Goal: Task Accomplishment & Management: Complete application form

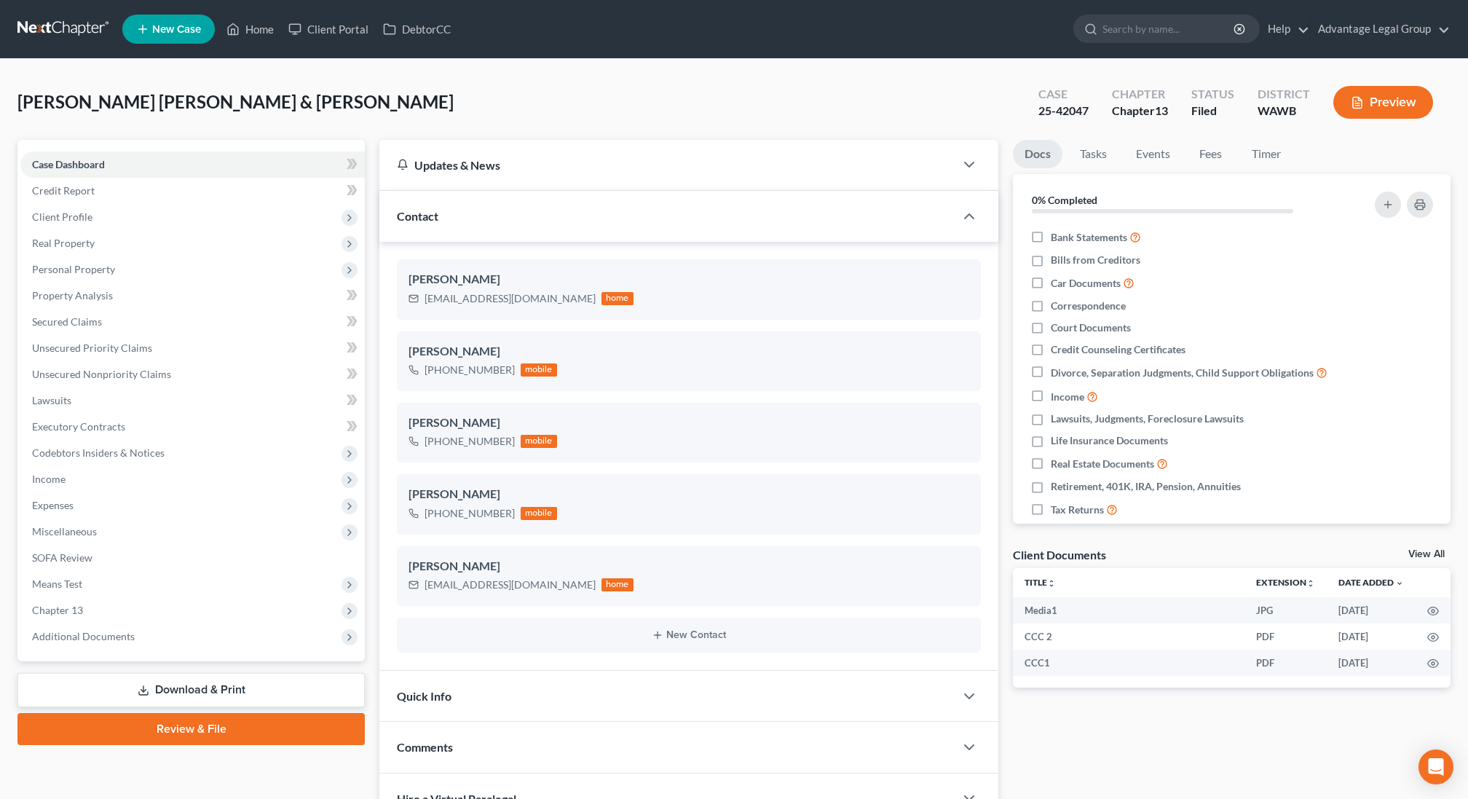
scroll to position [1986, 0]
click at [492, 216] on div "Contact" at bounding box center [666, 216] width 575 height 50
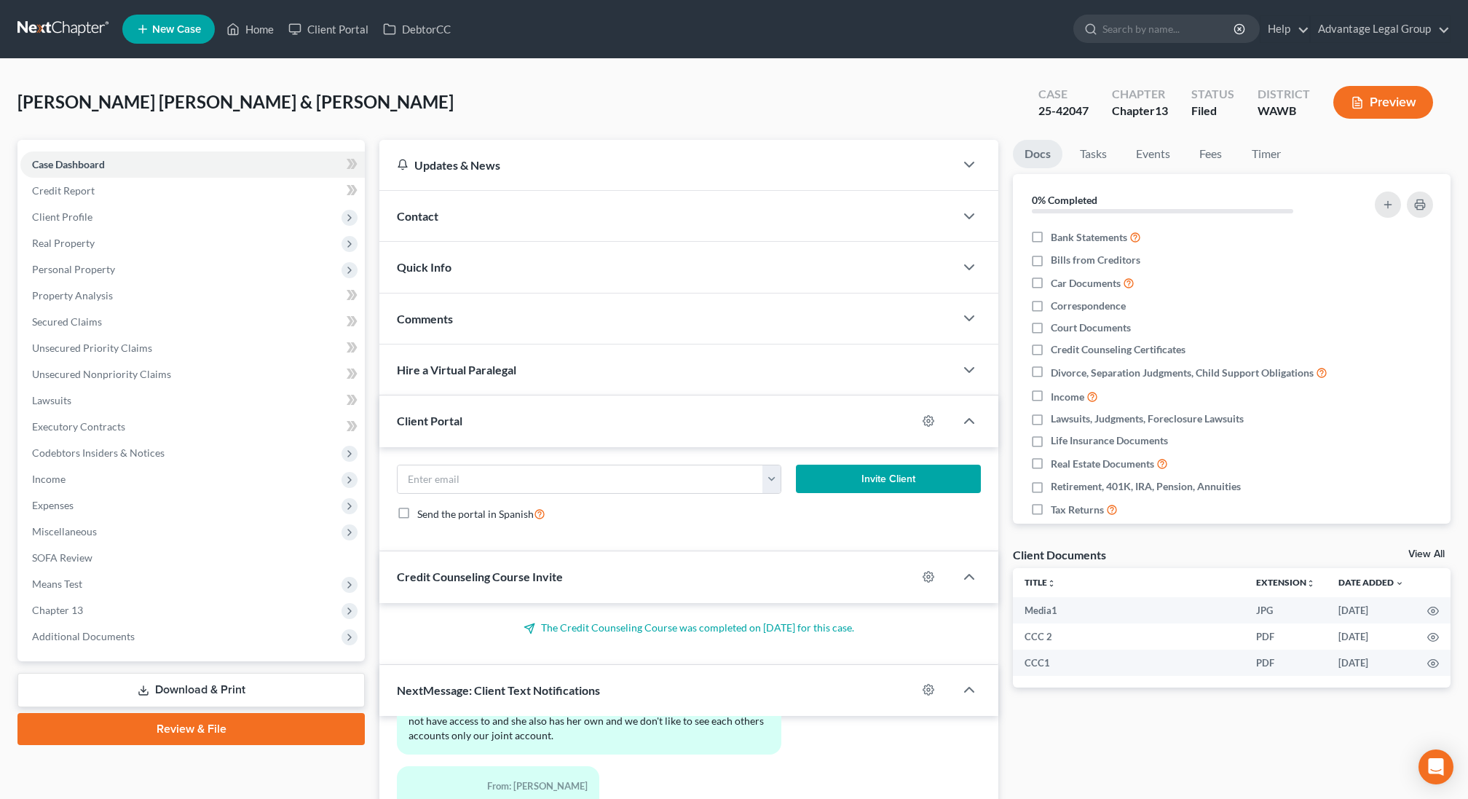
click at [462, 409] on div "Client Portal" at bounding box center [647, 420] width 537 height 50
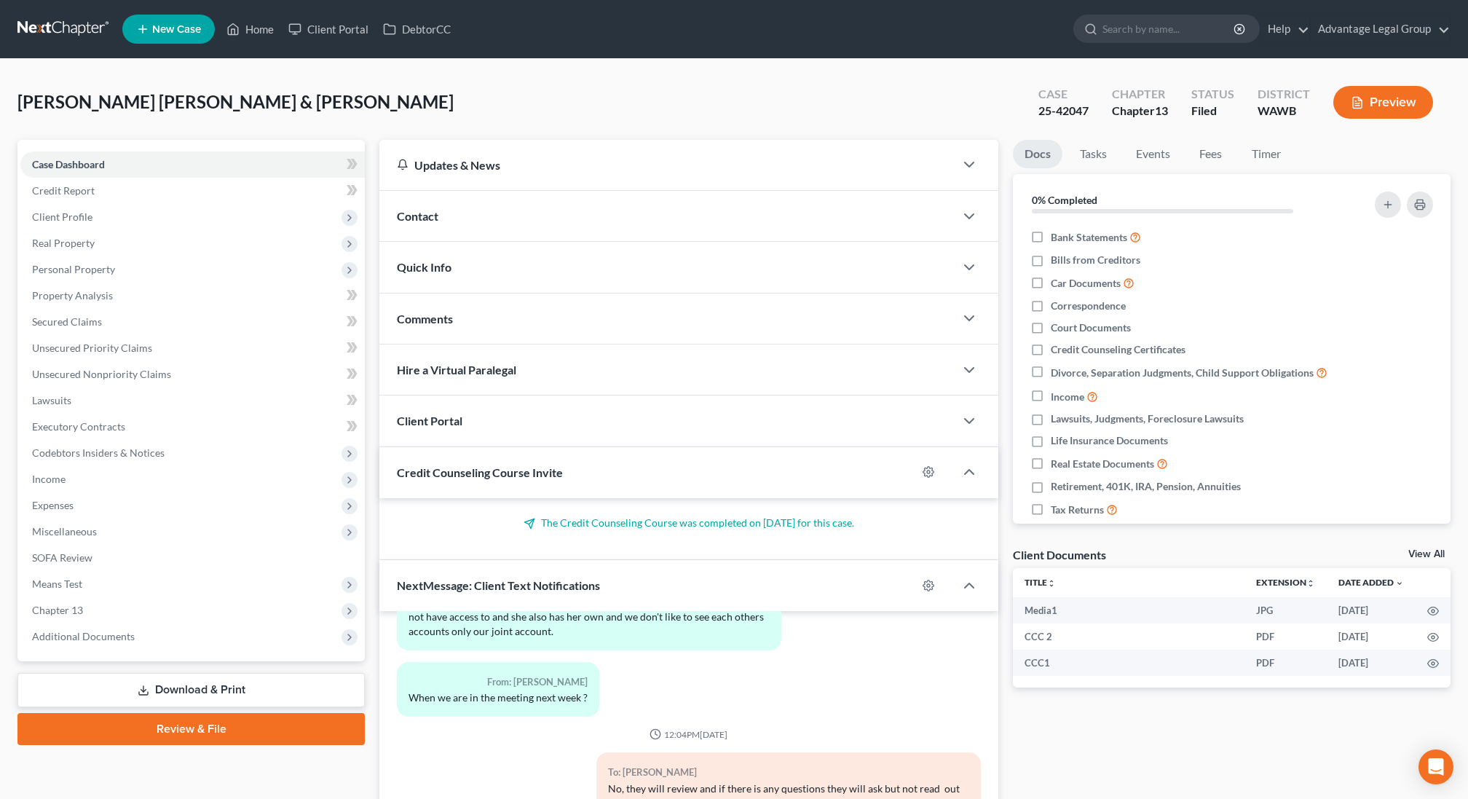
click at [455, 456] on div "Credit Counseling Course Invite" at bounding box center [647, 472] width 537 height 50
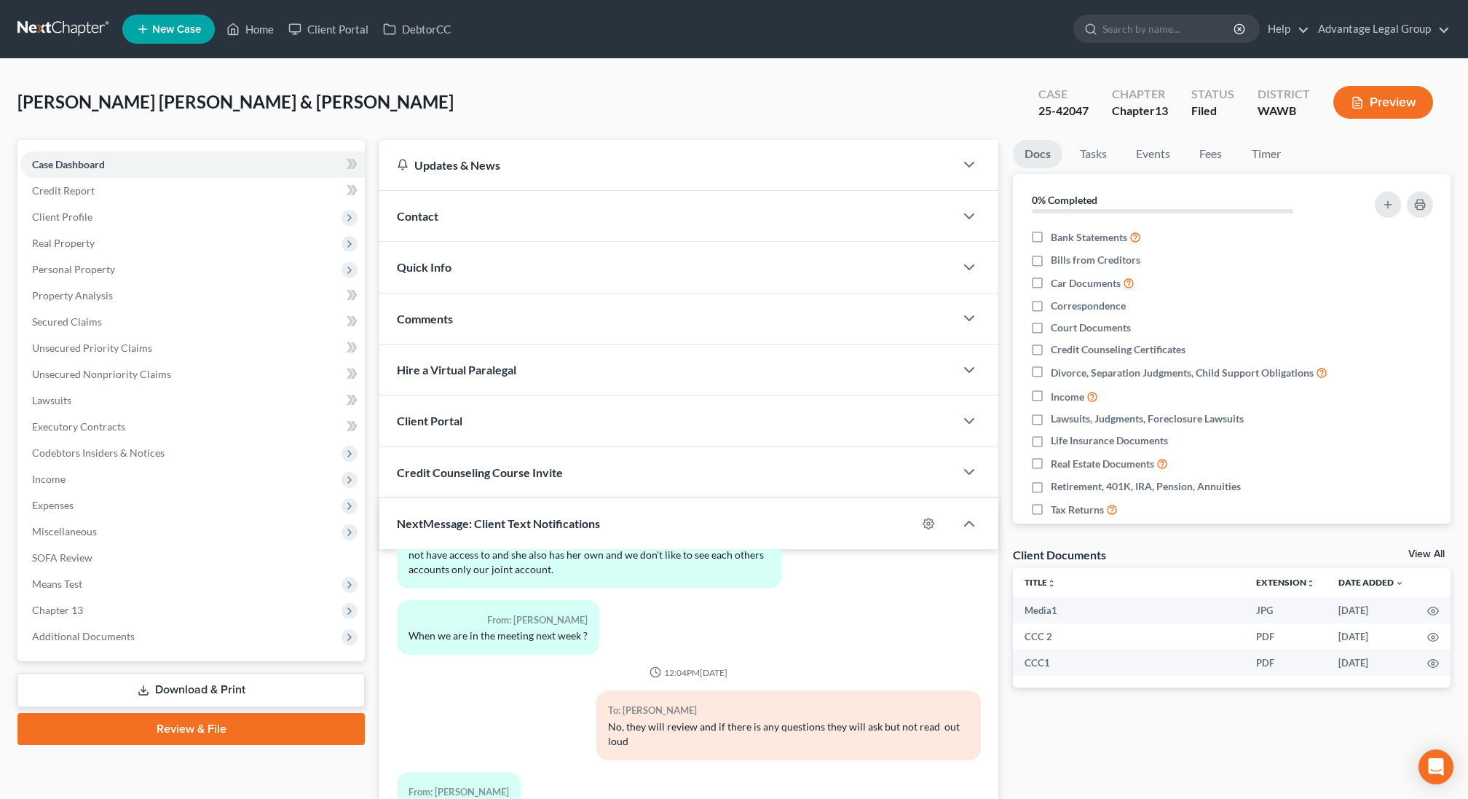
click at [450, 523] on span "NextMessage: Client Text Notifications" at bounding box center [498, 523] width 203 height 14
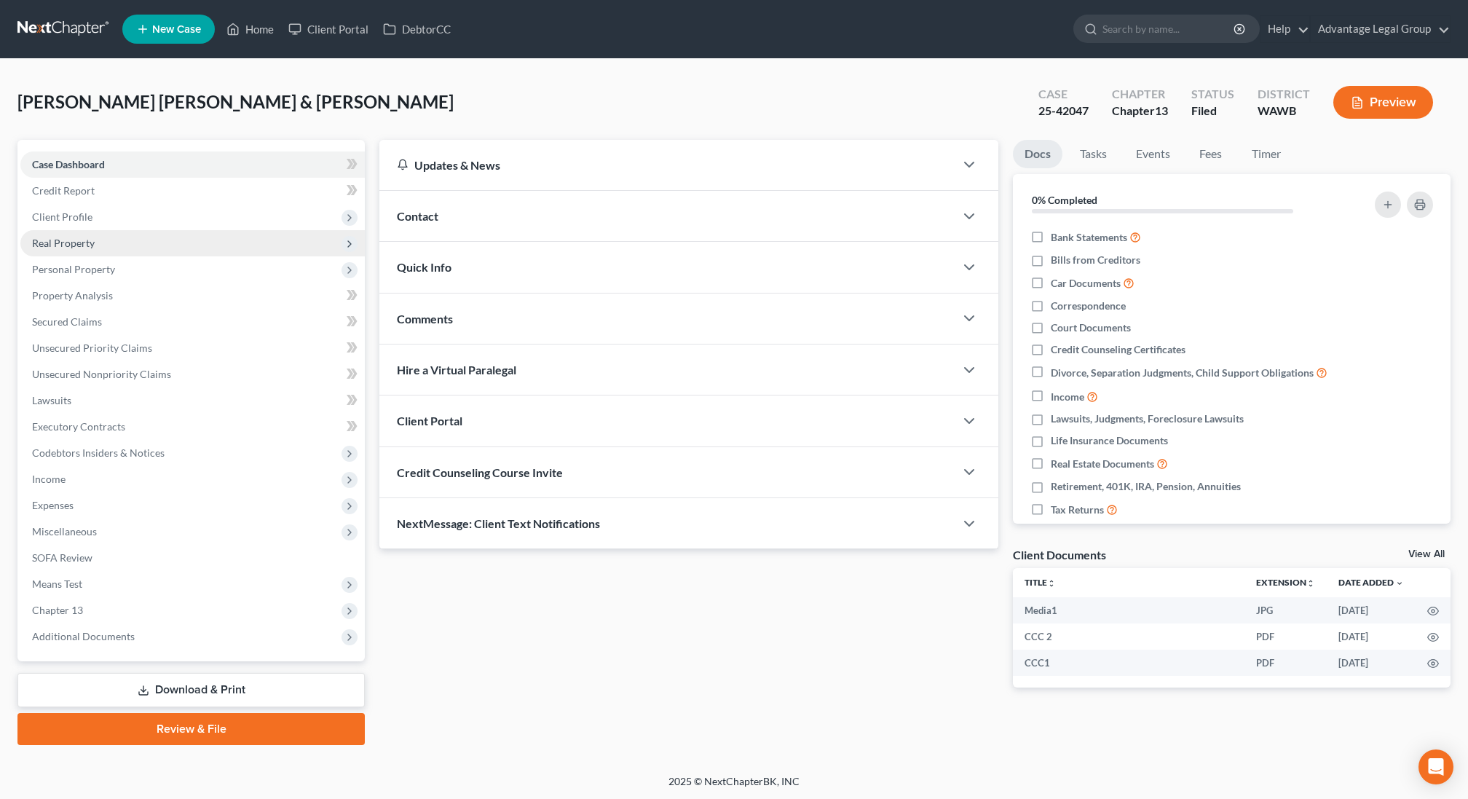
click at [98, 240] on span "Real Property" at bounding box center [192, 243] width 344 height 26
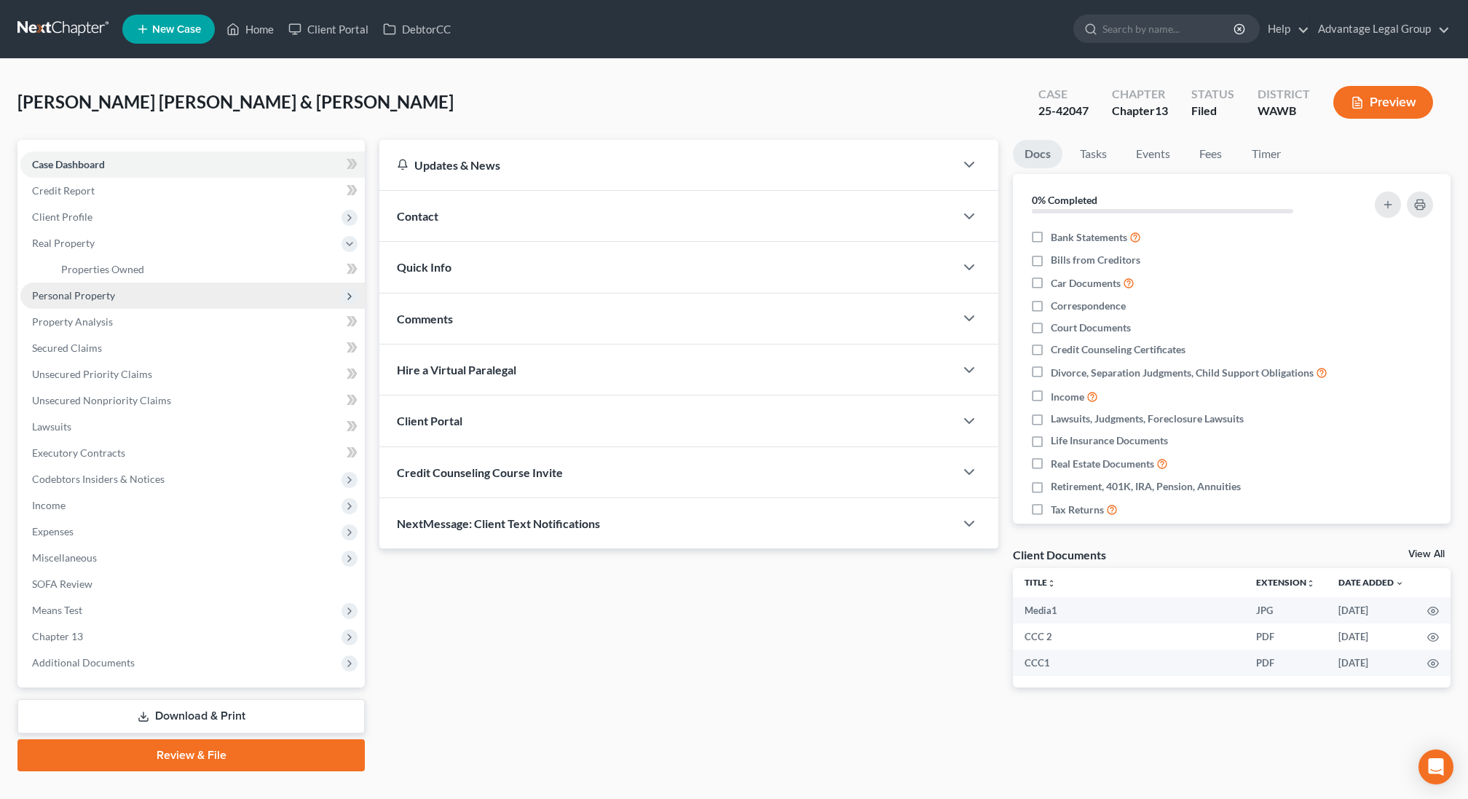
click at [81, 296] on span "Personal Property" at bounding box center [73, 295] width 83 height 12
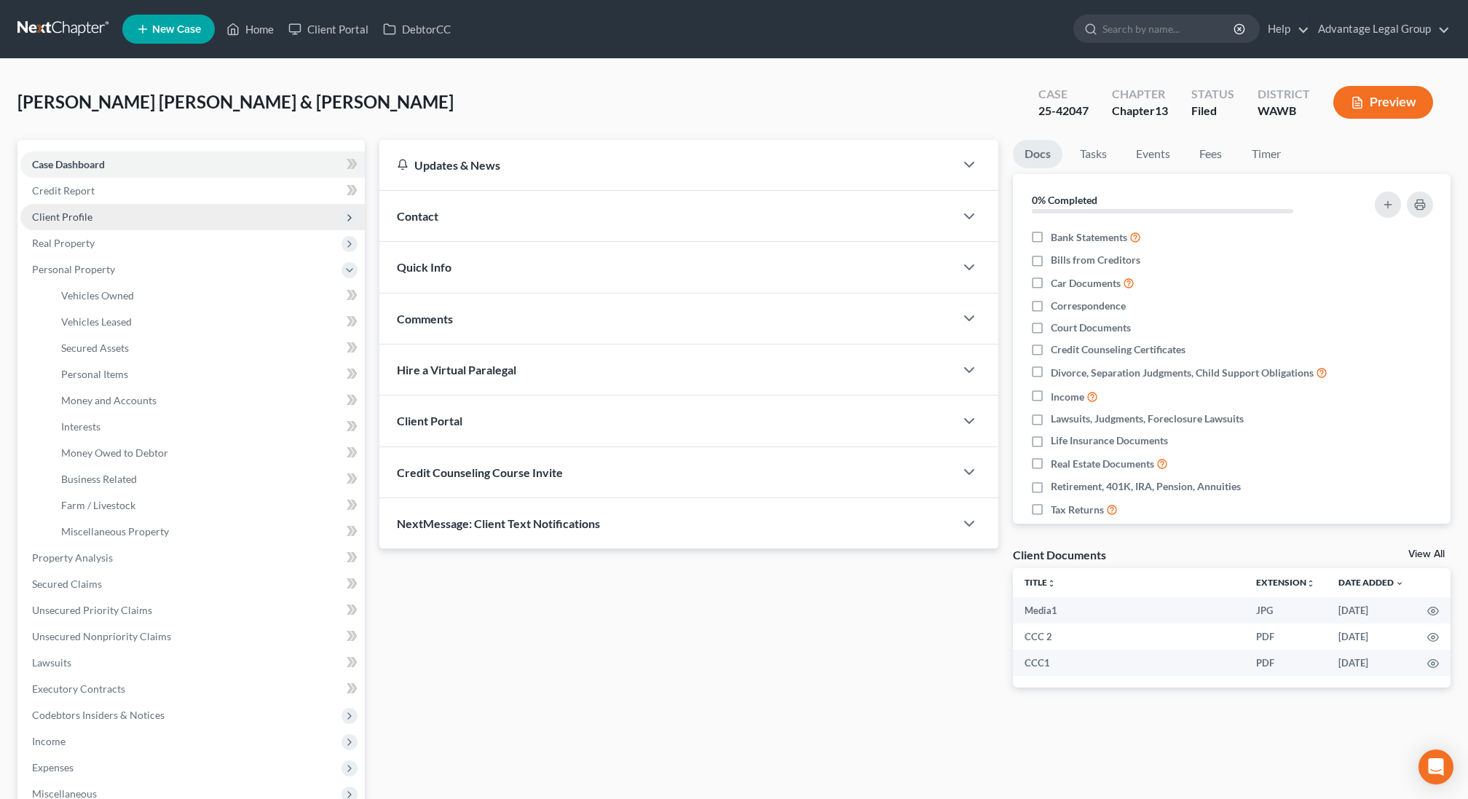
click at [103, 219] on span "Client Profile" at bounding box center [192, 217] width 344 height 26
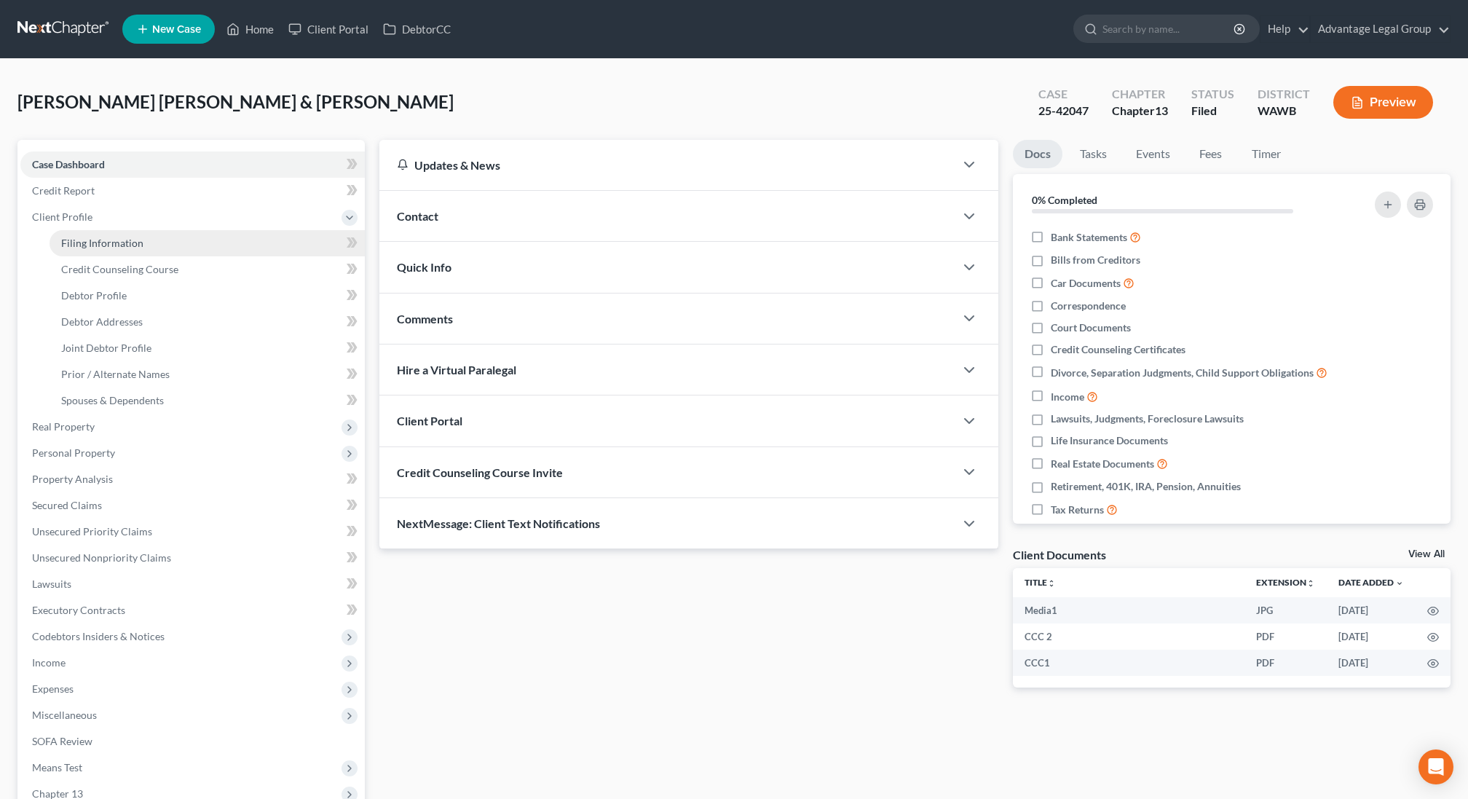
click at [102, 234] on link "Filing Information" at bounding box center [207, 243] width 315 height 26
select select "1"
select select "3"
select select "50"
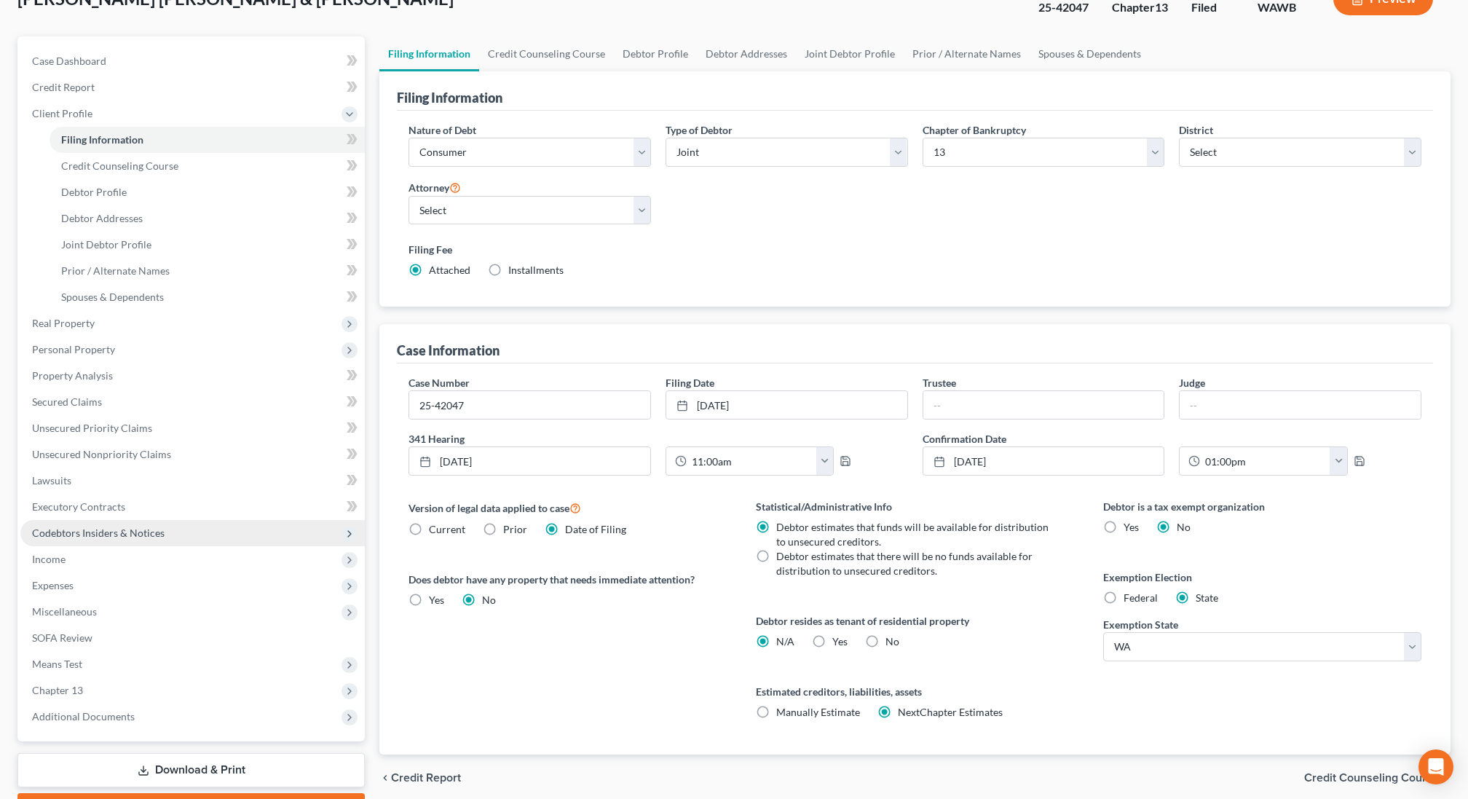
scroll to position [183, 0]
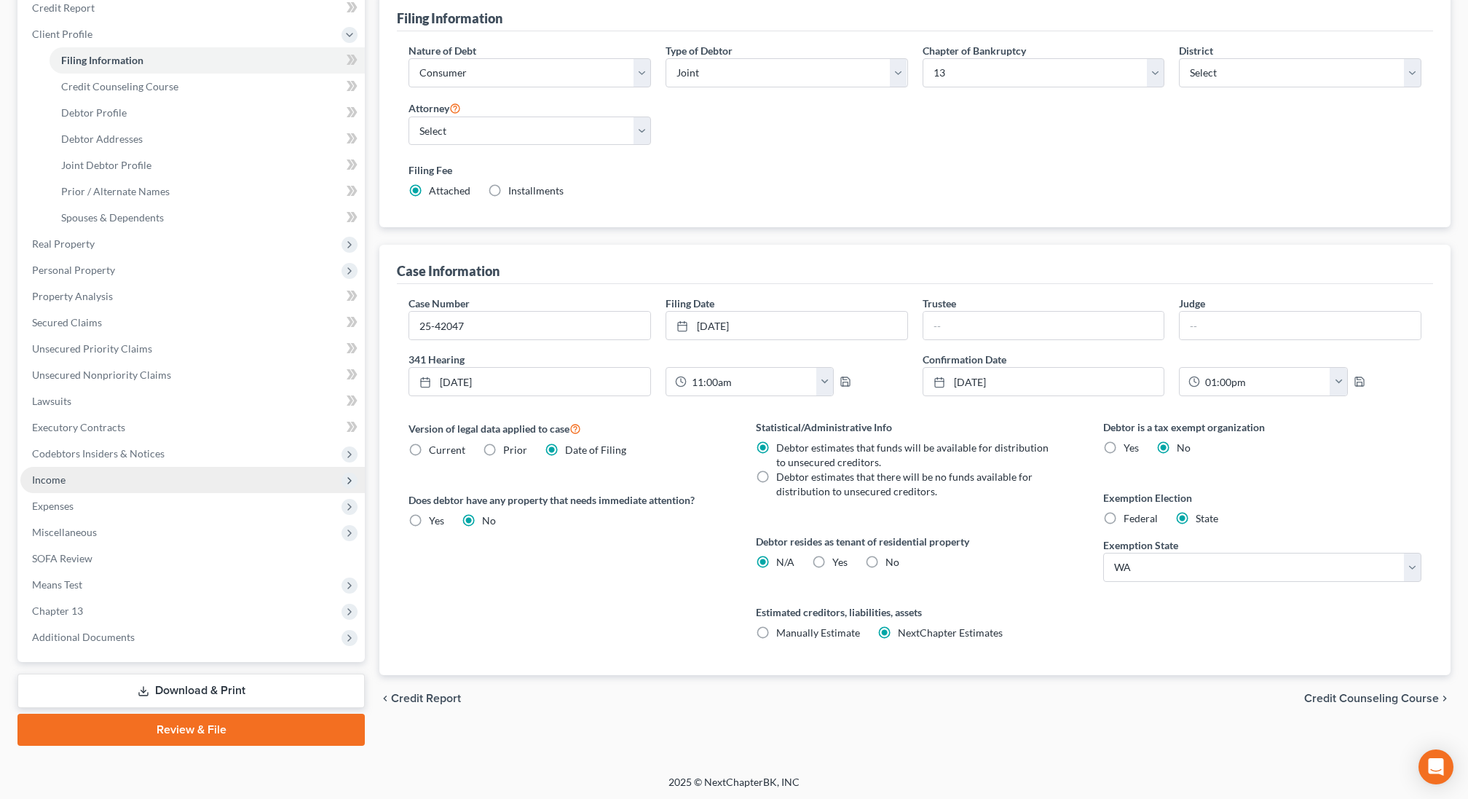
click at [146, 469] on span "Income" at bounding box center [192, 480] width 344 height 26
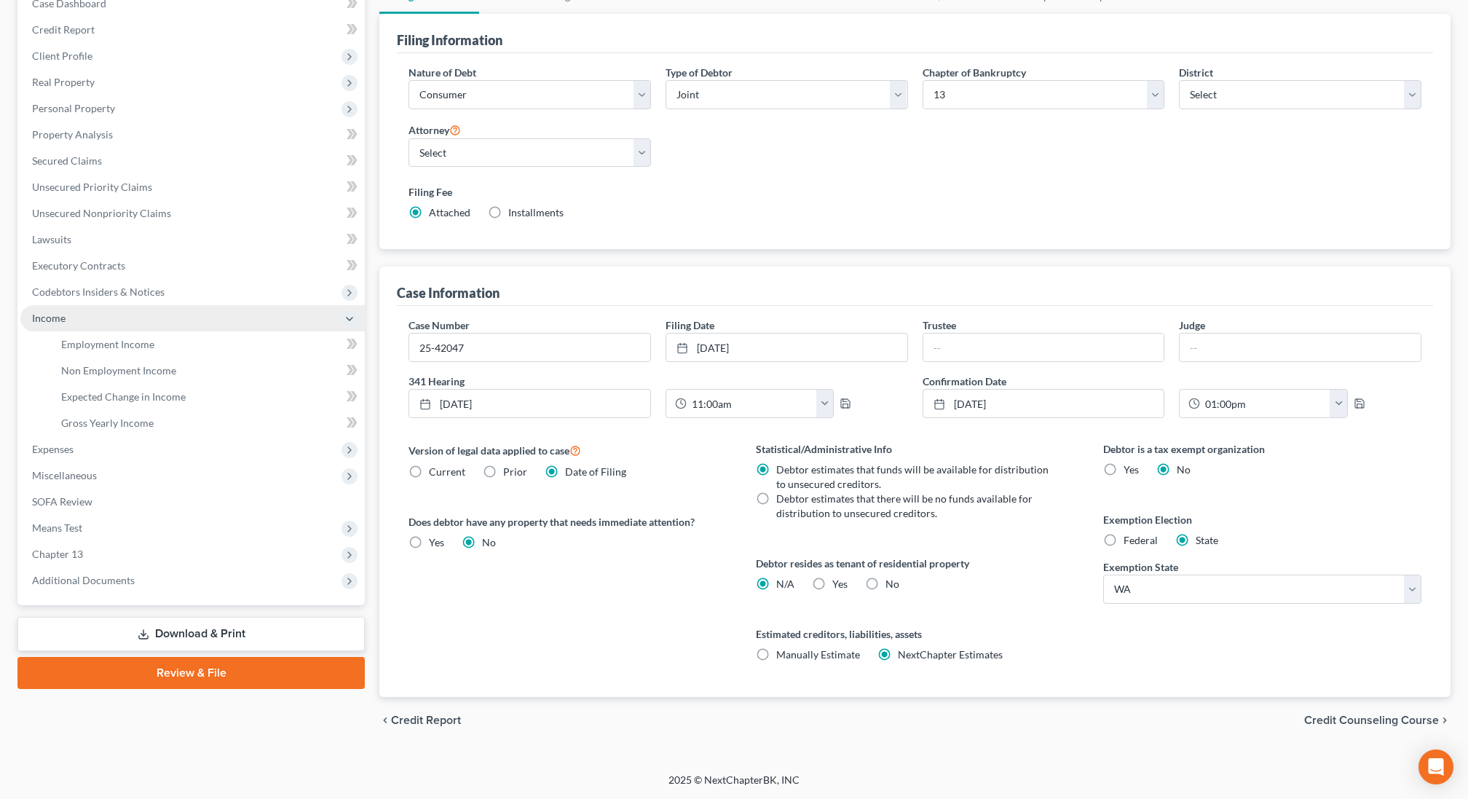
scroll to position [157, 0]
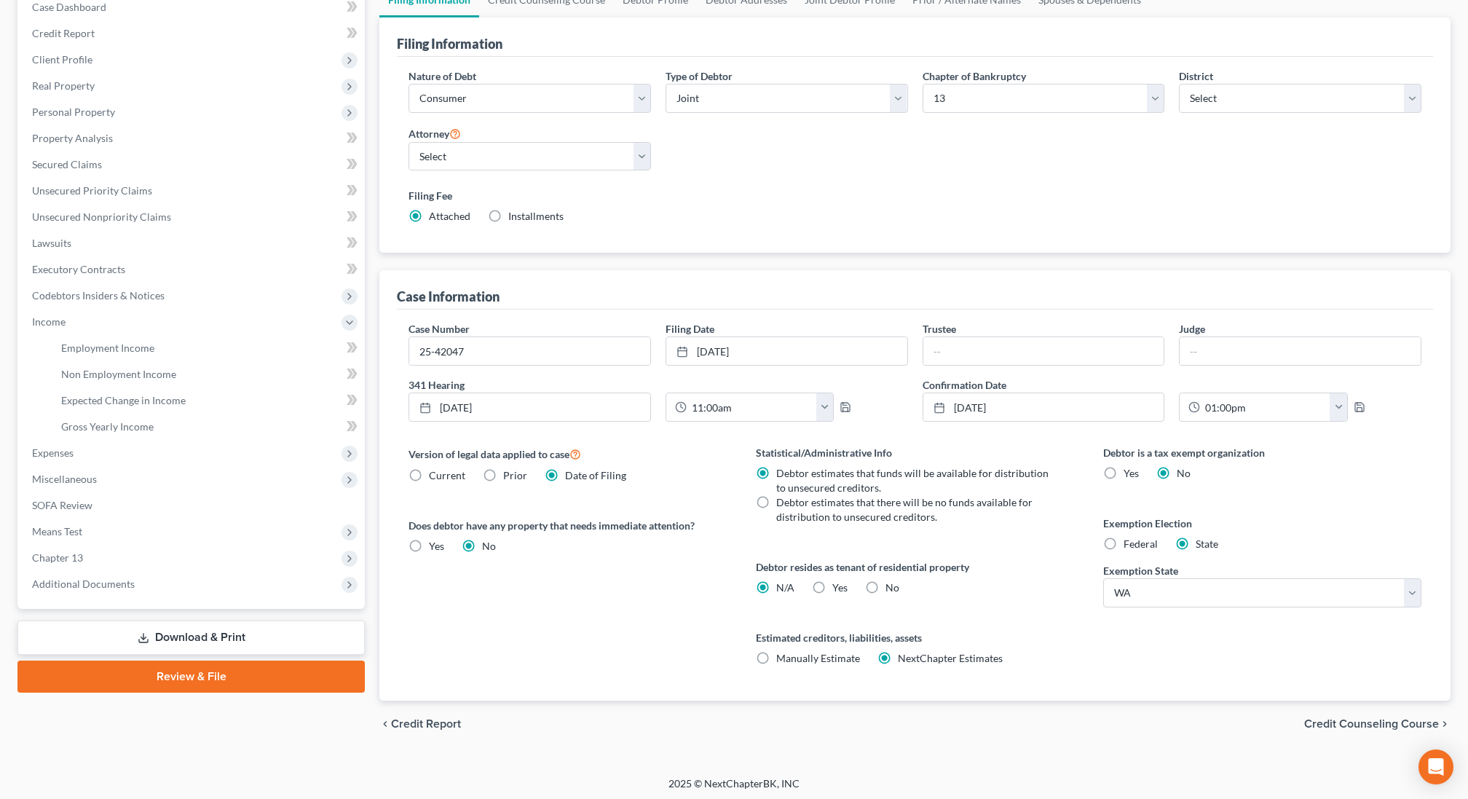
drag, startPoint x: 411, startPoint y: 449, endPoint x: 403, endPoint y: 449, distance: 8.7
click at [403, 449] on div "Version of legal data applied to case Current Prior Date of Filing Legal data v…" at bounding box center [567, 573] width 347 height 256
drag, startPoint x: 403, startPoint y: 449, endPoint x: 570, endPoint y: 457, distance: 166.9
click at [570, 457] on div "Version of legal data applied to case Current Prior Date of Filing Legal data v…" at bounding box center [567, 573] width 347 height 256
copy label "Version of legal data applied to case"
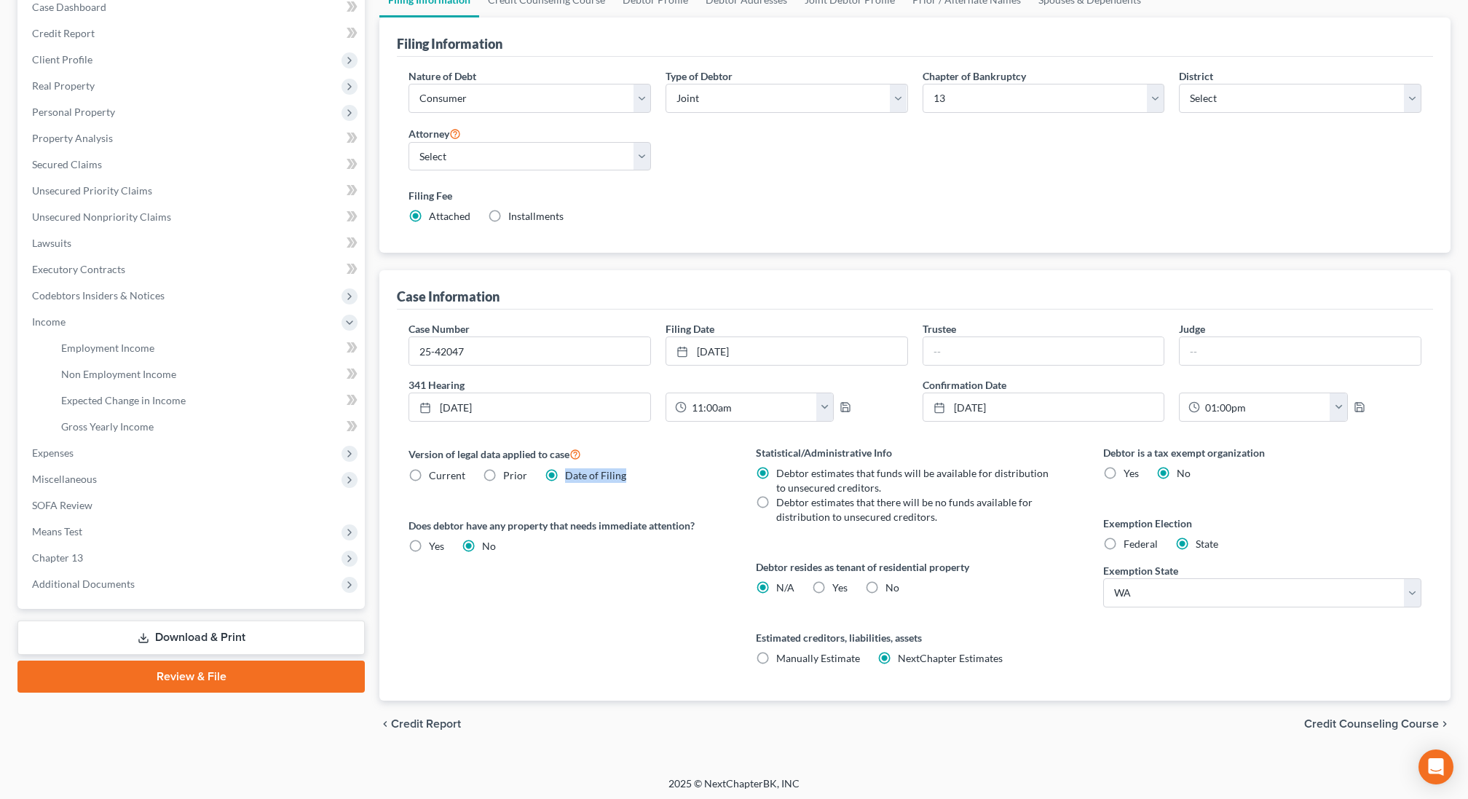
drag, startPoint x: 621, startPoint y: 476, endPoint x: 561, endPoint y: 476, distance: 59.7
click at [565, 476] on label "Date of Filing" at bounding box center [595, 475] width 61 height 15
copy span "Date of Filing"
click at [93, 348] on span "Employment Income" at bounding box center [107, 348] width 93 height 12
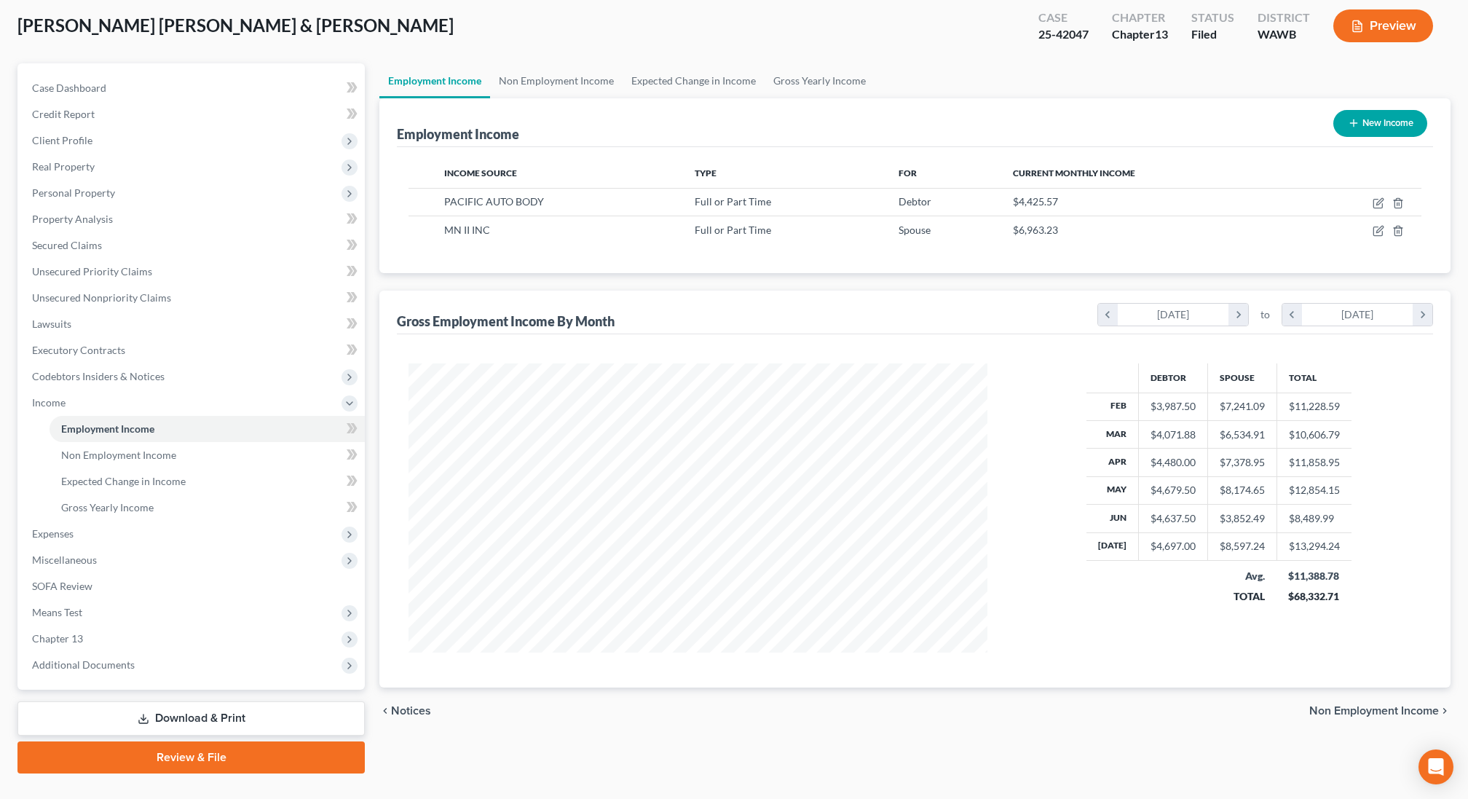
scroll to position [79, 0]
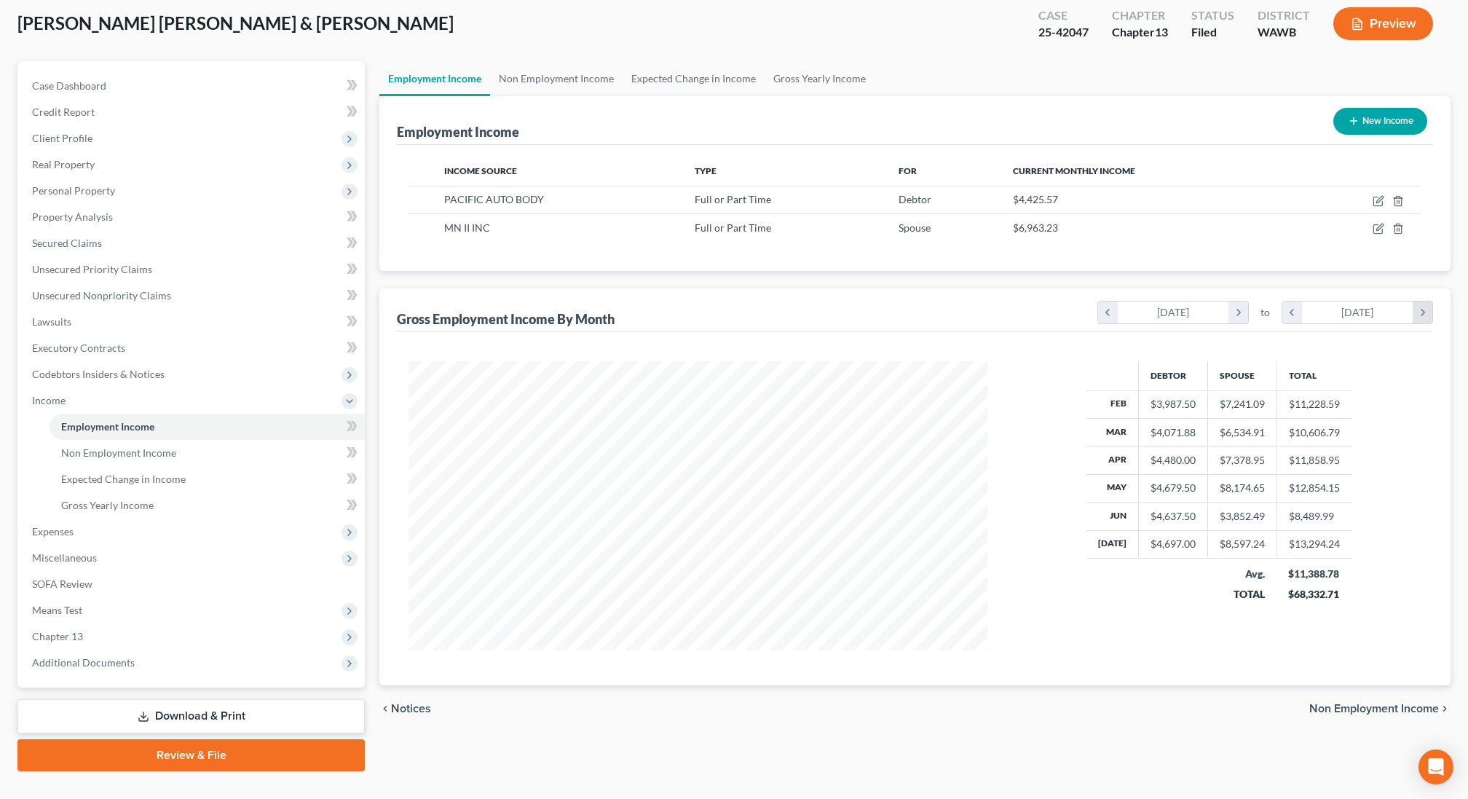
click at [1425, 310] on icon "chevron_right" at bounding box center [1423, 313] width 20 height 22
click at [1286, 308] on icon "chevron_left" at bounding box center [1293, 313] width 20 height 22
click at [119, 502] on span "Gross Yearly Income" at bounding box center [107, 505] width 92 height 12
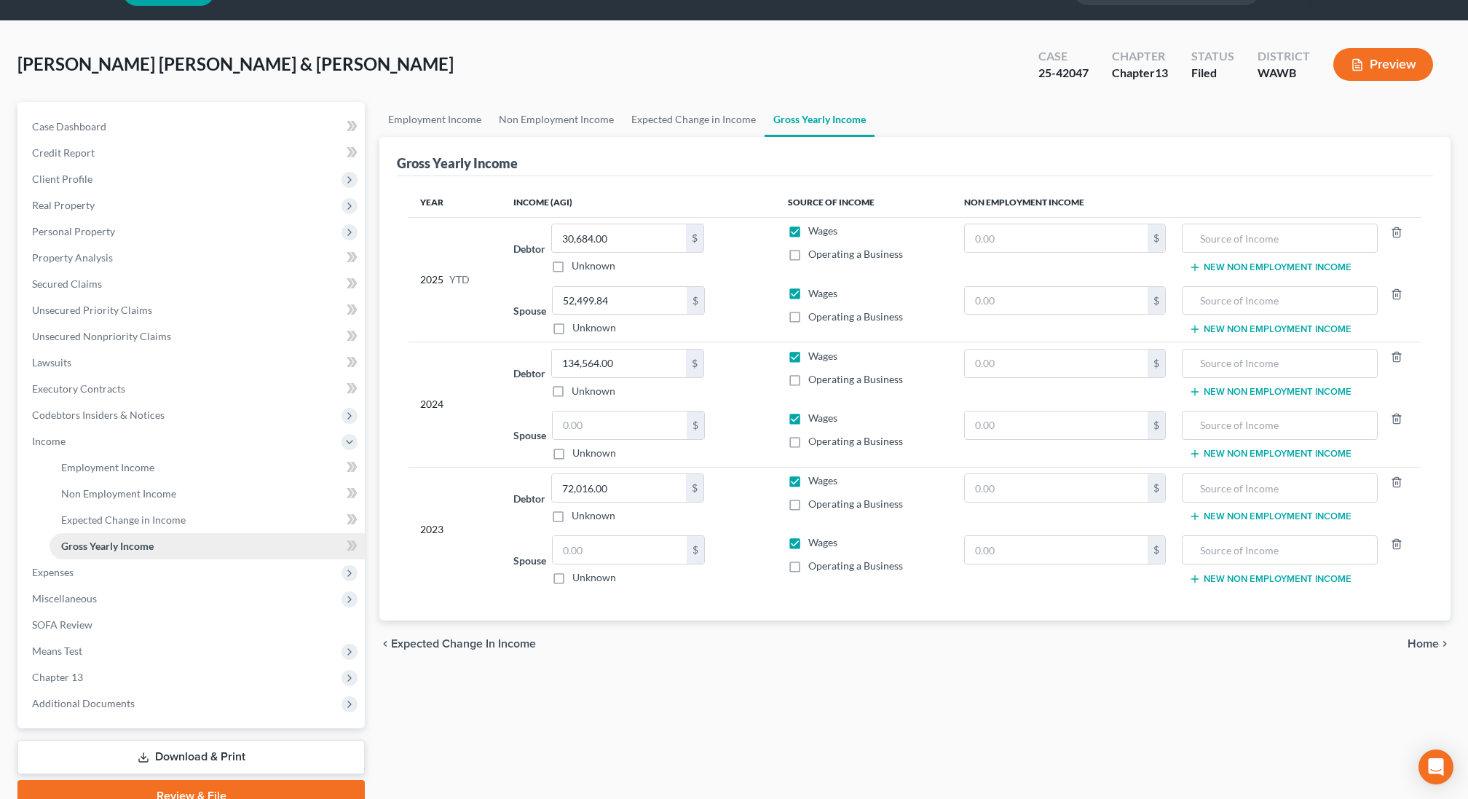
scroll to position [47, 0]
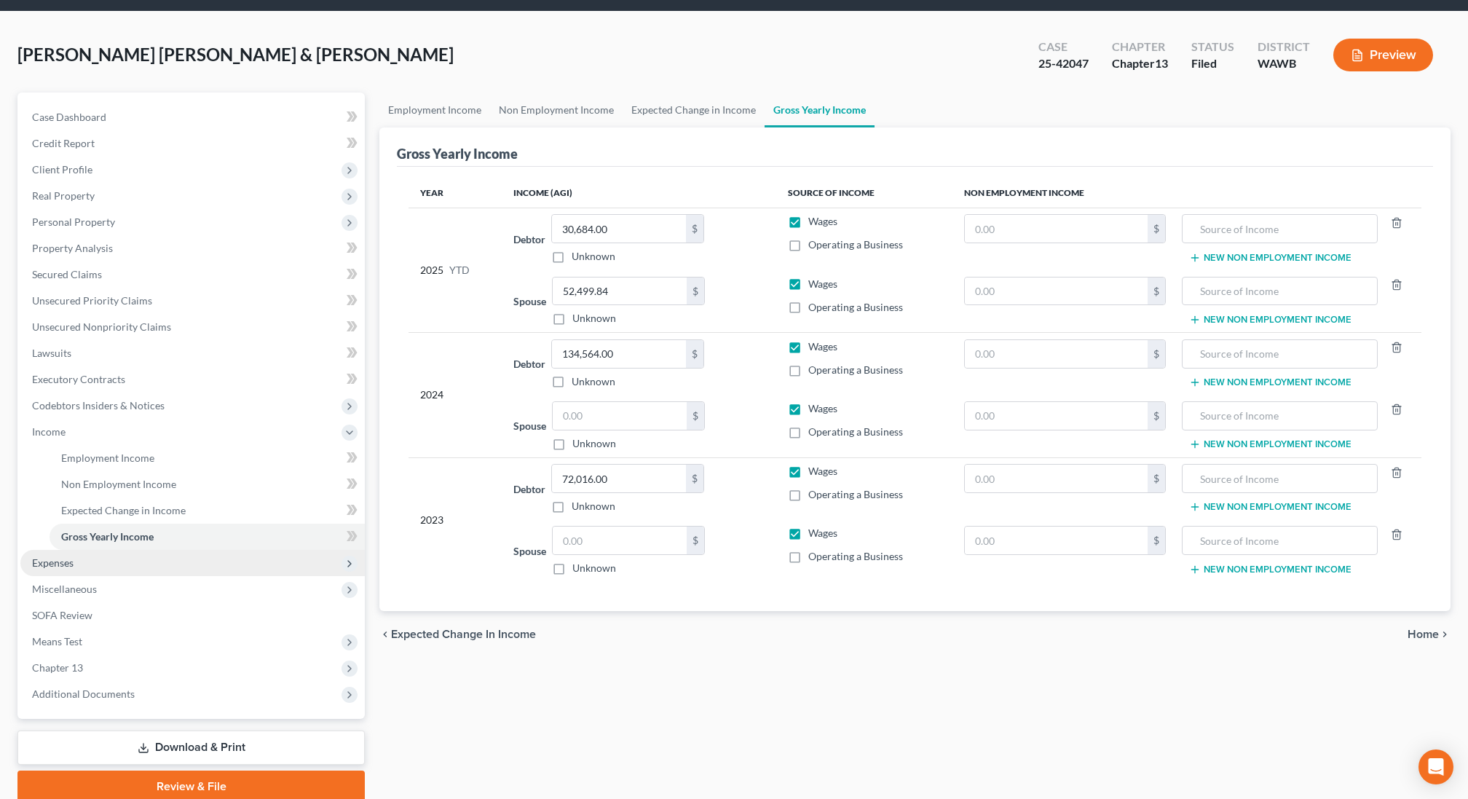
click at [117, 565] on span "Expenses" at bounding box center [192, 563] width 344 height 26
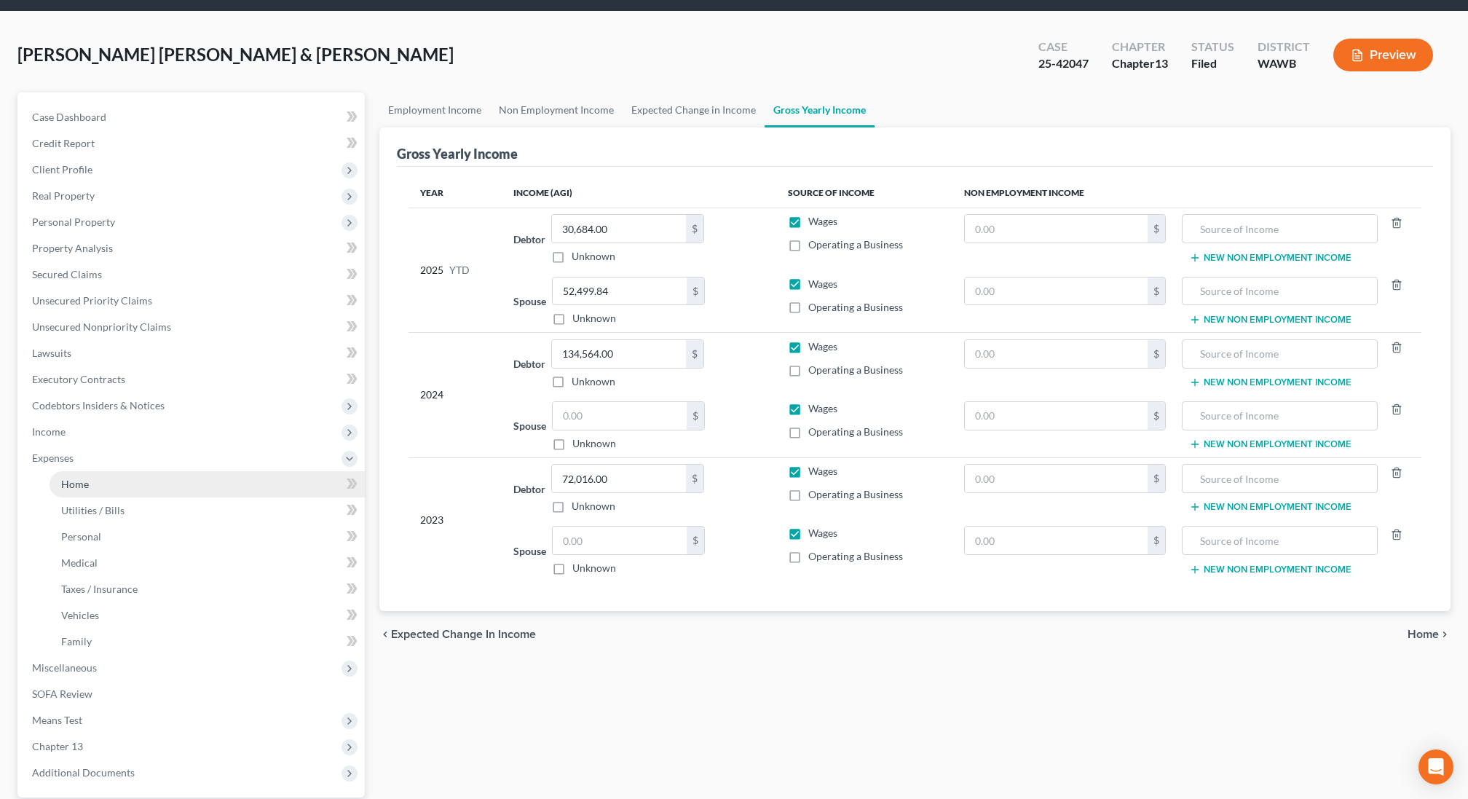
click at [106, 489] on link "Home" at bounding box center [207, 484] width 315 height 26
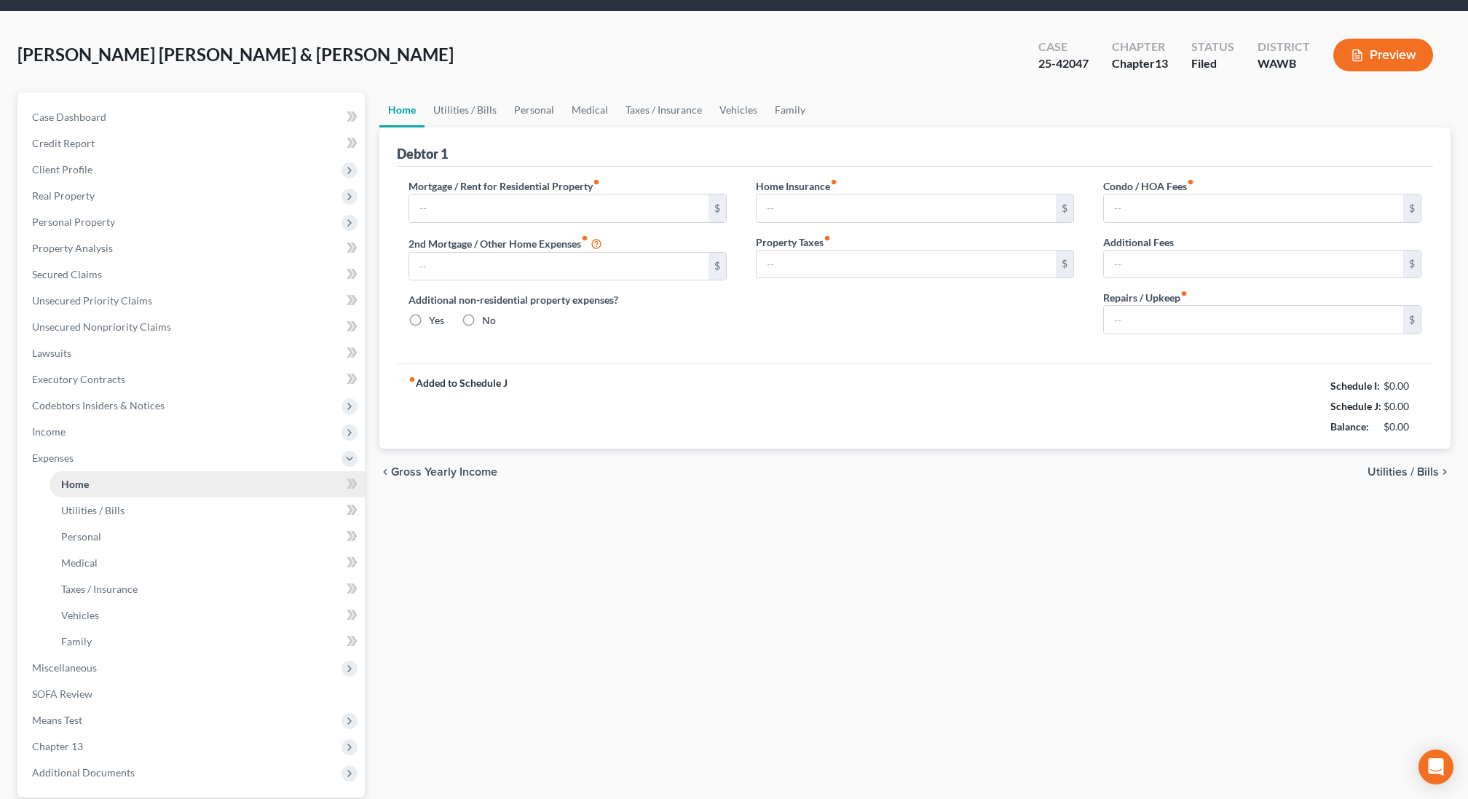
scroll to position [6, 0]
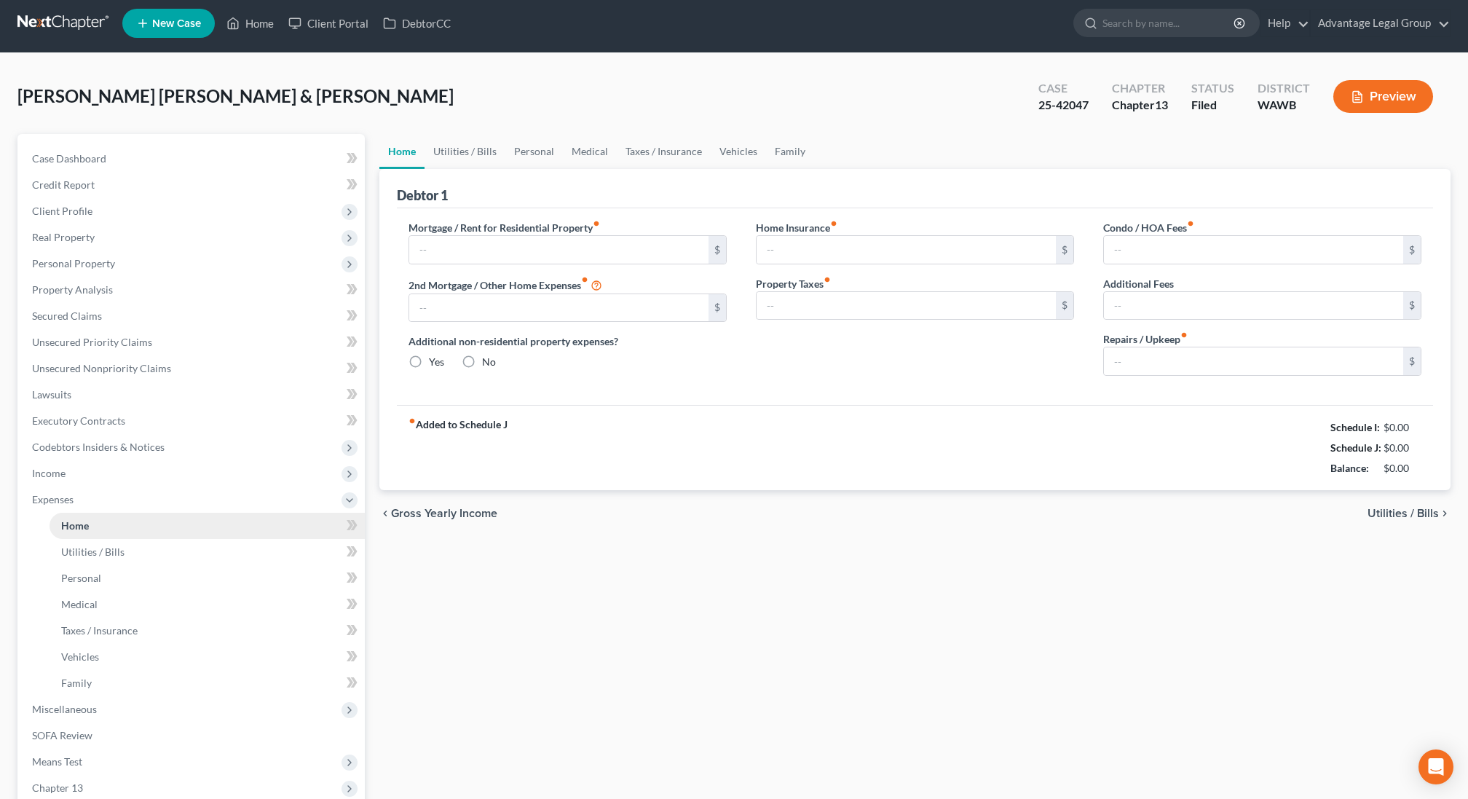
type input "2,214.00"
radio input "true"
type input "20.00"
type input "0.00"
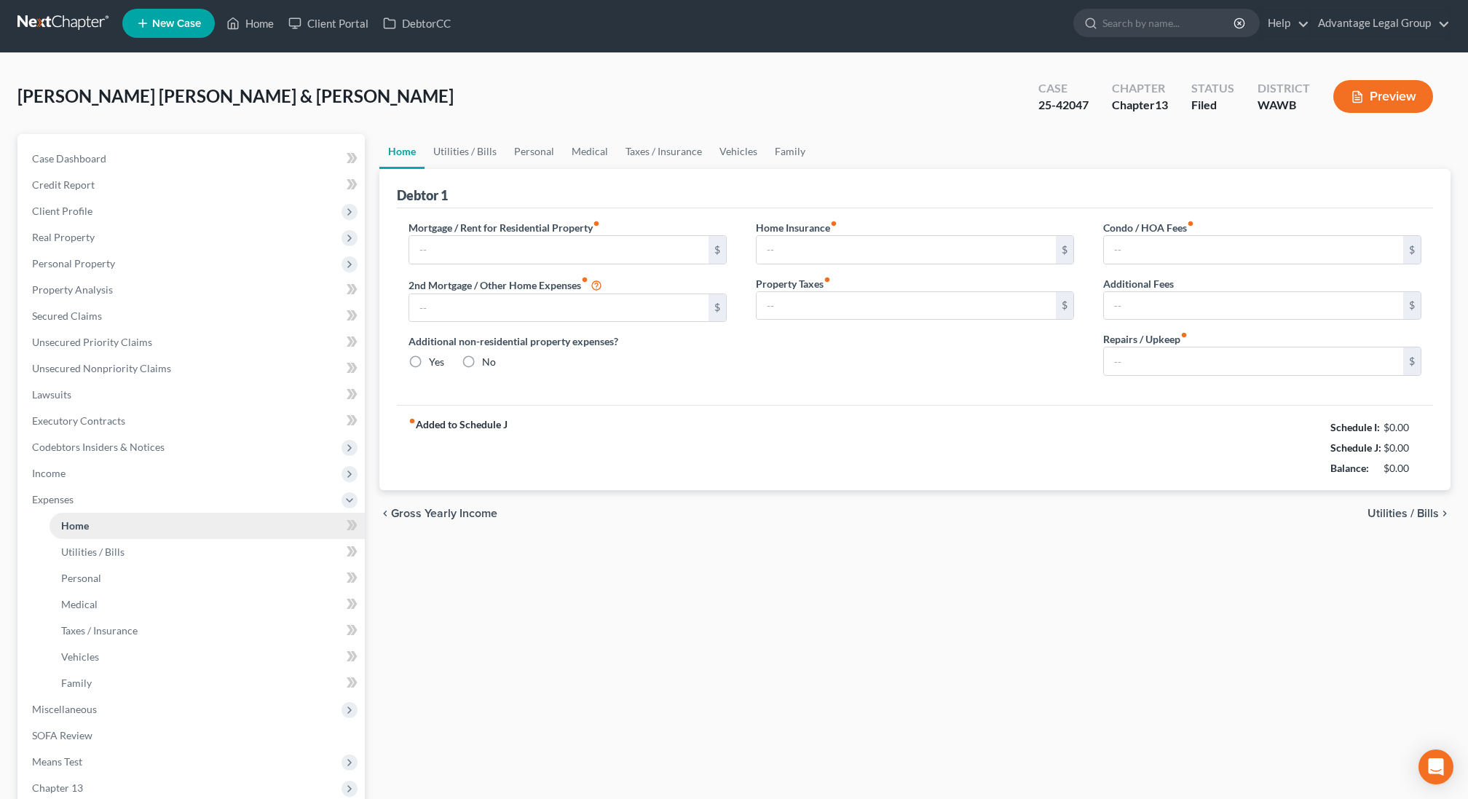
type input "0.00"
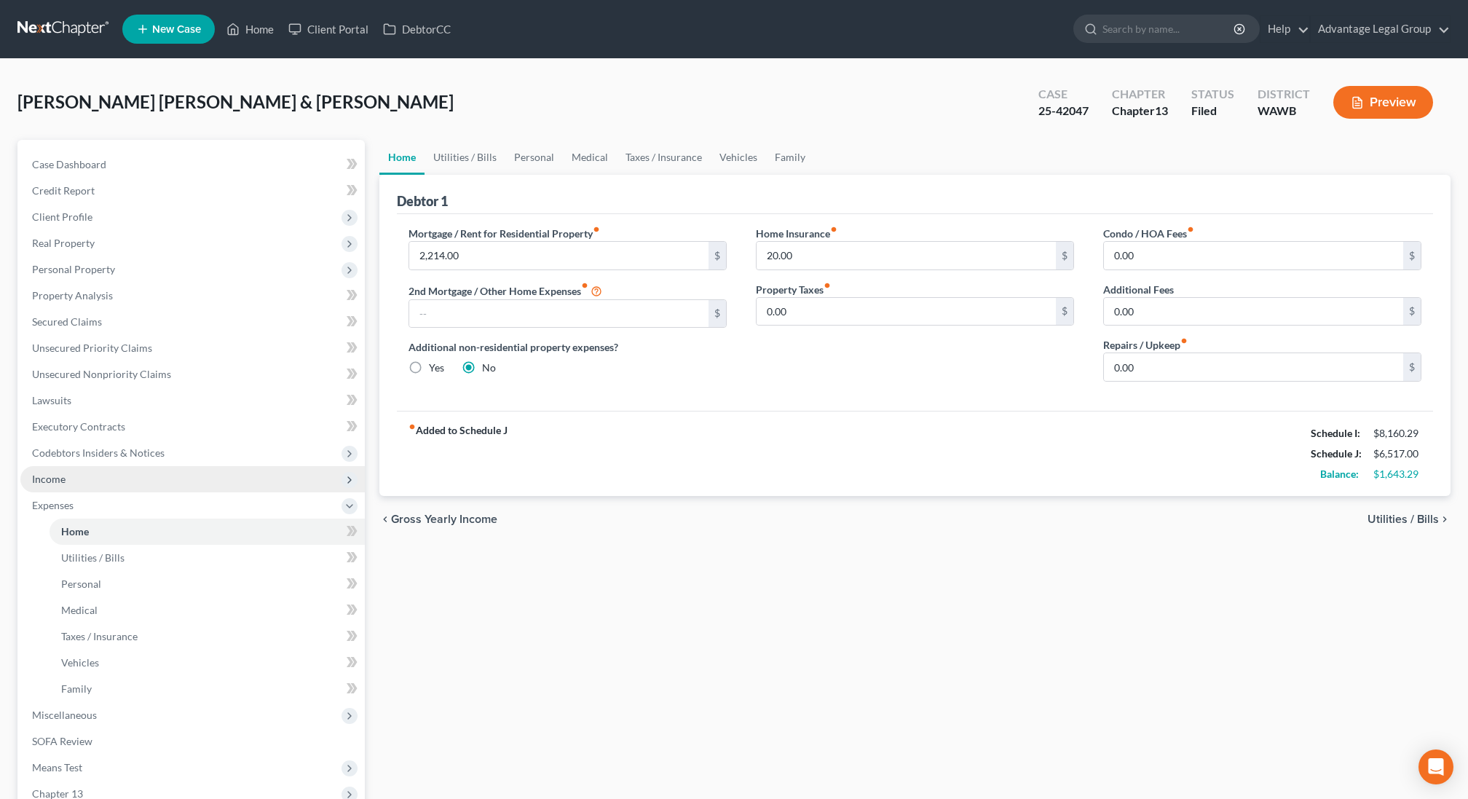
click at [68, 477] on span "Income" at bounding box center [192, 479] width 344 height 26
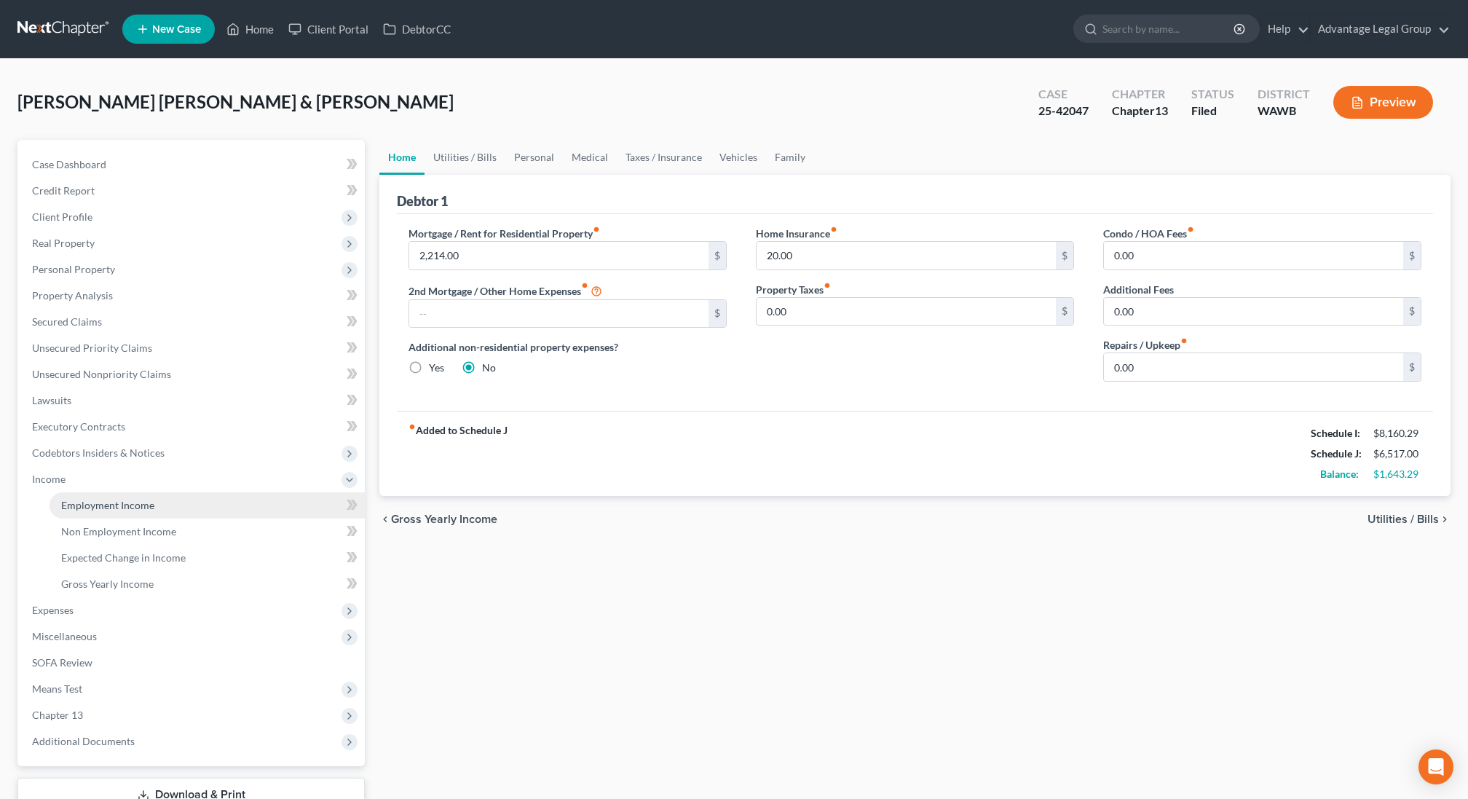
click at [74, 499] on span "Employment Income" at bounding box center [107, 505] width 93 height 12
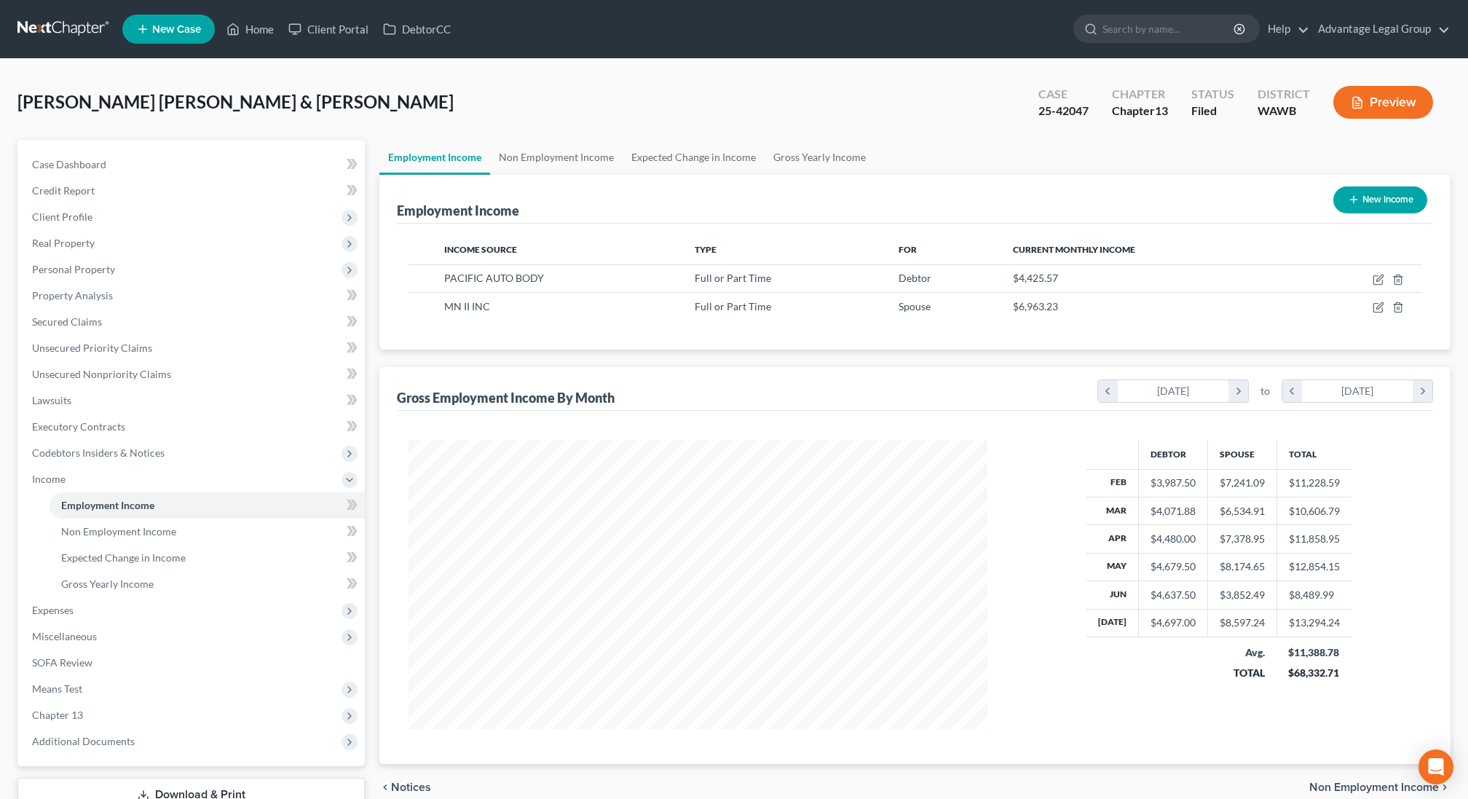
scroll to position [288, 607]
click at [59, 613] on span "Expenses" at bounding box center [53, 610] width 42 height 12
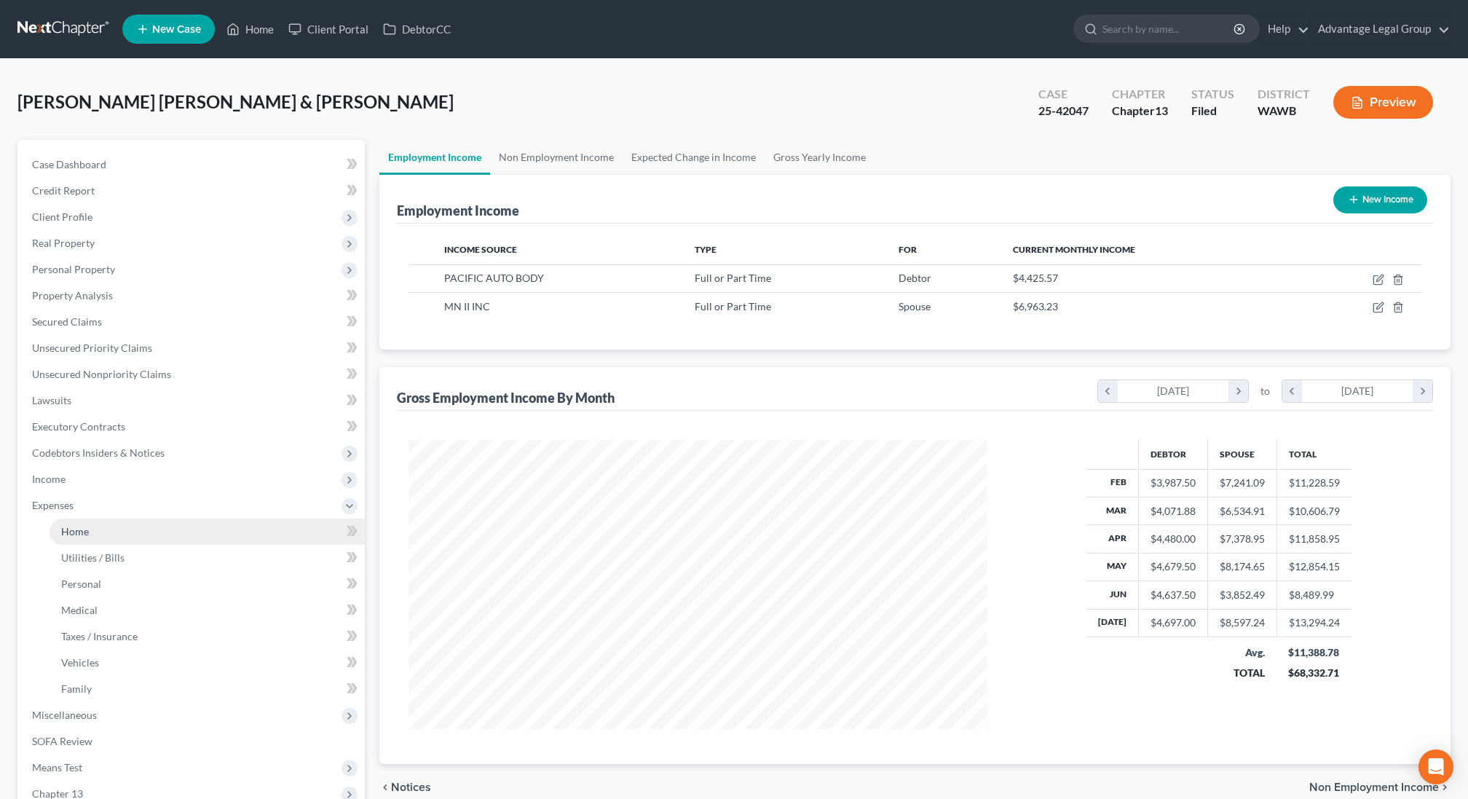
click at [98, 535] on link "Home" at bounding box center [207, 532] width 315 height 26
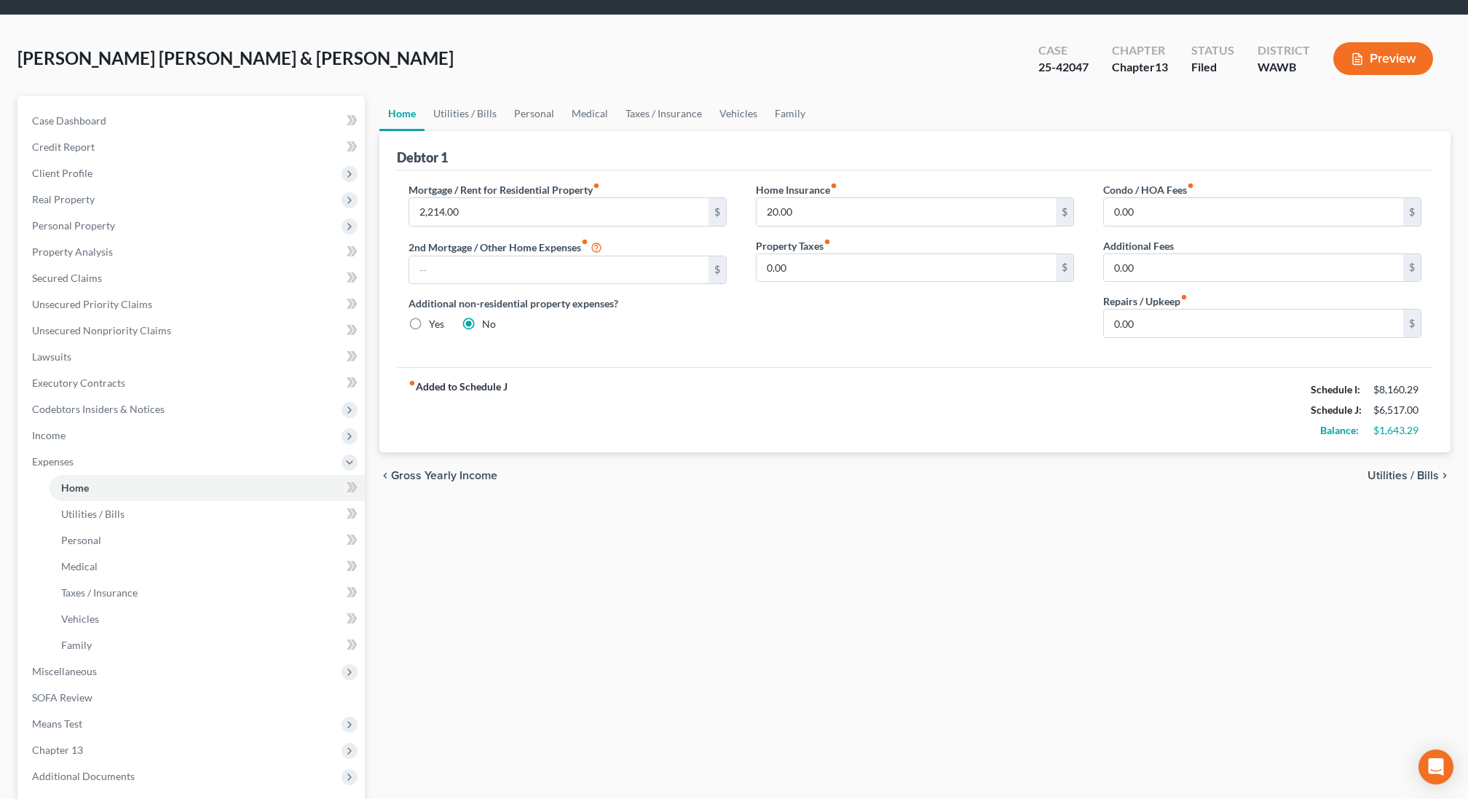
scroll to position [42, 0]
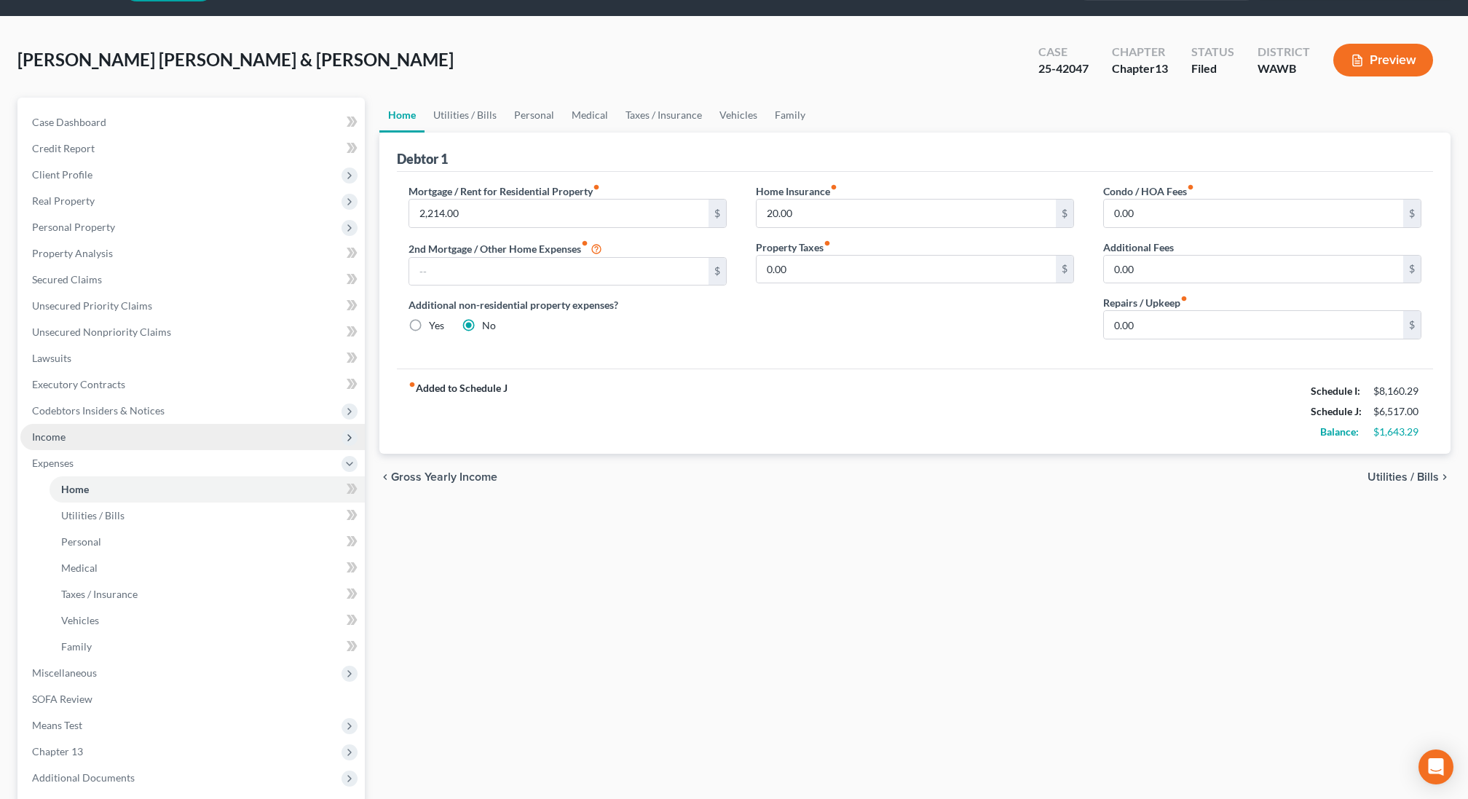
click at [117, 440] on span "Income" at bounding box center [192, 437] width 344 height 26
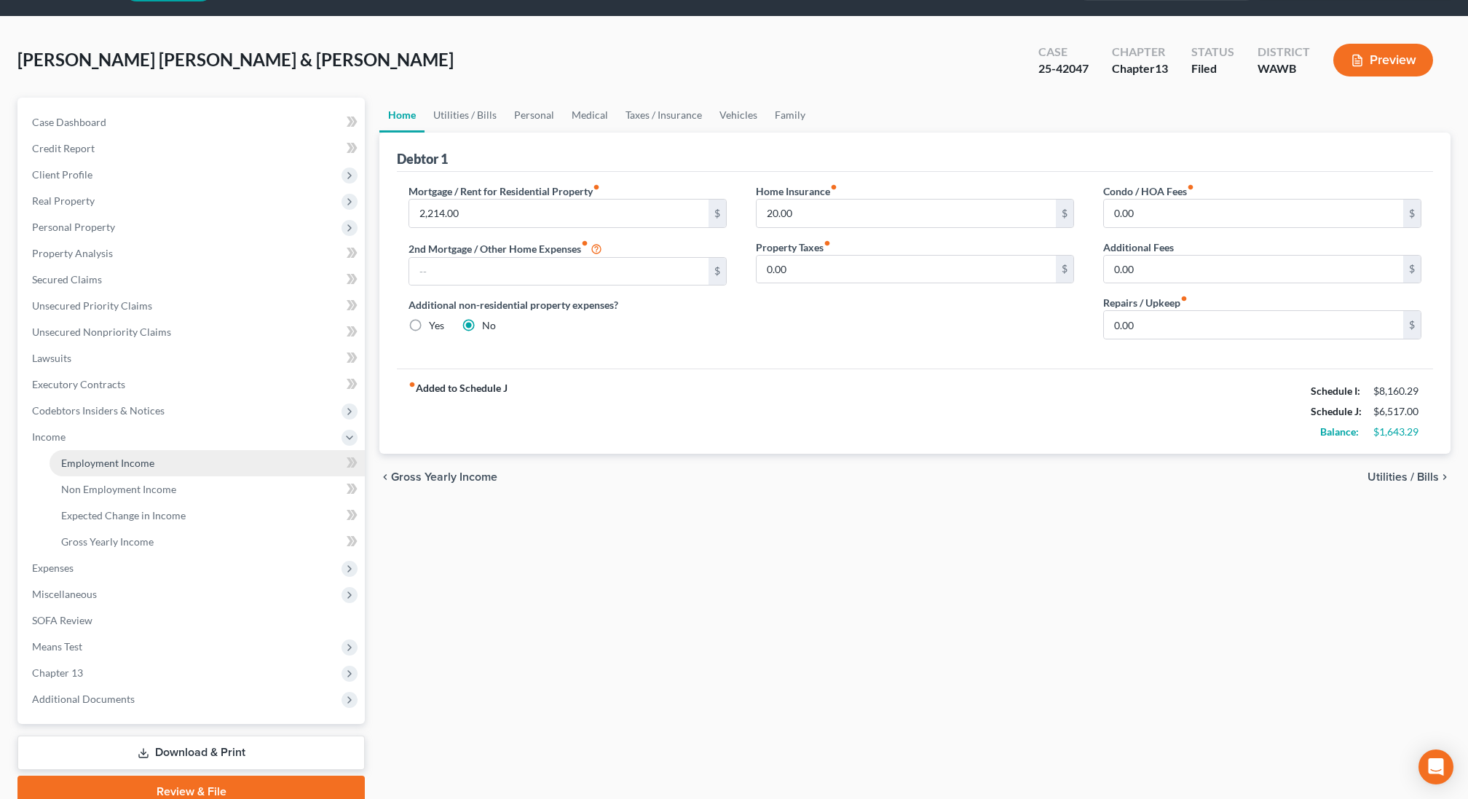
click at [133, 460] on span "Employment Income" at bounding box center [107, 463] width 93 height 12
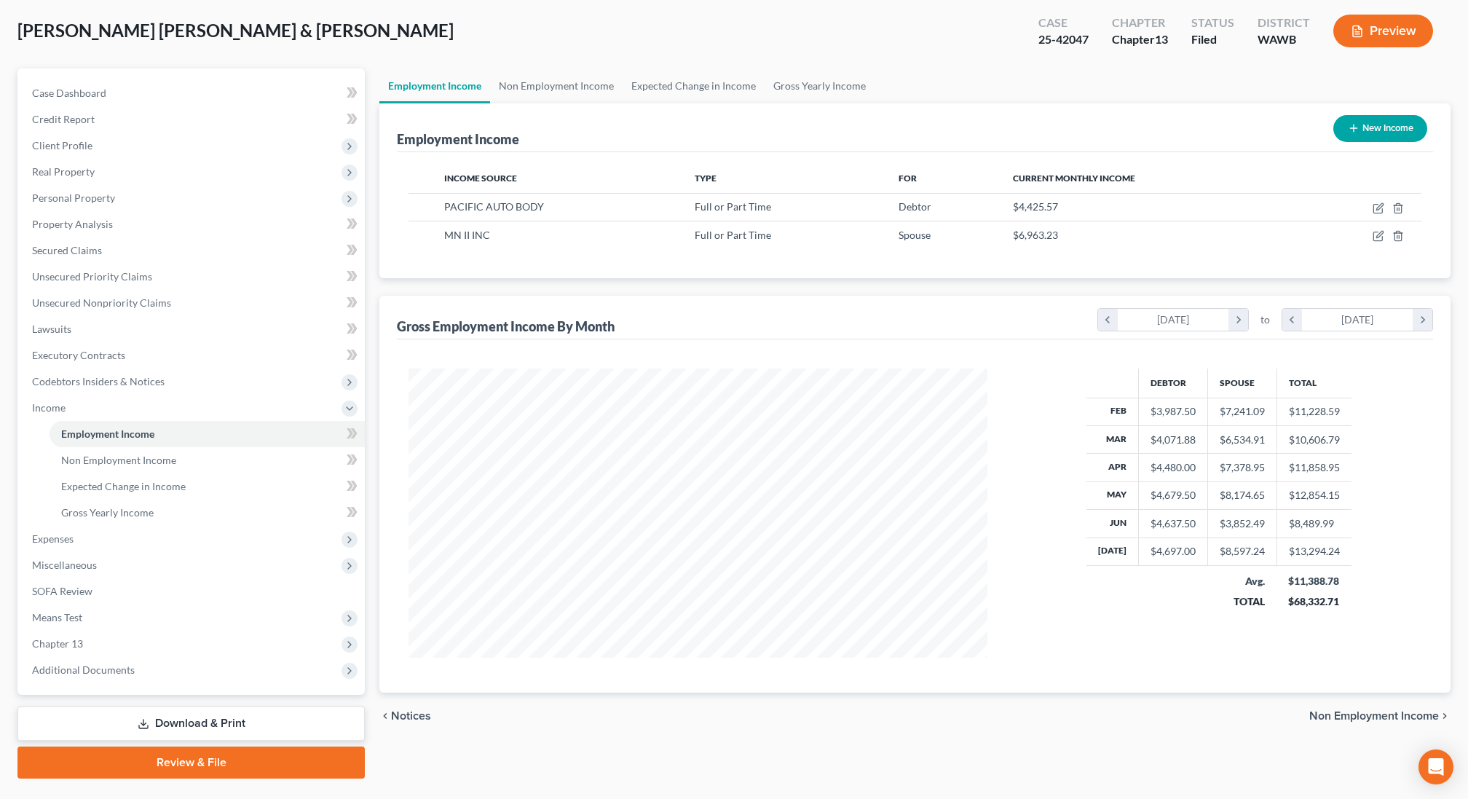
scroll to position [60, 0]
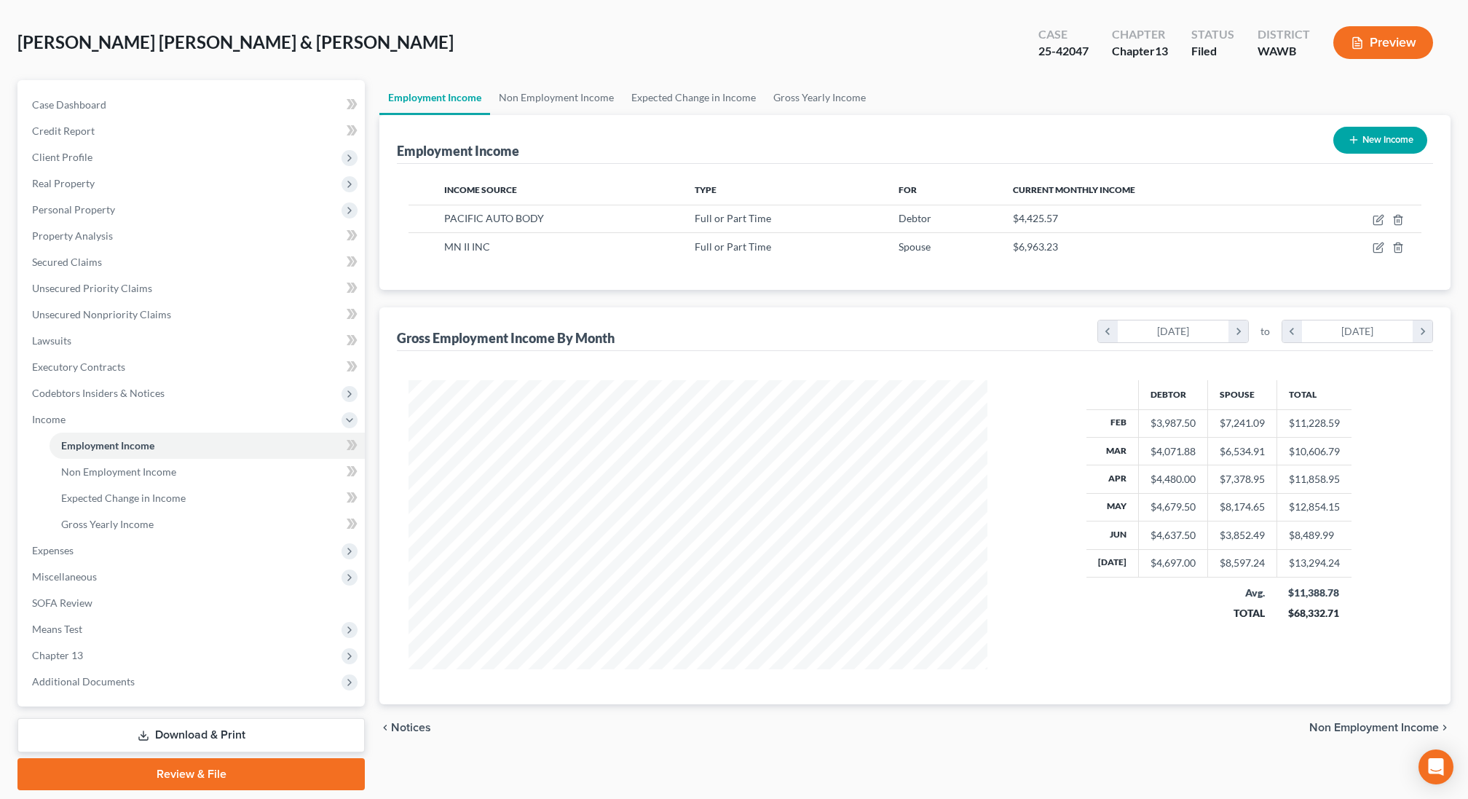
click at [1392, 42] on button "Preview" at bounding box center [1384, 42] width 100 height 33
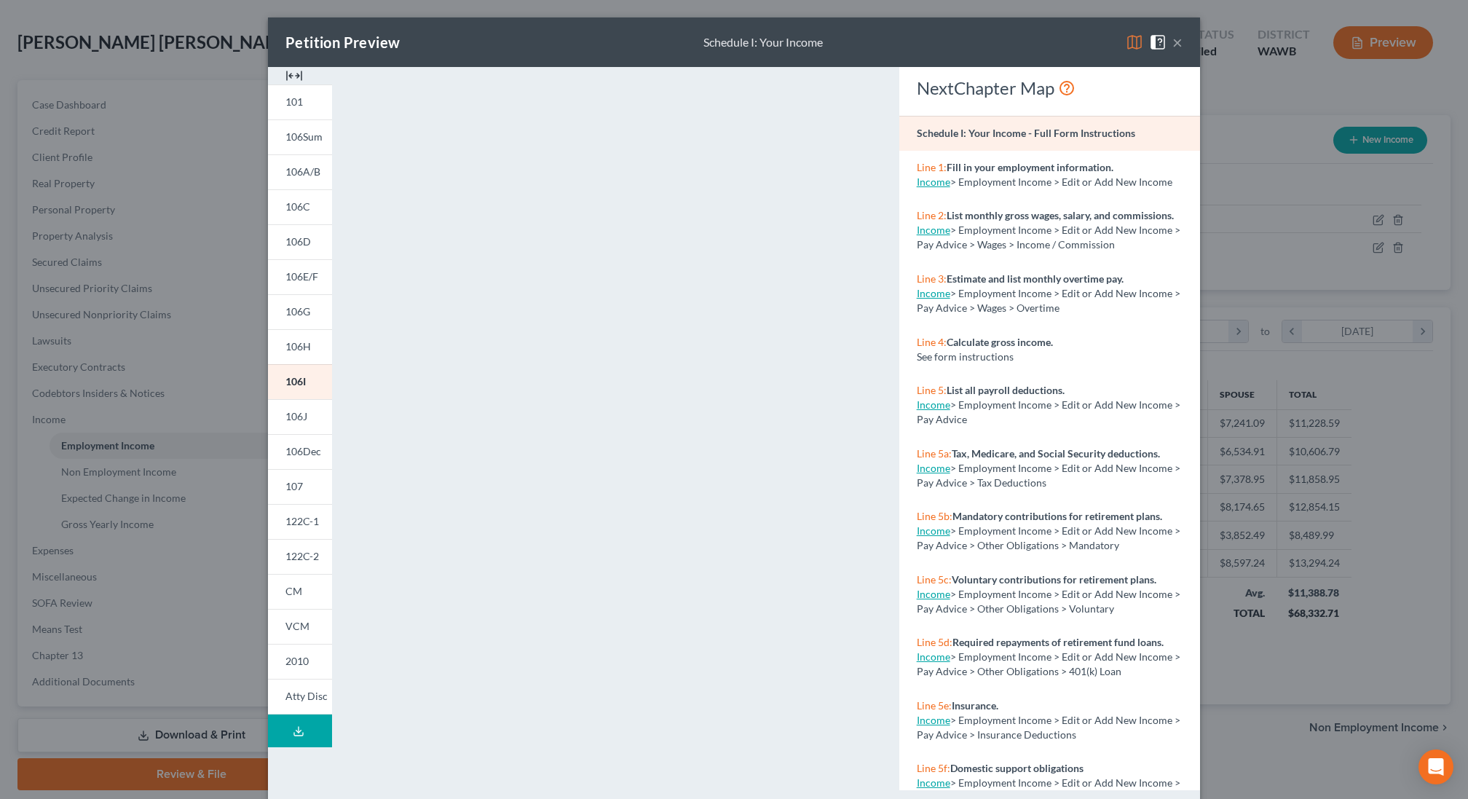
click at [1179, 43] on button "×" at bounding box center [1178, 42] width 10 height 17
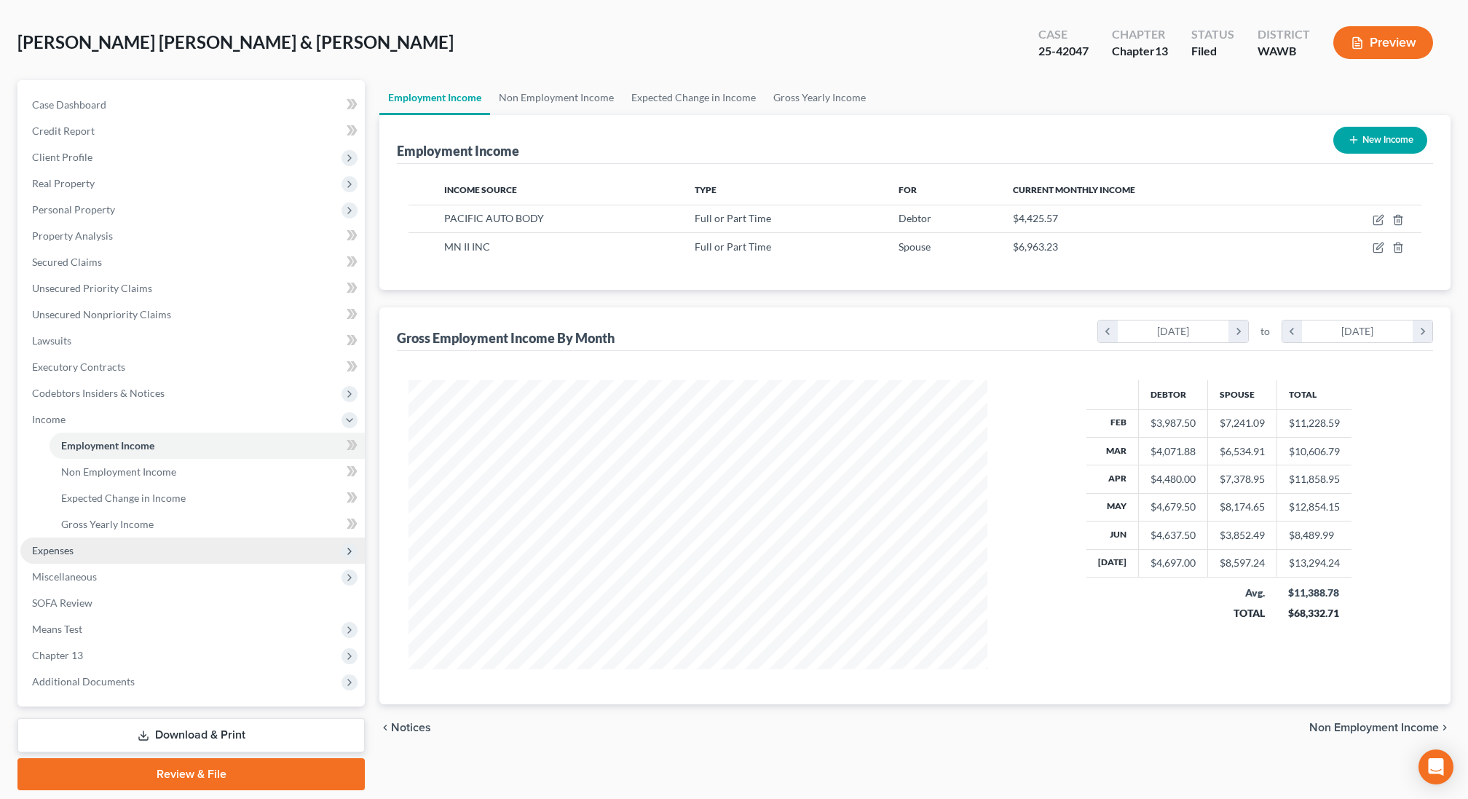
click at [160, 554] on span "Expenses" at bounding box center [192, 550] width 344 height 26
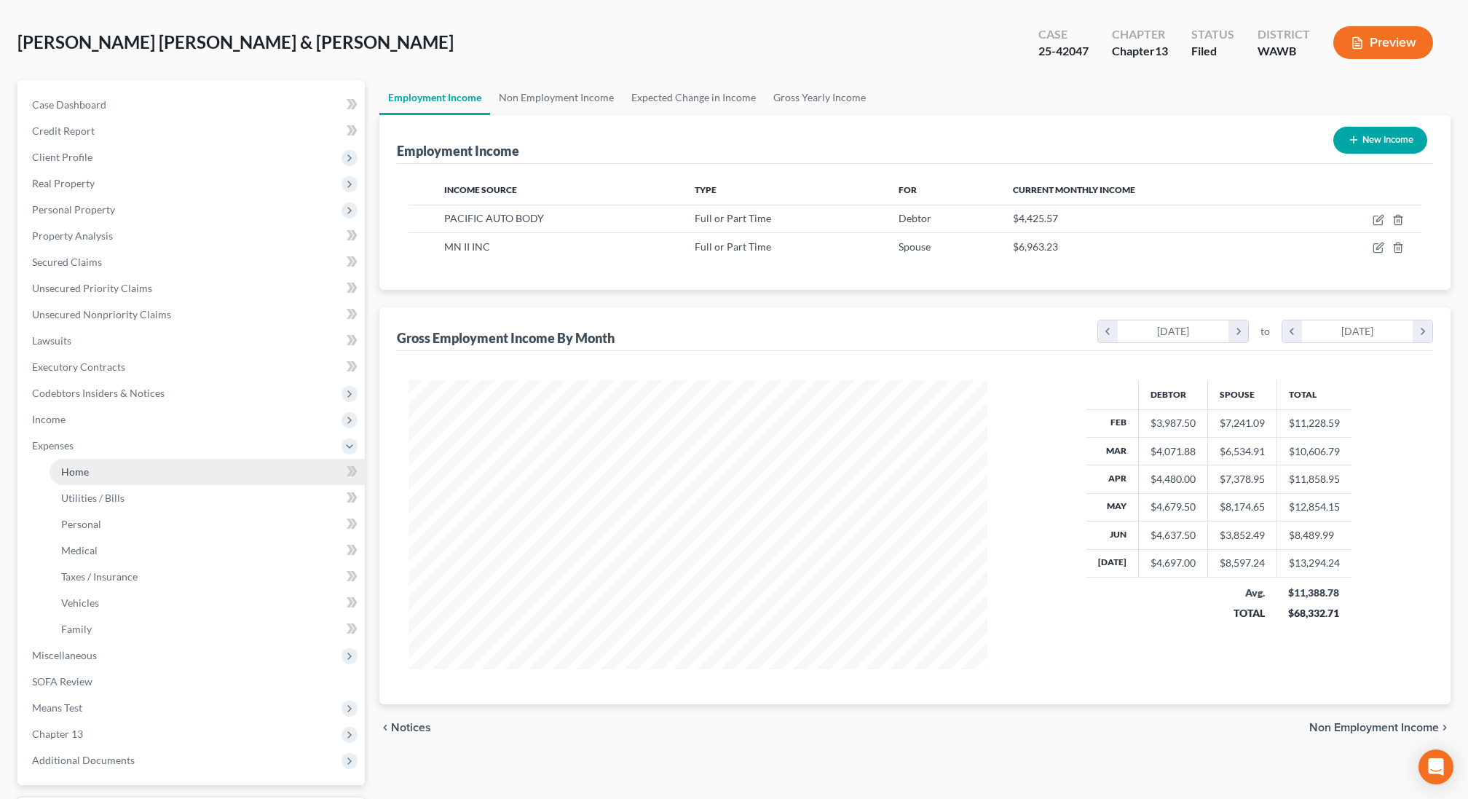
click at [148, 475] on link "Home" at bounding box center [207, 472] width 315 height 26
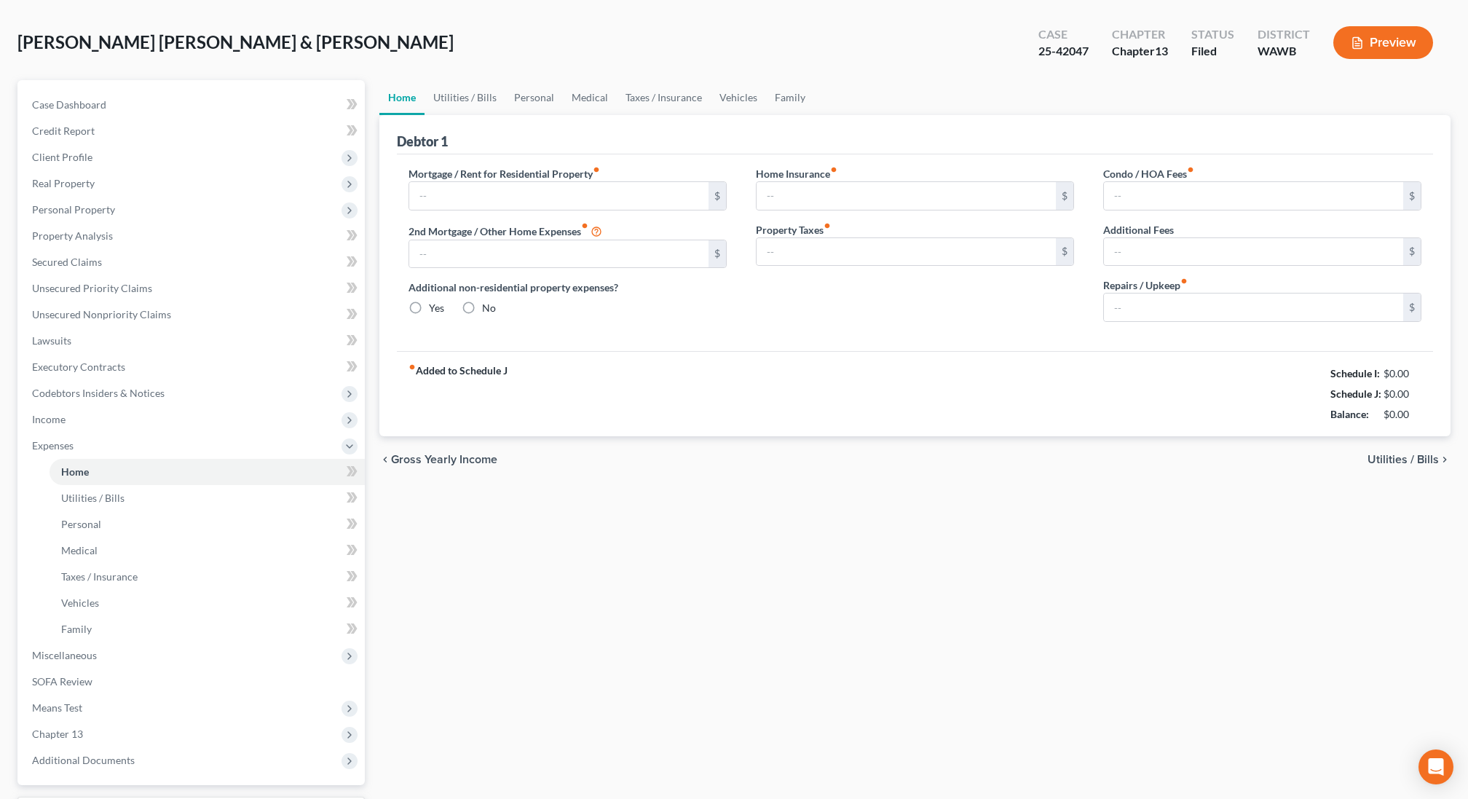
scroll to position [11, 0]
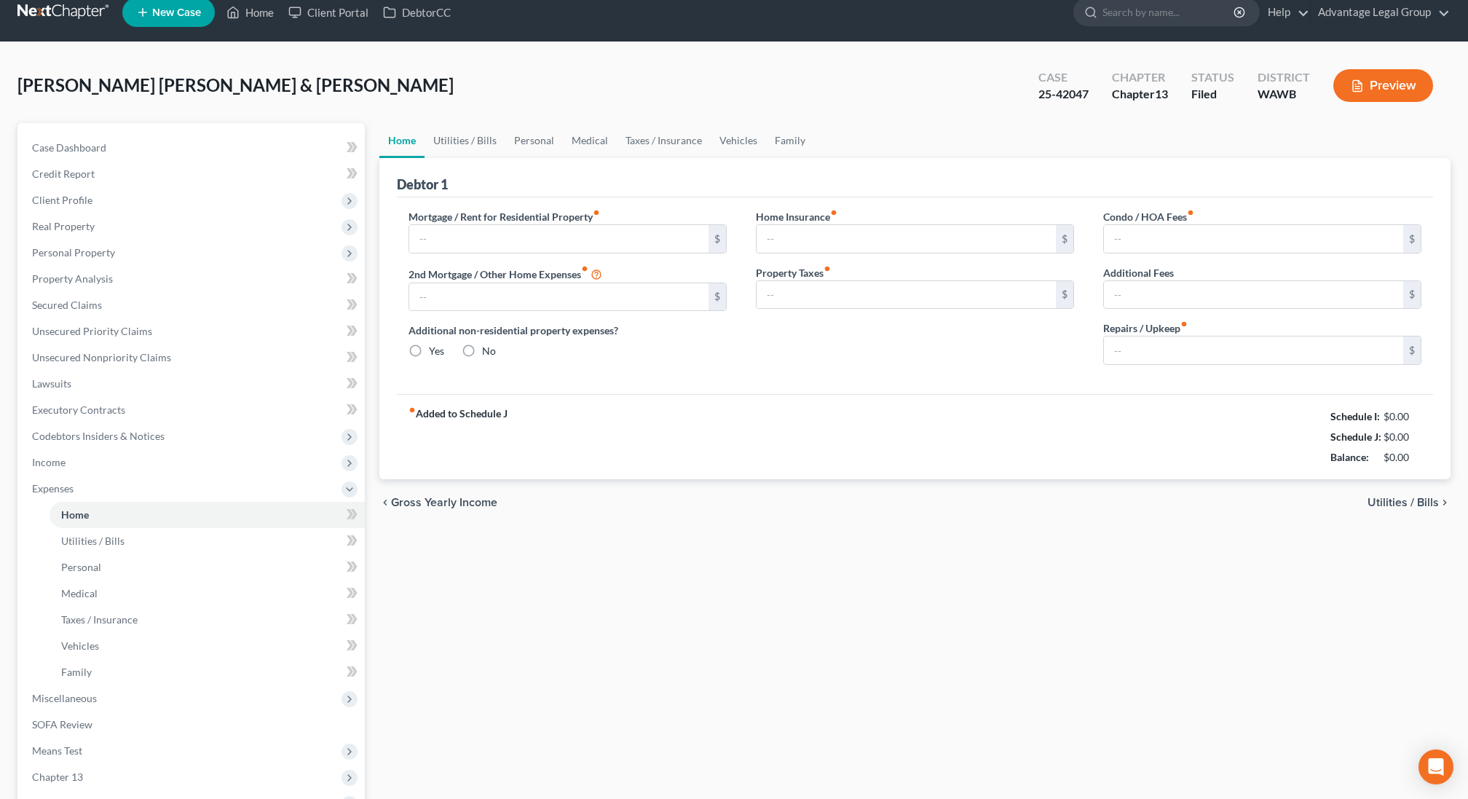
type input "2,214.00"
radio input "true"
type input "20.00"
type input "0.00"
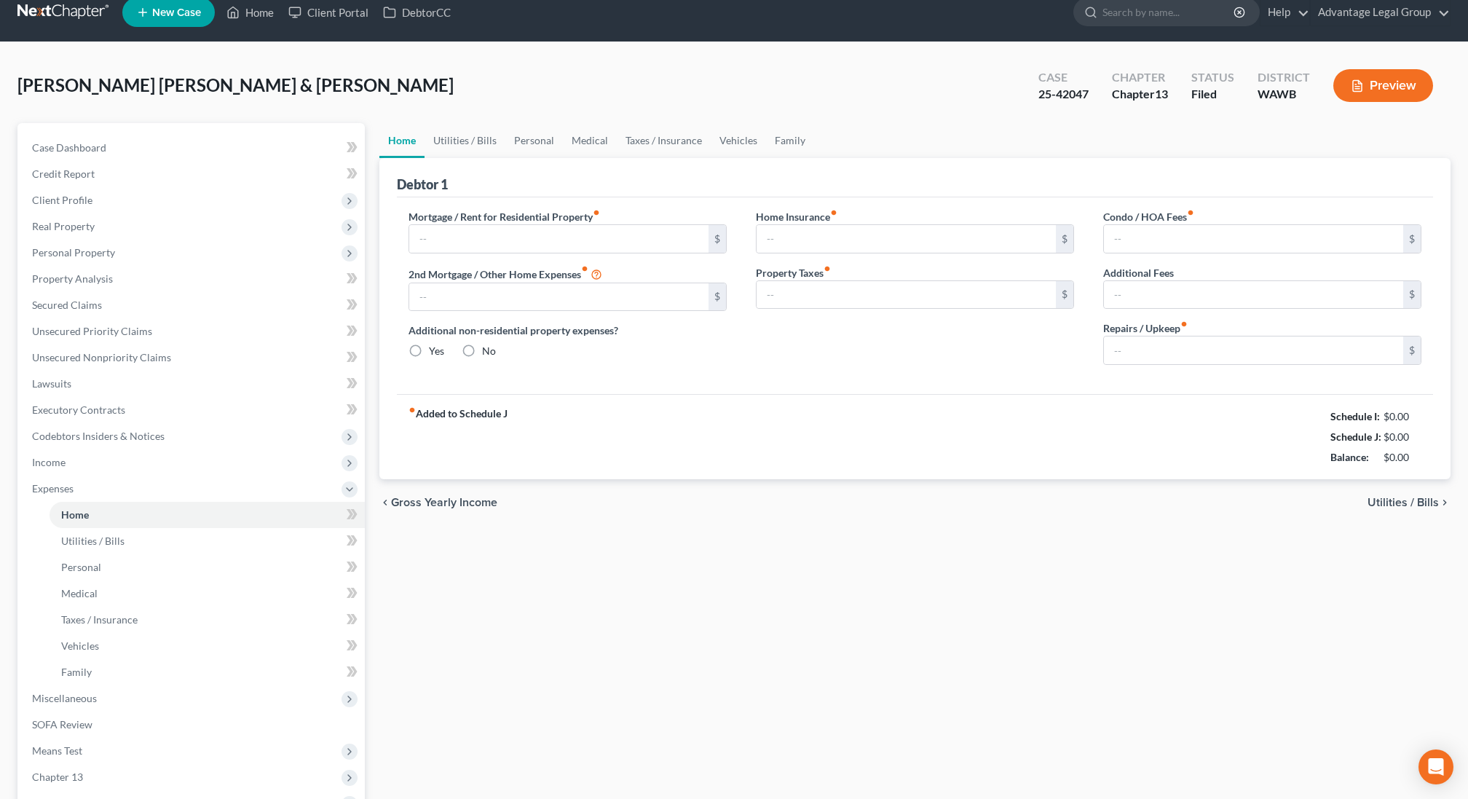
type input "0.00"
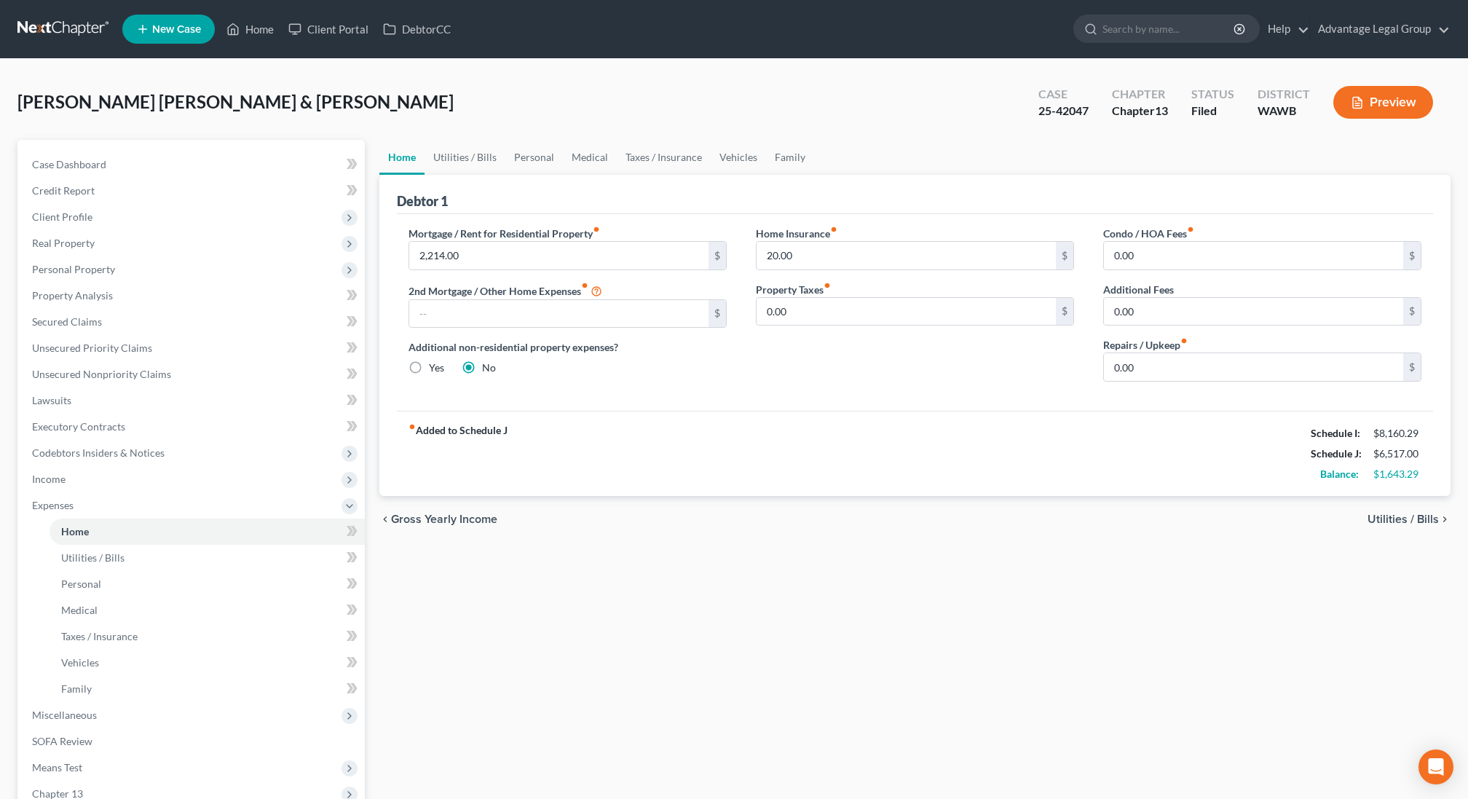
scroll to position [19, 0]
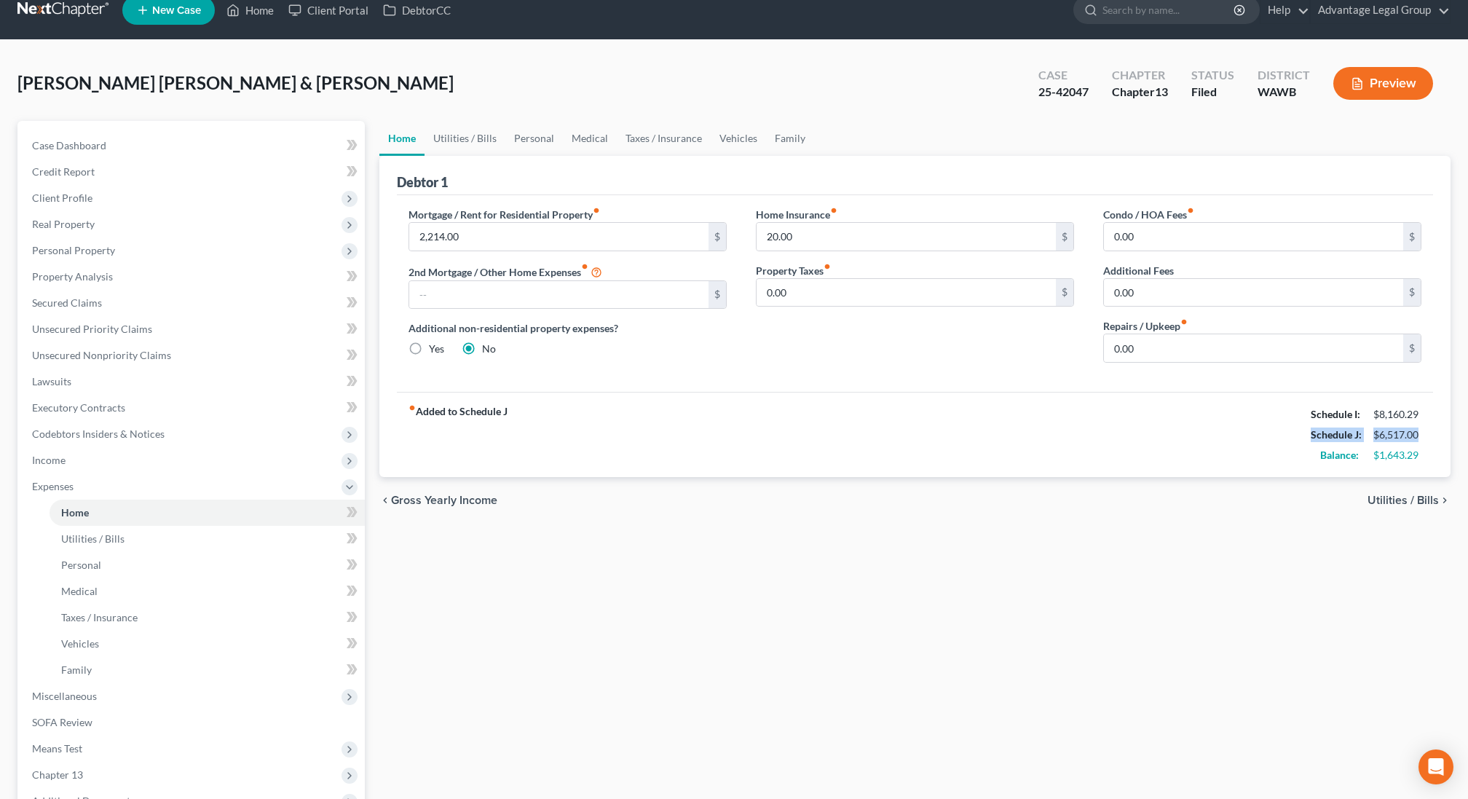
copy div "Schedule J: $6,517.00"
drag, startPoint x: 1420, startPoint y: 432, endPoint x: 1306, endPoint y: 430, distance: 114.4
click at [1305, 430] on div "Schedule J: $6,517.00" at bounding box center [1366, 435] width 125 height 20
click at [1306, 414] on div "Schedule I:" at bounding box center [1335, 414] width 63 height 15
drag, startPoint x: 1433, startPoint y: 430, endPoint x: 1369, endPoint y: 433, distance: 64.2
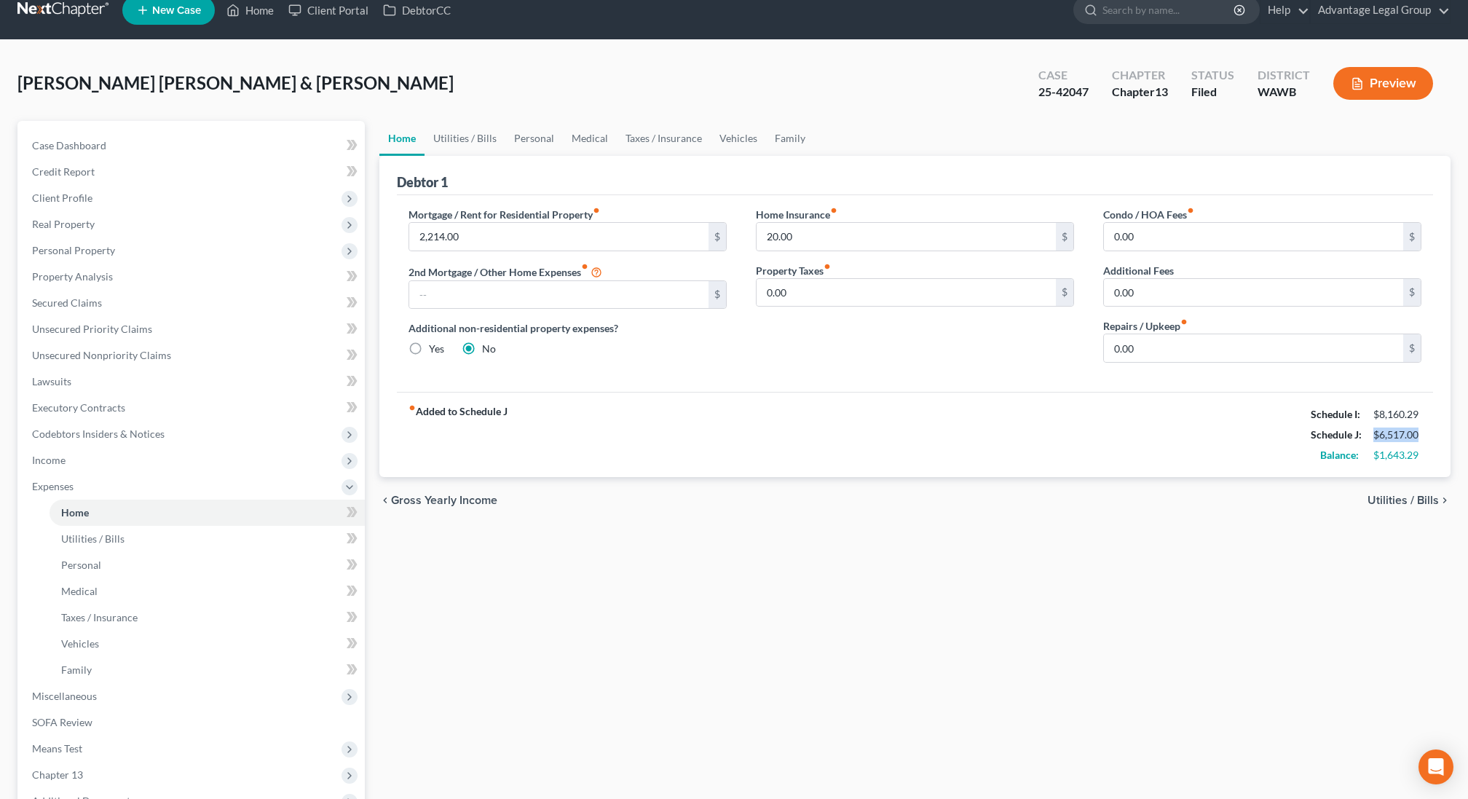
click at [1368, 433] on div "fiber_manual_record Added to Schedule J Schedule I: $8,160.29 Schedule J: $6,51…" at bounding box center [915, 434] width 1036 height 85
copy div "$6,517.00"
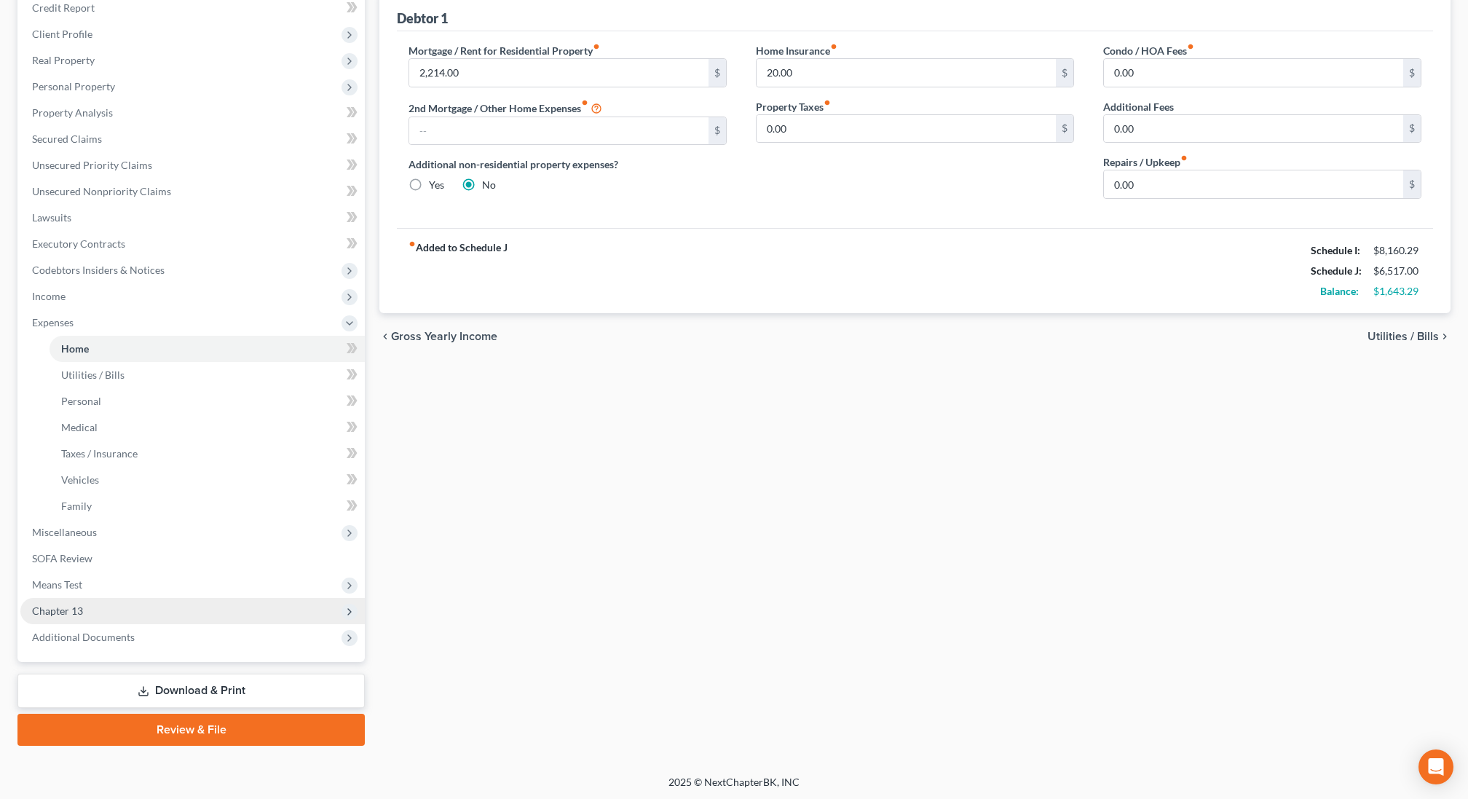
click at [148, 602] on span "Chapter 13" at bounding box center [192, 611] width 344 height 26
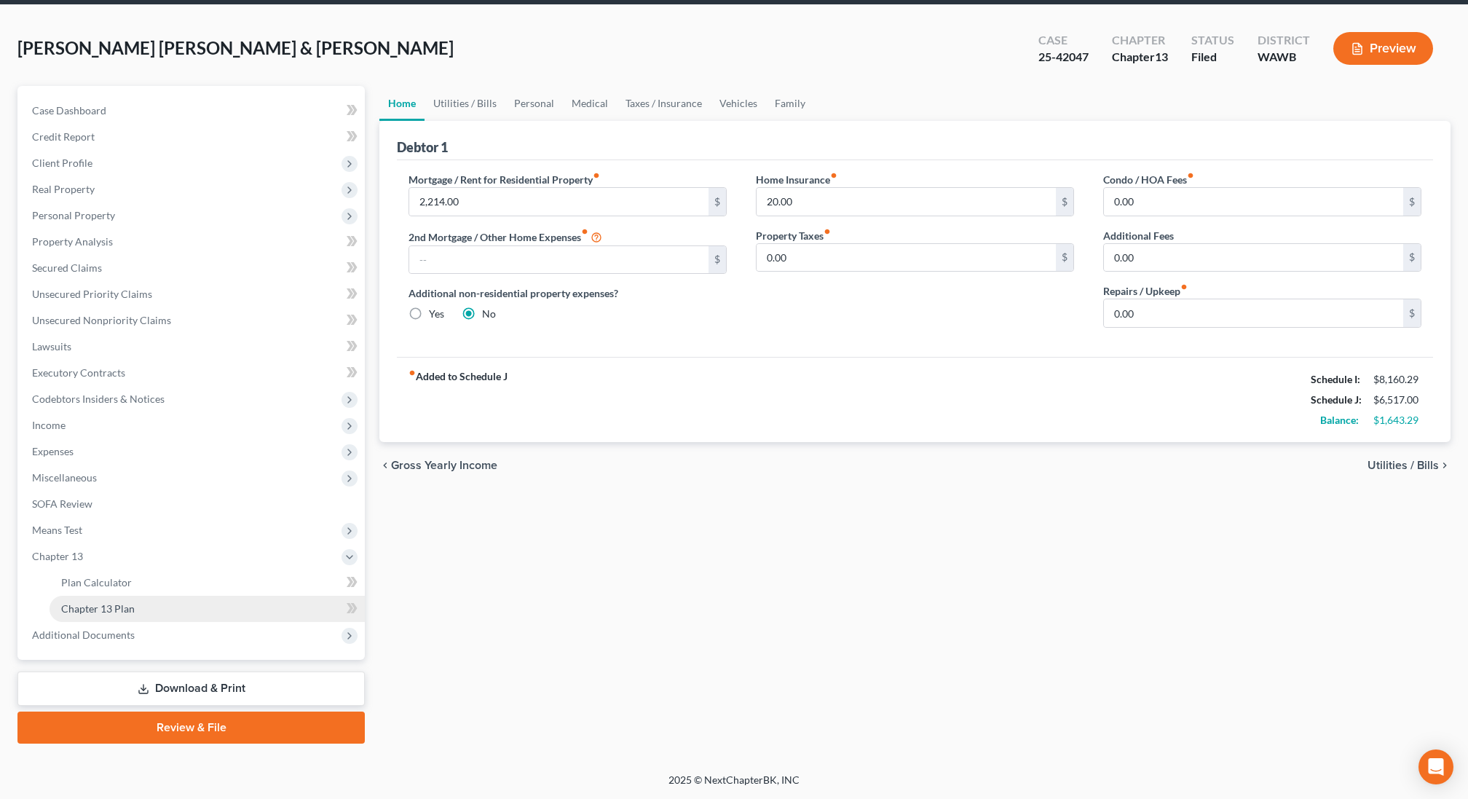
scroll to position [52, 0]
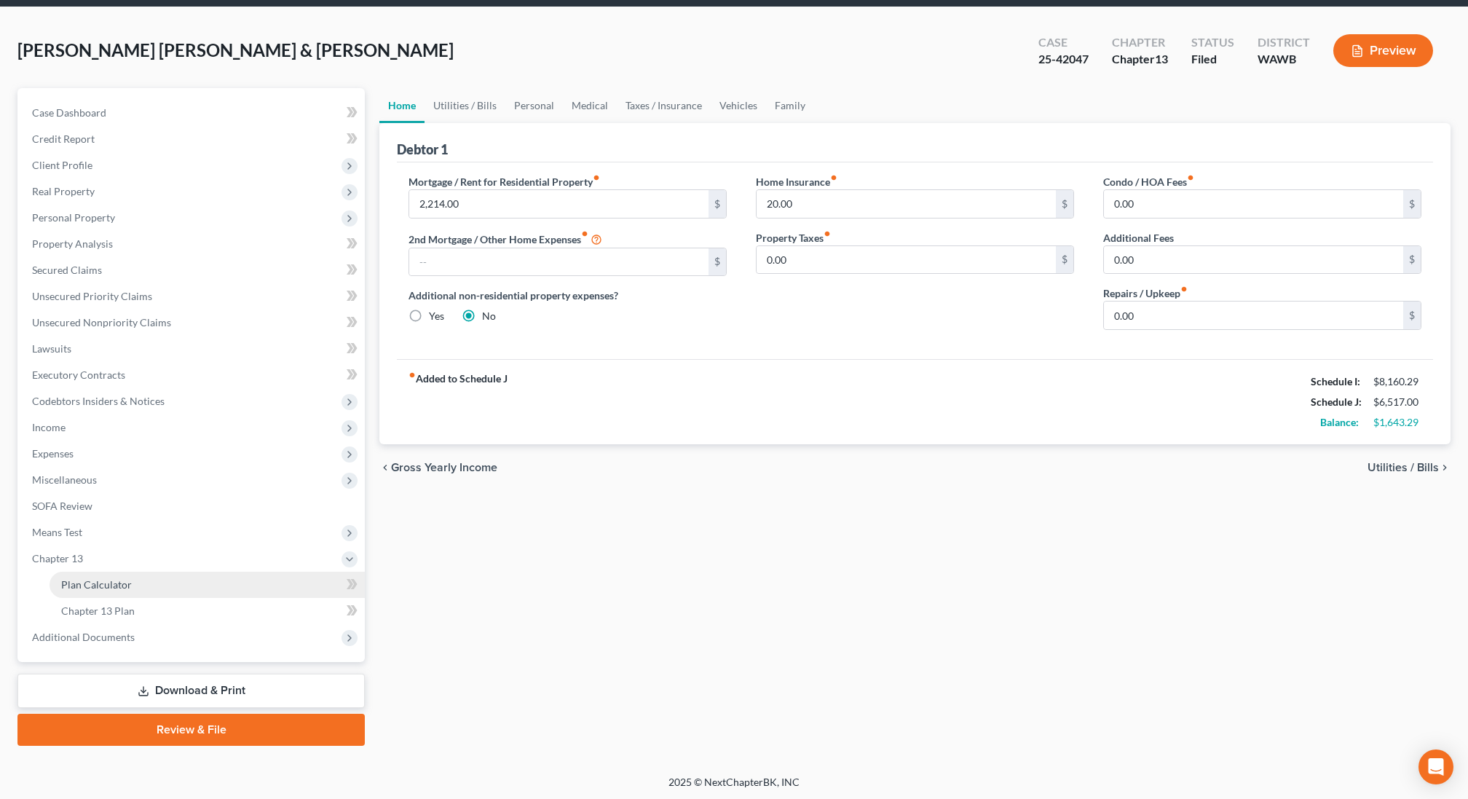
click at [137, 586] on link "Plan Calculator" at bounding box center [207, 585] width 315 height 26
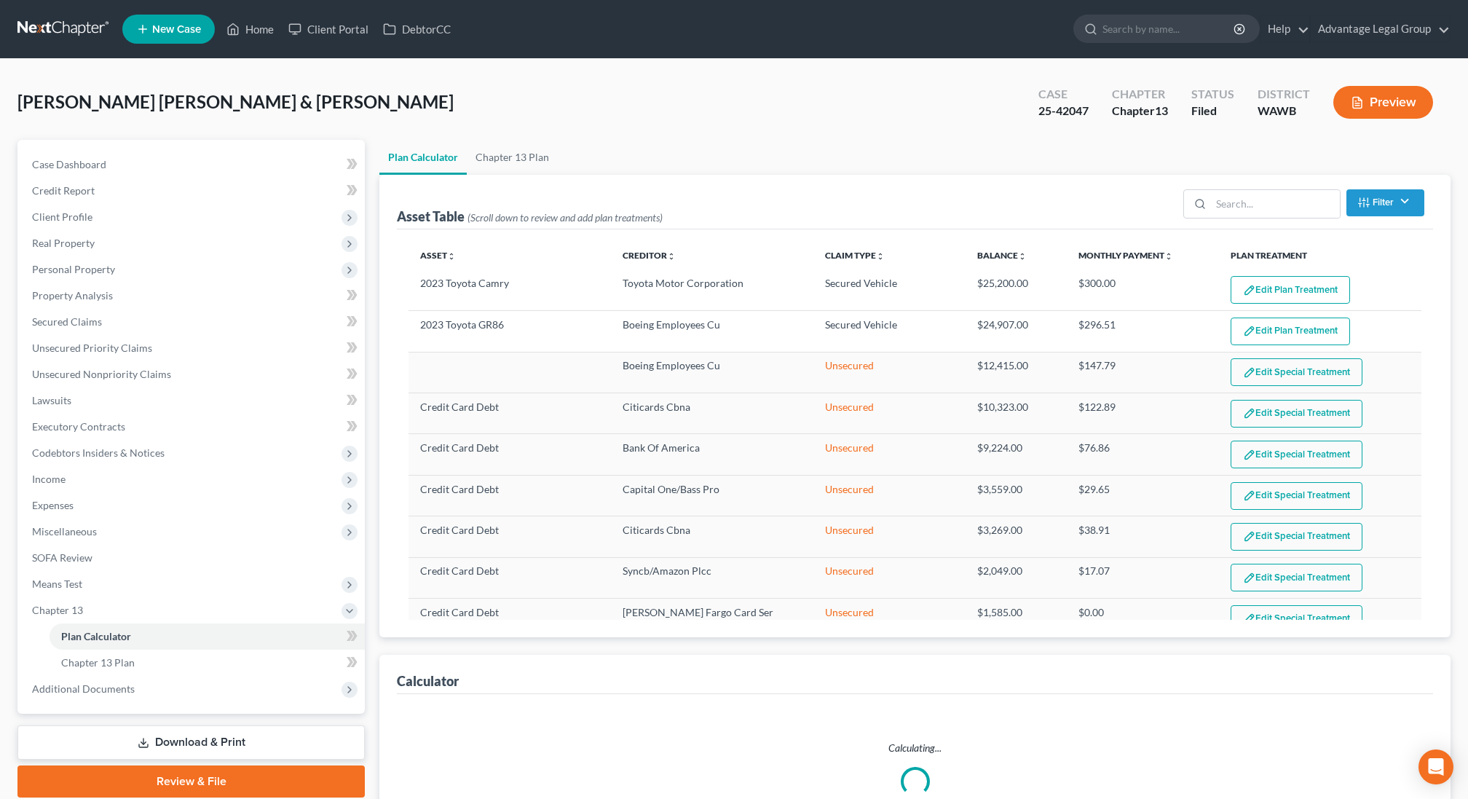
scroll to position [65, 0]
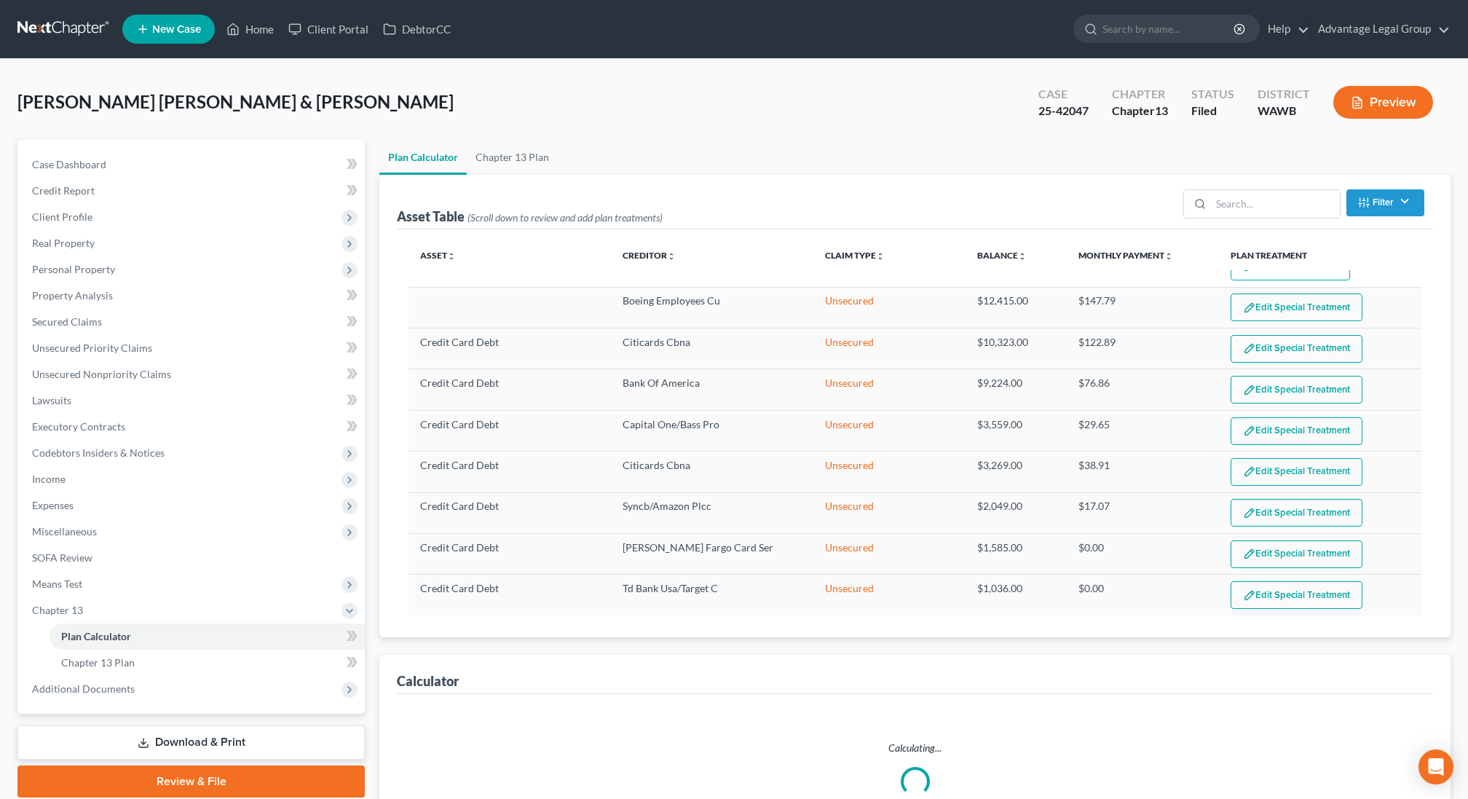
select select "83"
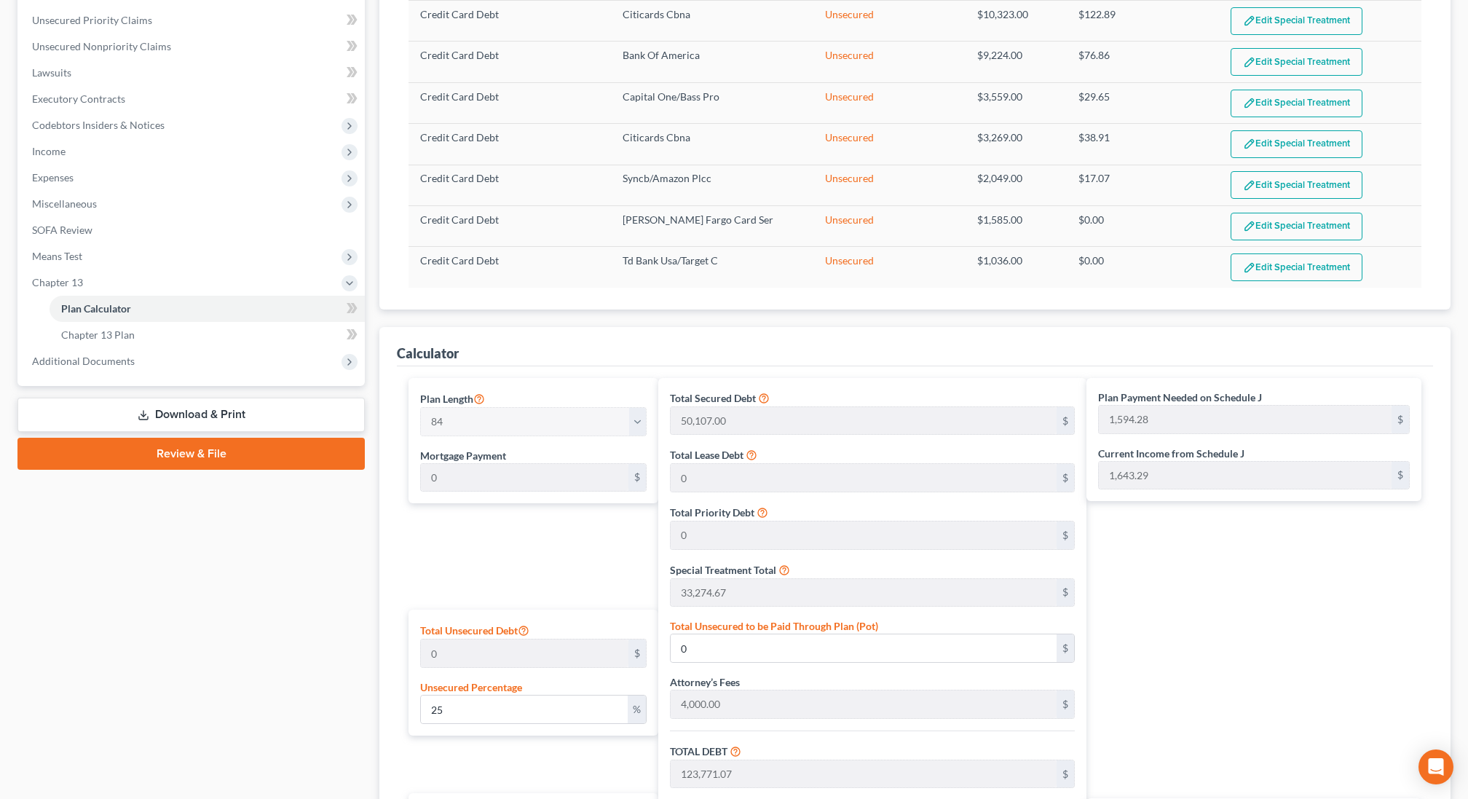
scroll to position [333, 0]
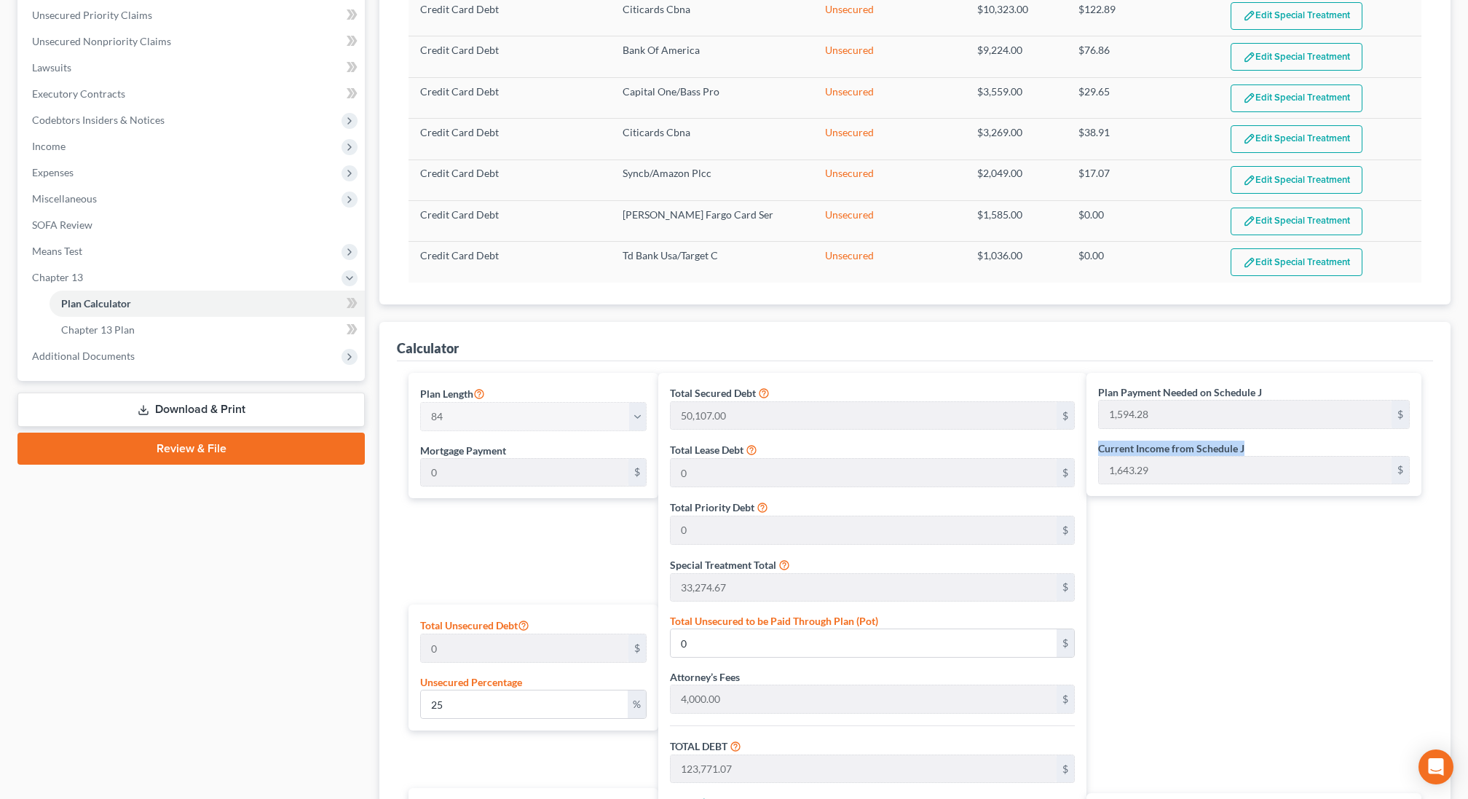
drag, startPoint x: 1248, startPoint y: 443, endPoint x: 1094, endPoint y: 441, distance: 153.7
click at [1094, 441] on div "Plan Payment Needed on Schedule J 1,594.28 $ Current Income from Schedule J 1,6…" at bounding box center [1254, 435] width 335 height 124
copy label "Current Income from Schedule J"
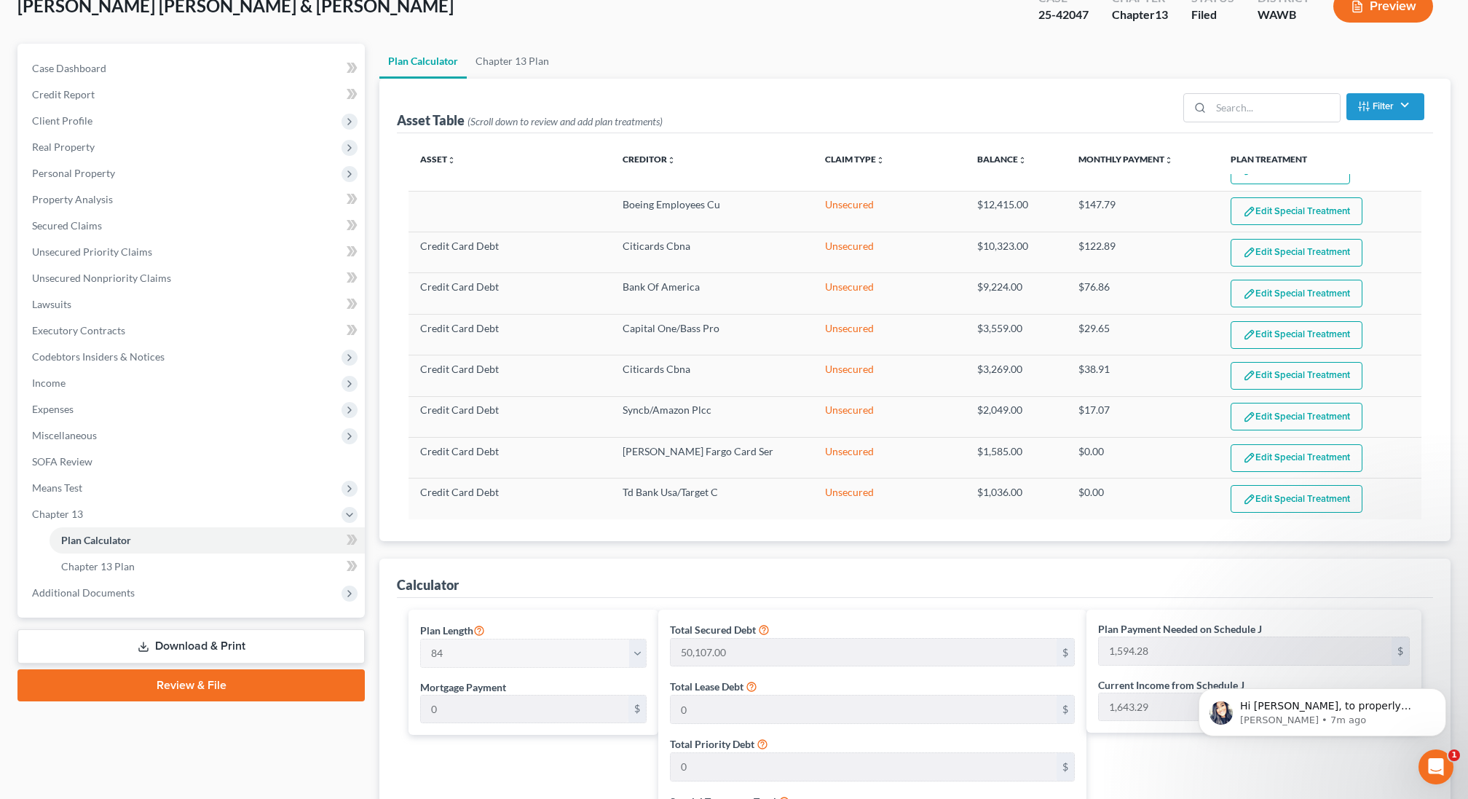
scroll to position [85, 0]
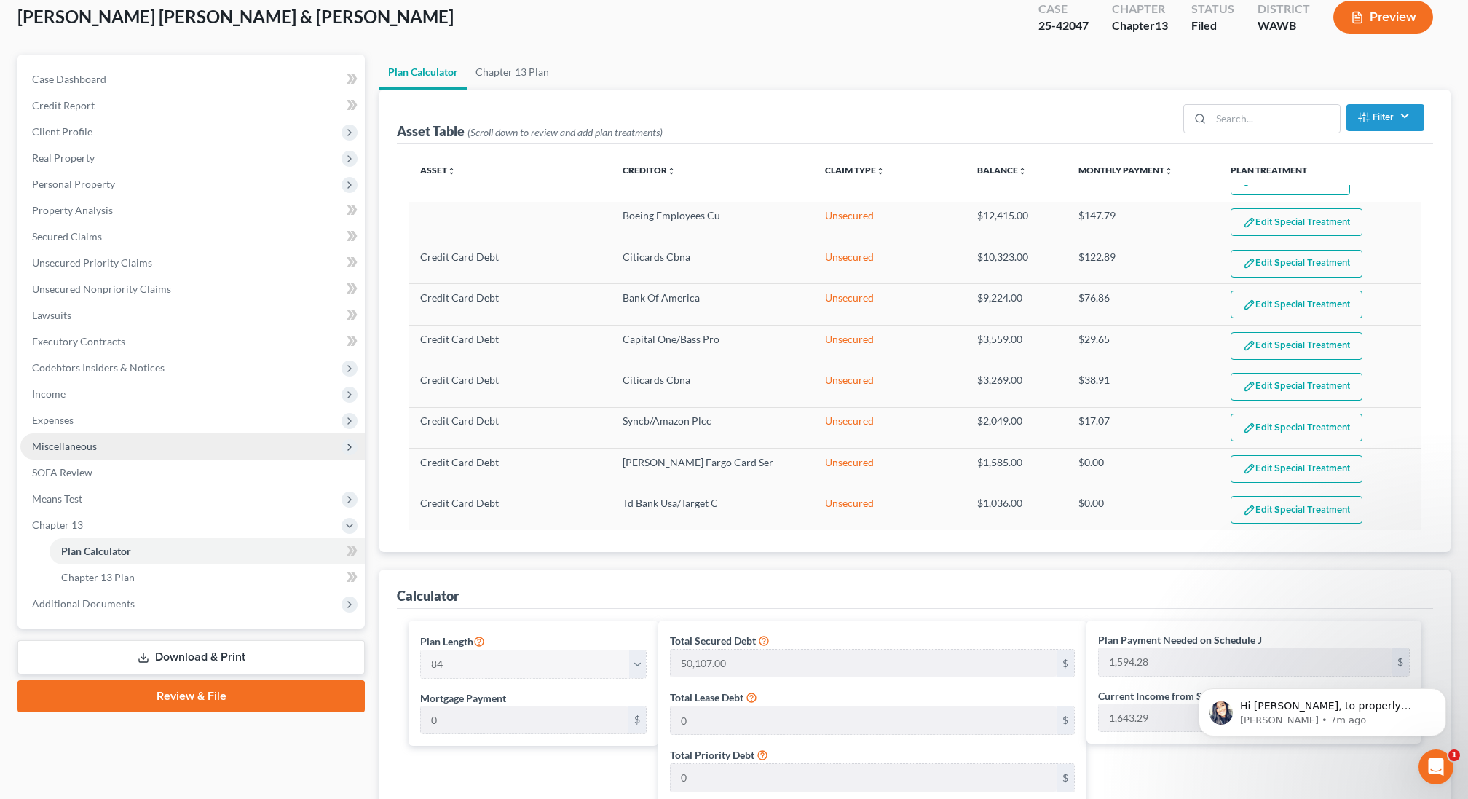
click at [76, 440] on span "Miscellaneous" at bounding box center [64, 446] width 65 height 12
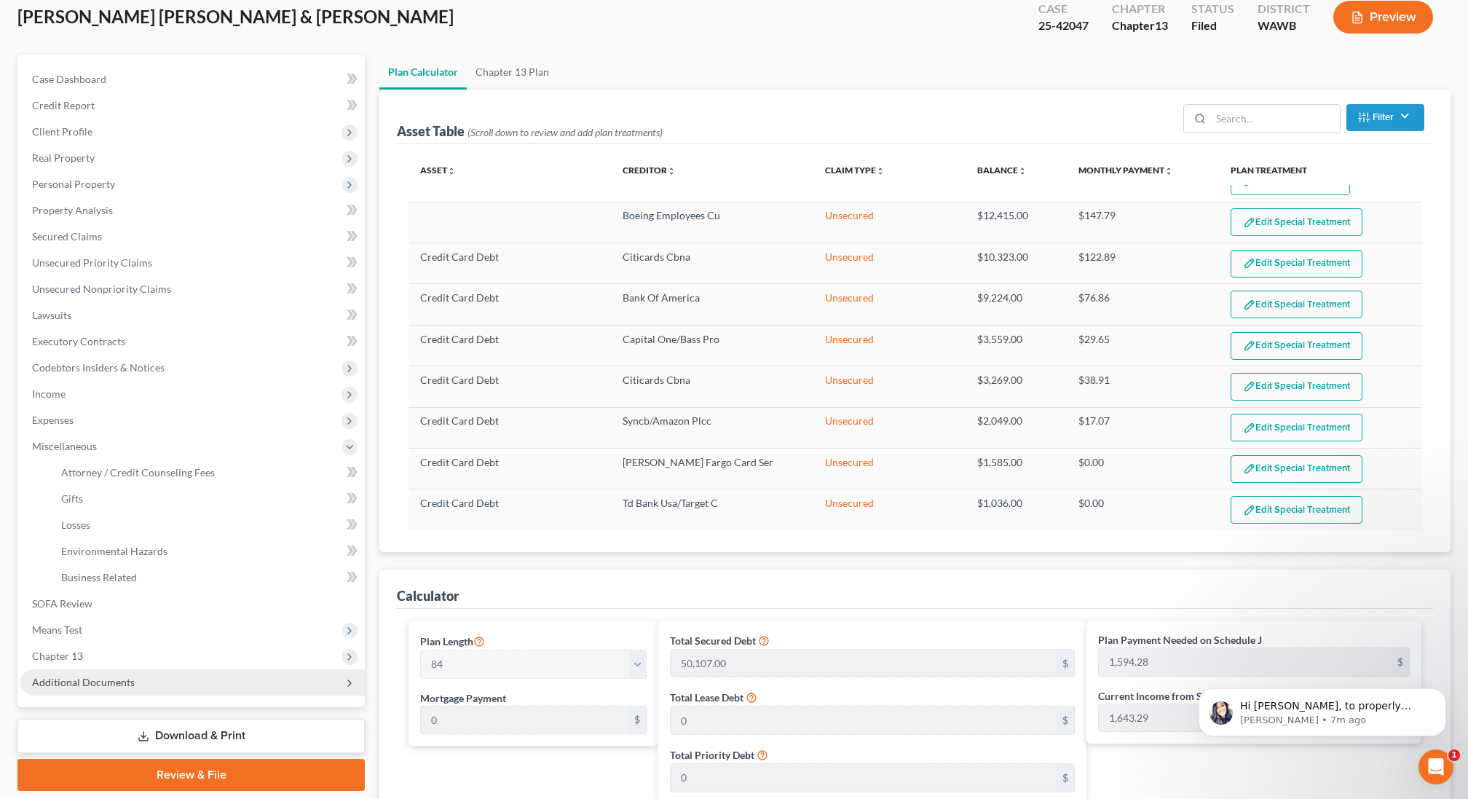
click at [101, 688] on span "Additional Documents" at bounding box center [192, 682] width 344 height 26
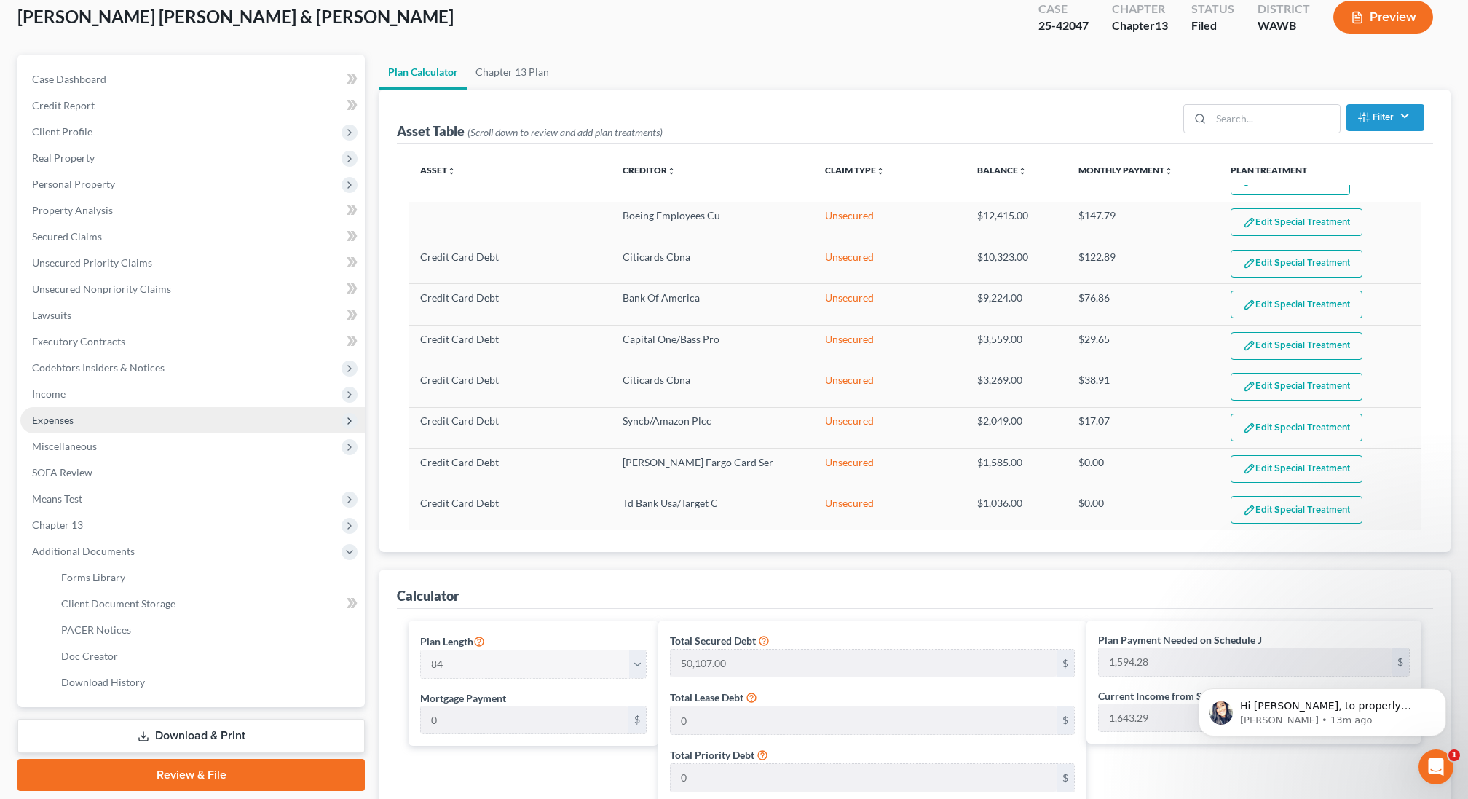
click at [106, 416] on span "Expenses" at bounding box center [192, 420] width 344 height 26
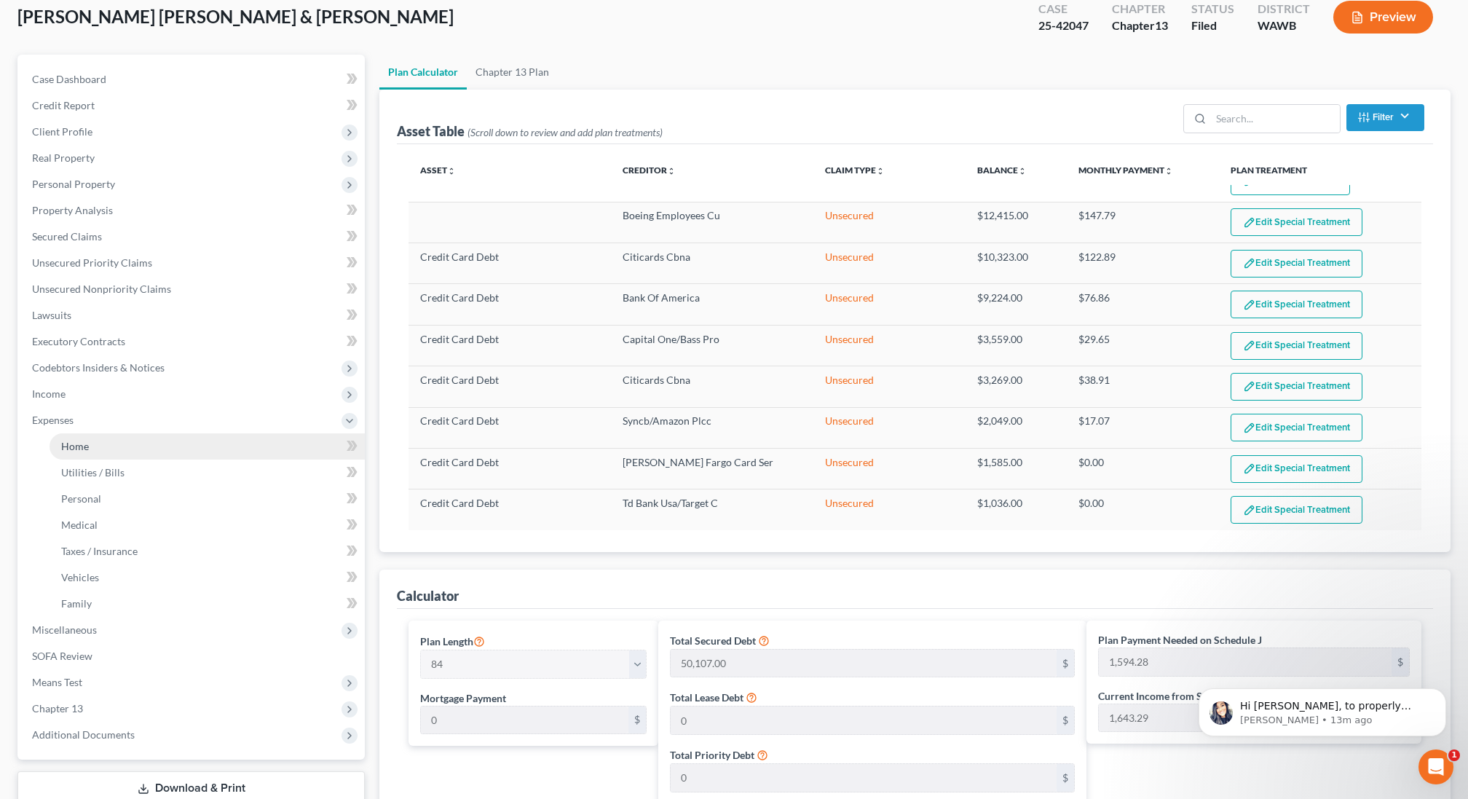
click at [106, 444] on link "Home" at bounding box center [207, 446] width 315 height 26
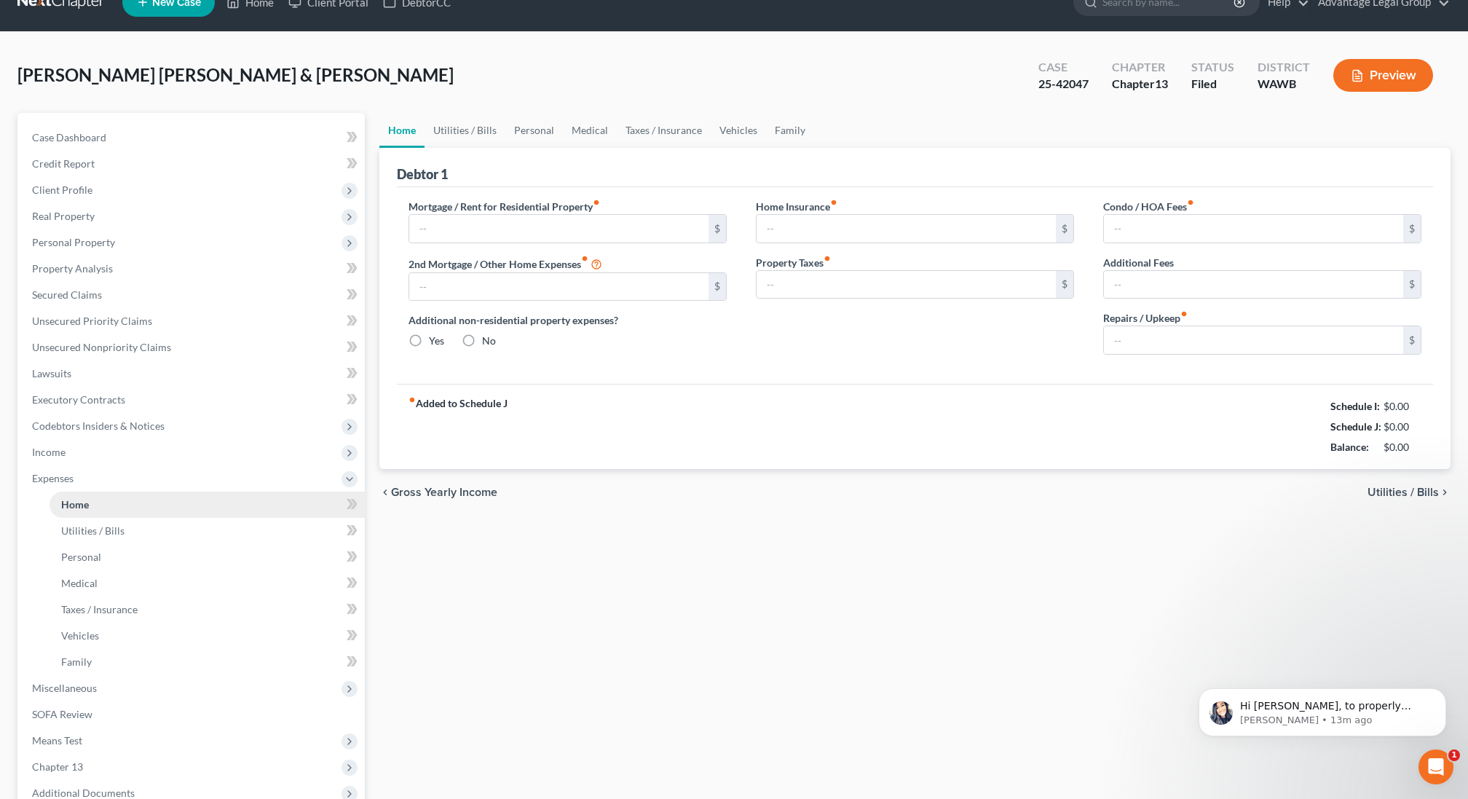
type input "2,214.00"
radio input "true"
type input "20.00"
type input "0.00"
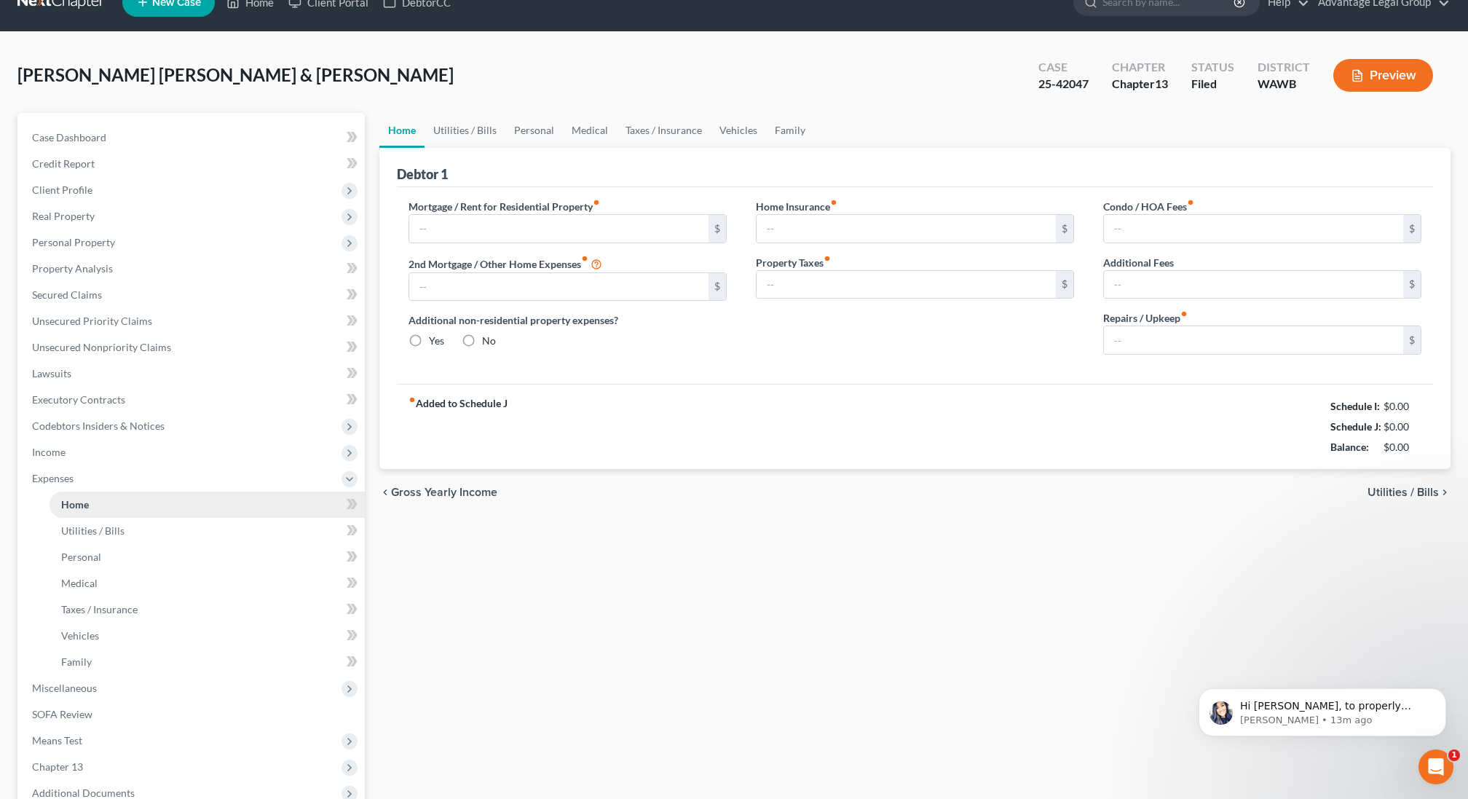
type input "0.00"
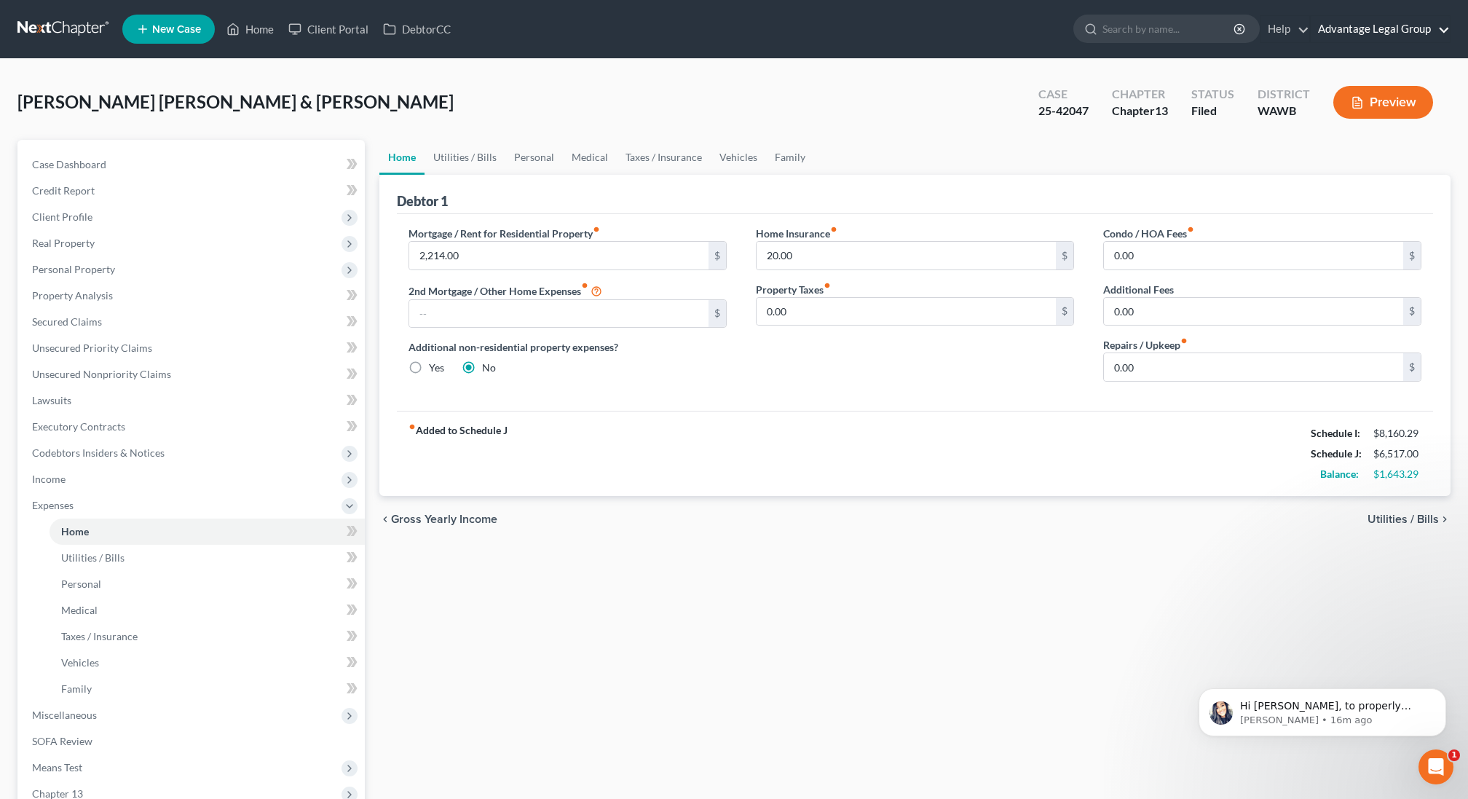
click at [1362, 34] on link "Advantage Legal Group" at bounding box center [1380, 29] width 139 height 26
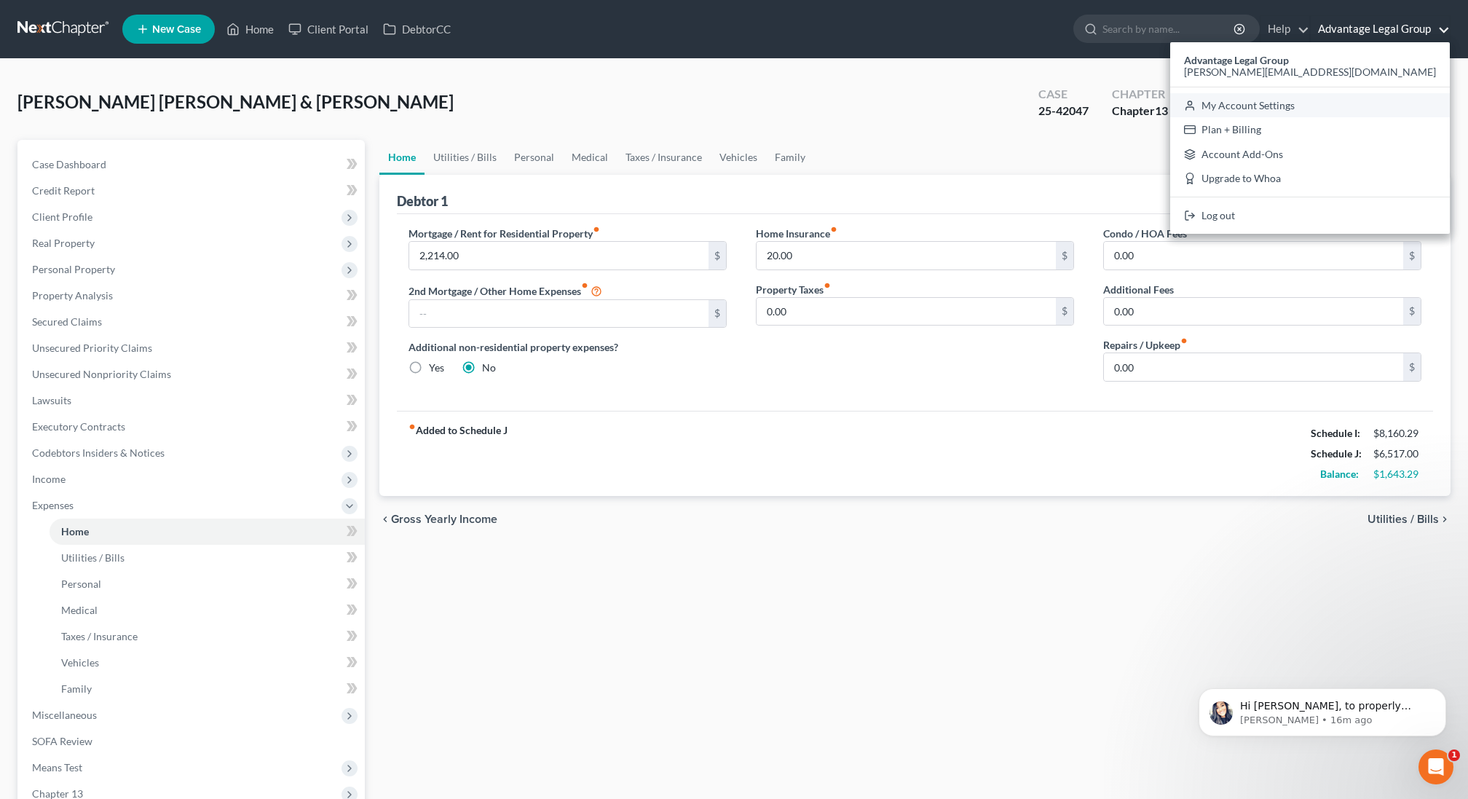
click at [1310, 101] on link "My Account Settings" at bounding box center [1310, 105] width 280 height 25
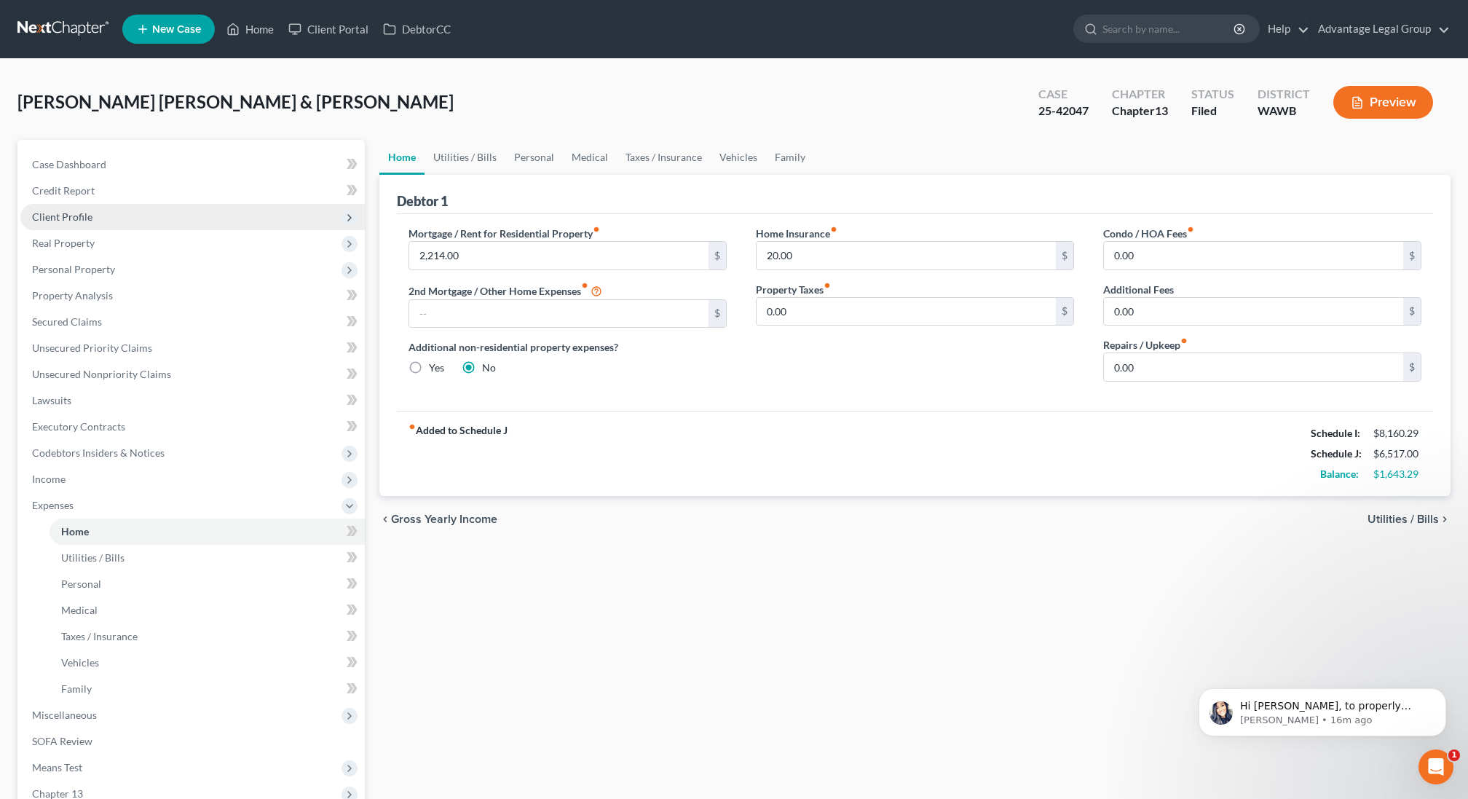
select select "87"
select select "29"
select select "50"
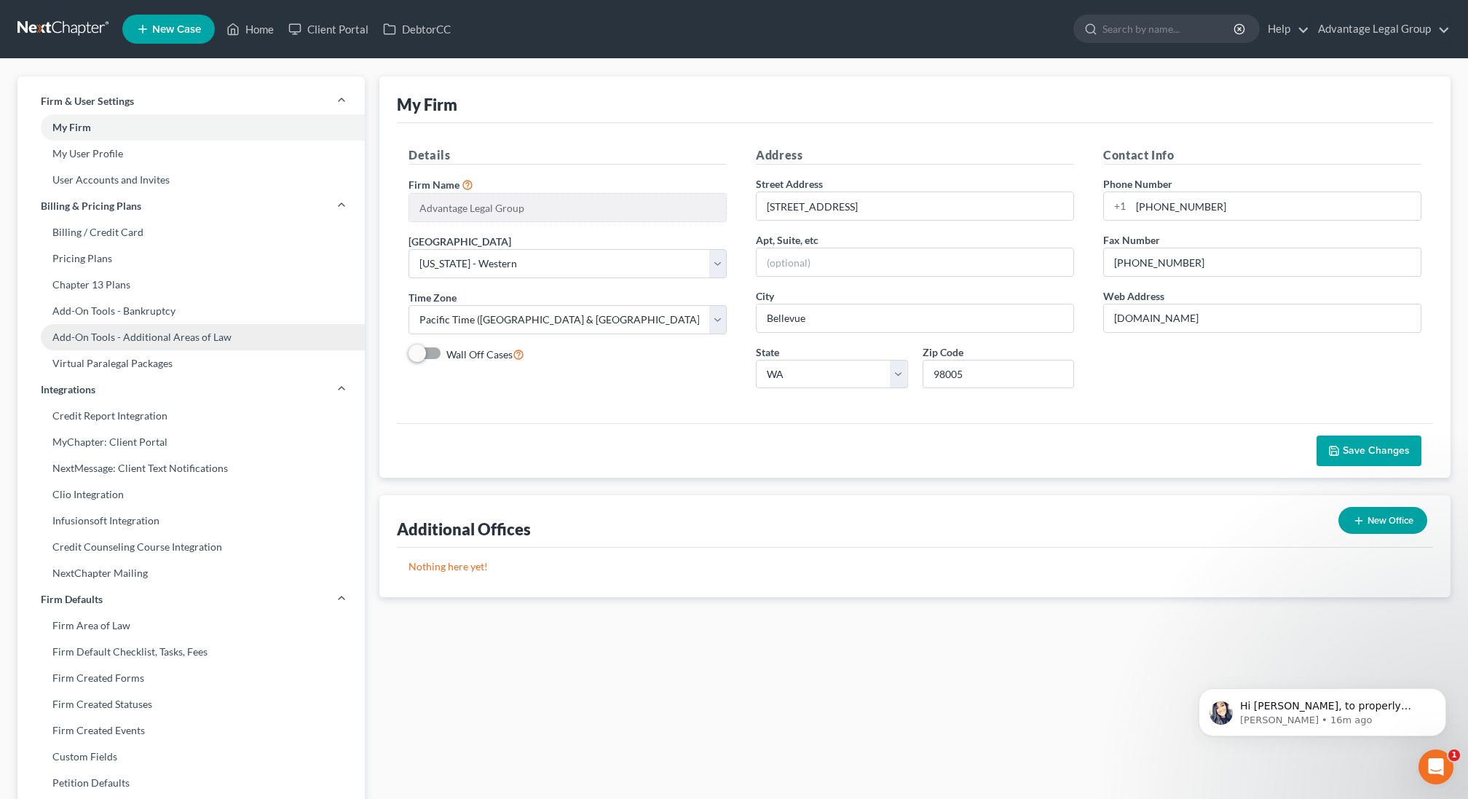
click at [87, 342] on link "Add-On Tools - Additional Areas of Law" at bounding box center [190, 337] width 347 height 26
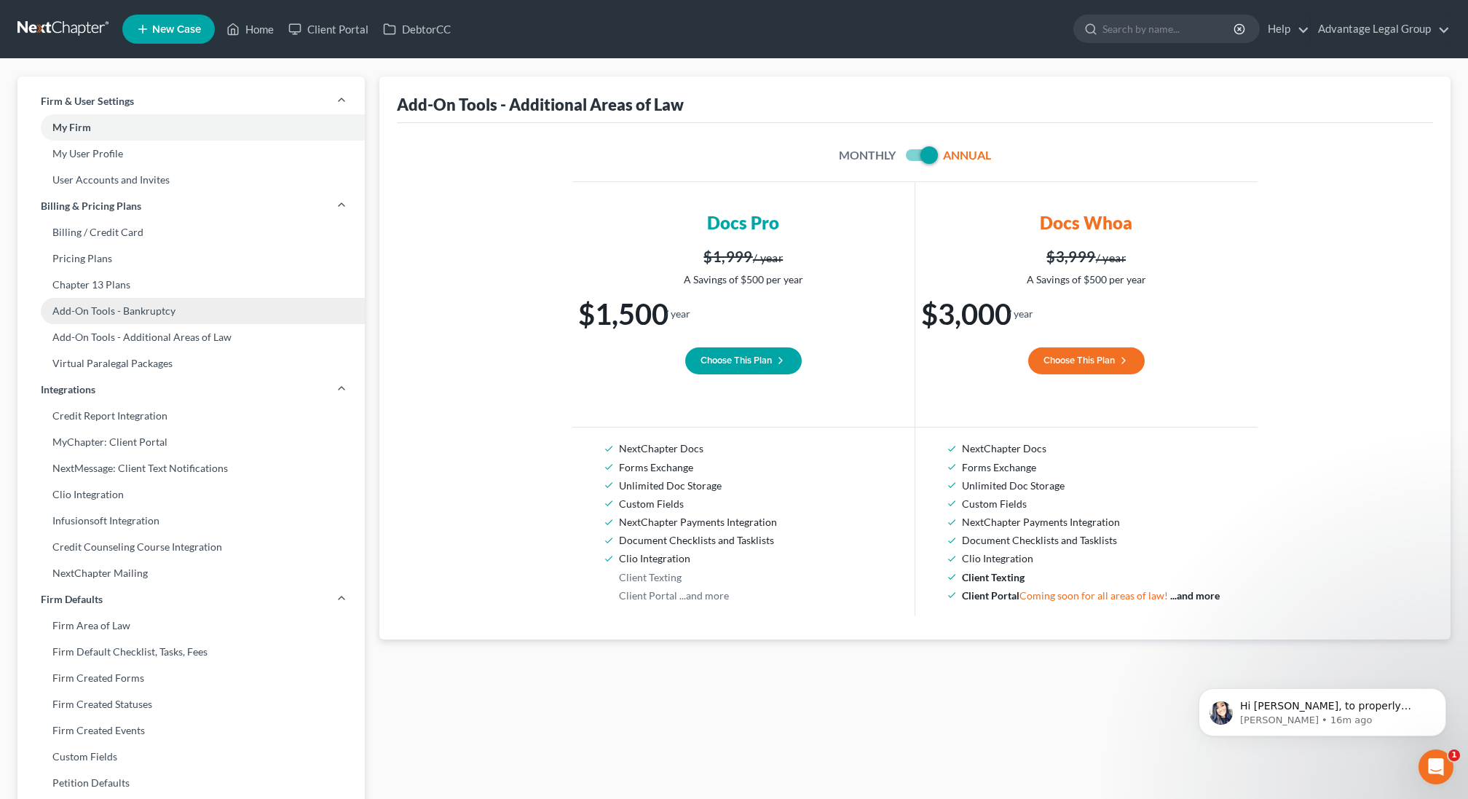
click at [104, 312] on link "Add-On Tools - Bankruptcy" at bounding box center [190, 311] width 347 height 26
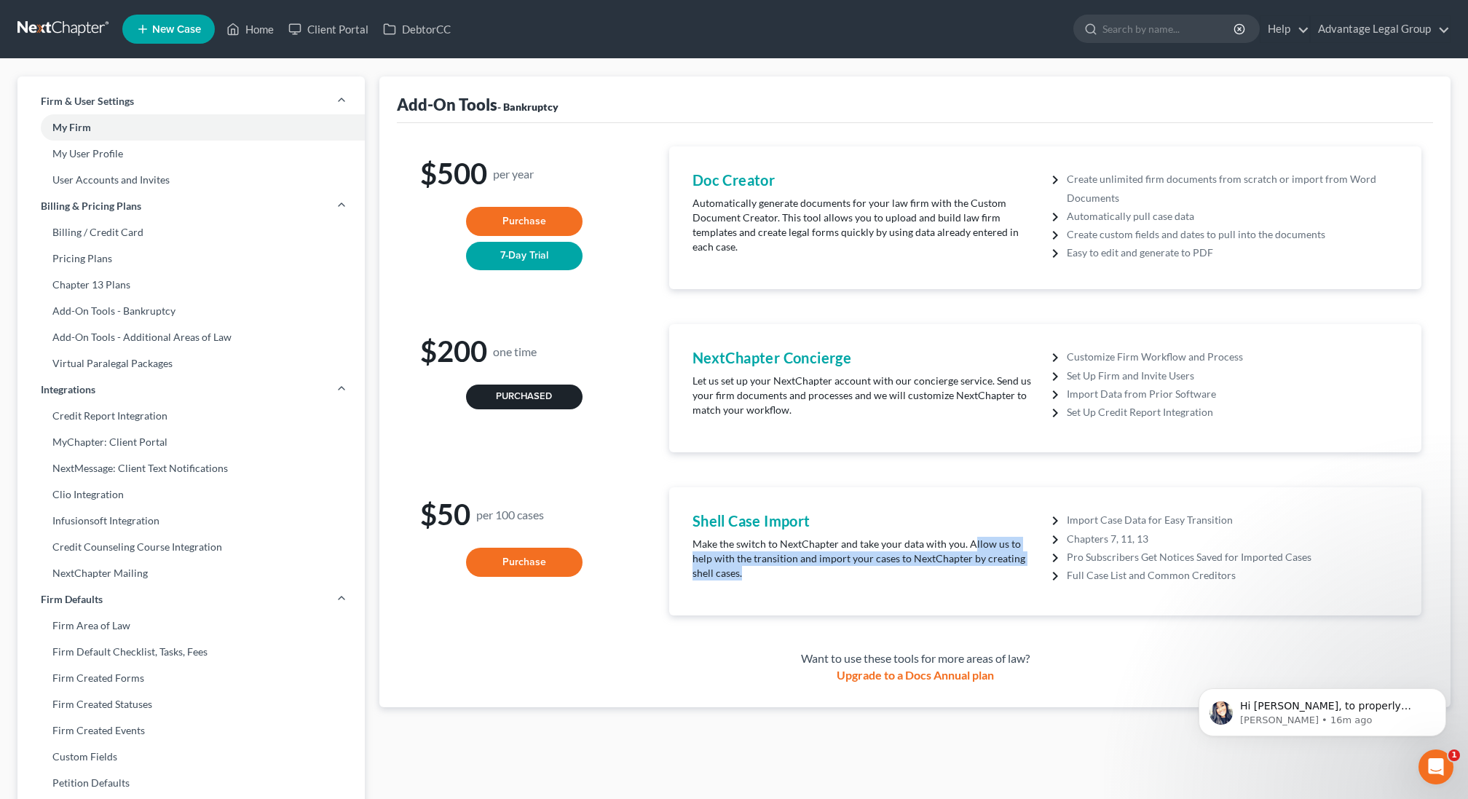
copy p "llow us to help with the transition and import your cases to NextChapter by cre…"
drag, startPoint x: 969, startPoint y: 541, endPoint x: 970, endPoint y: 566, distance: 24.8
click at [970, 567] on p "Make the switch to NextChapter and take your data with you. Allow us to help wi…" at bounding box center [866, 559] width 346 height 44
